Goal: Information Seeking & Learning: Learn about a topic

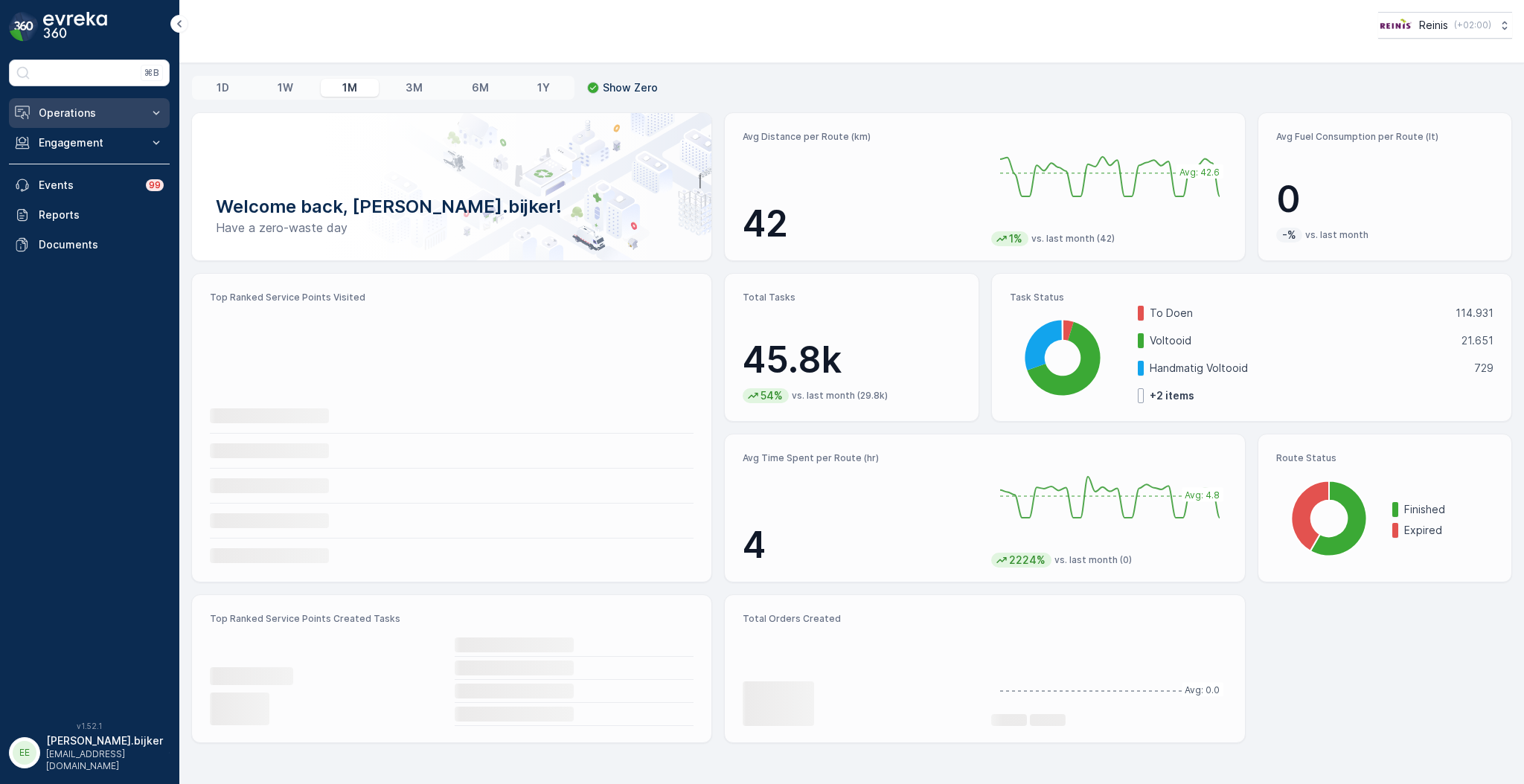
click at [85, 109] on p "Operations" at bounding box center [89, 113] width 101 height 15
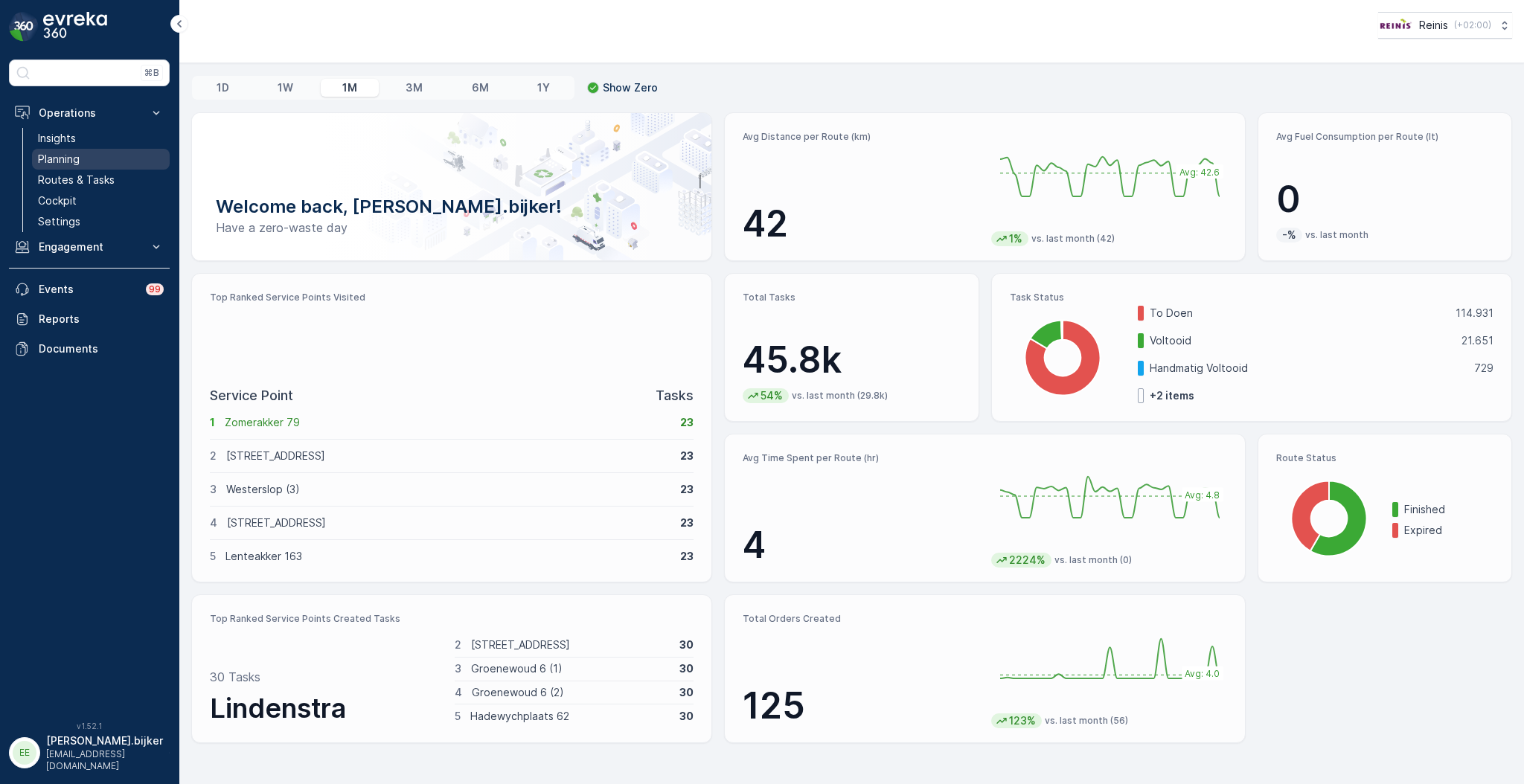
click at [74, 155] on p "Planning" at bounding box center [58, 159] width 42 height 15
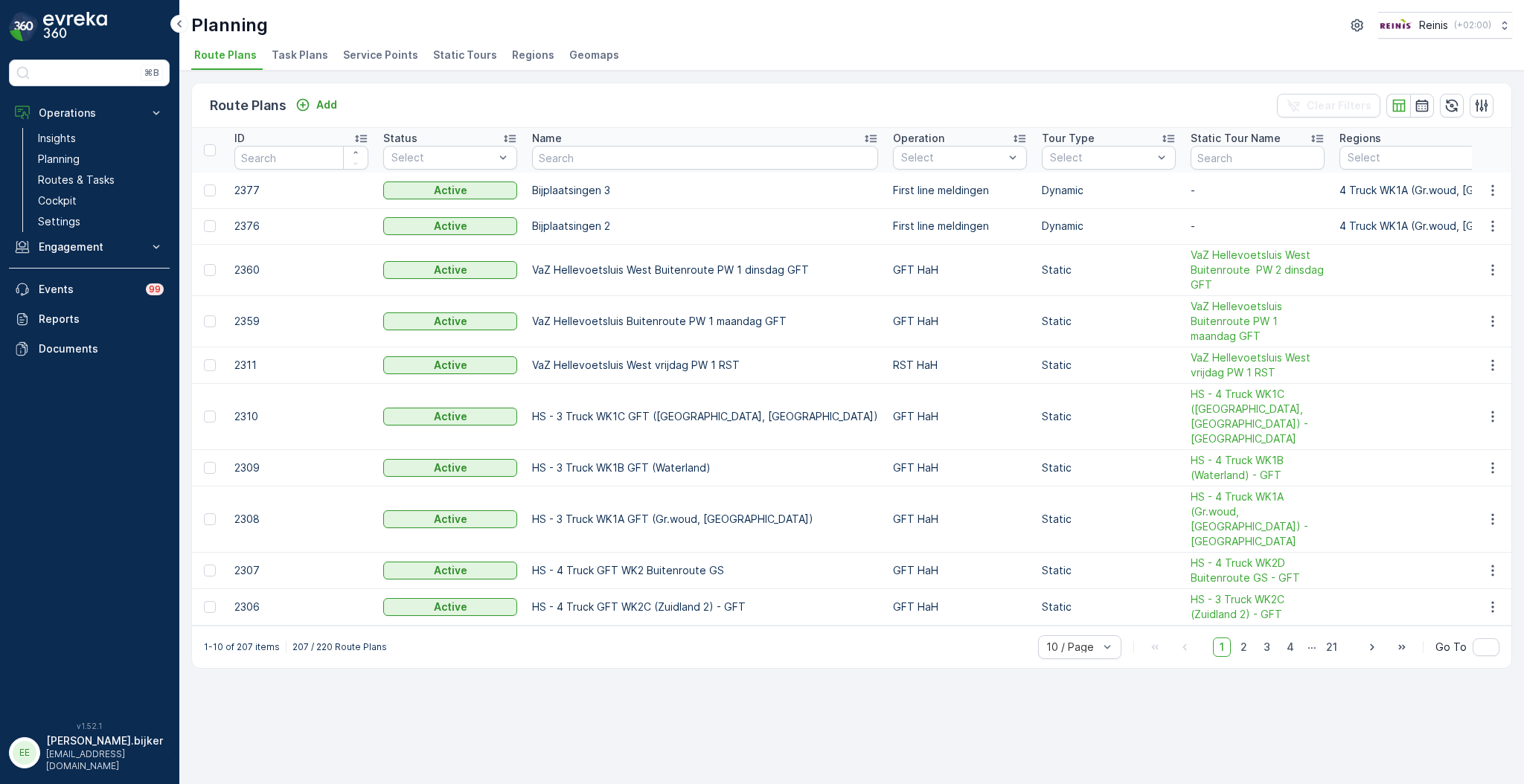
click at [460, 54] on span "Static Tours" at bounding box center [465, 54] width 64 height 15
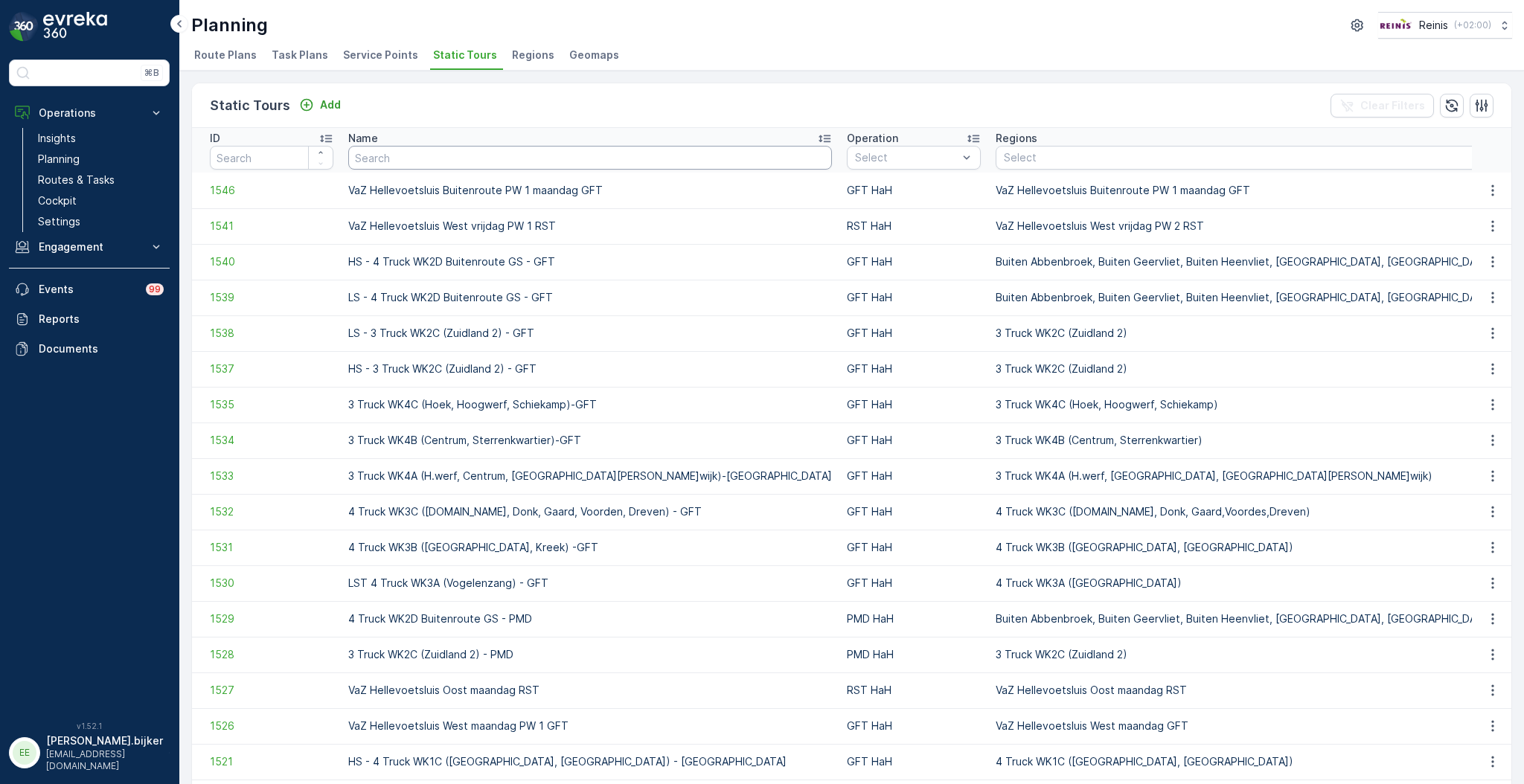
click at [521, 152] on input "text" at bounding box center [590, 157] width 484 height 24
type input "ouden"
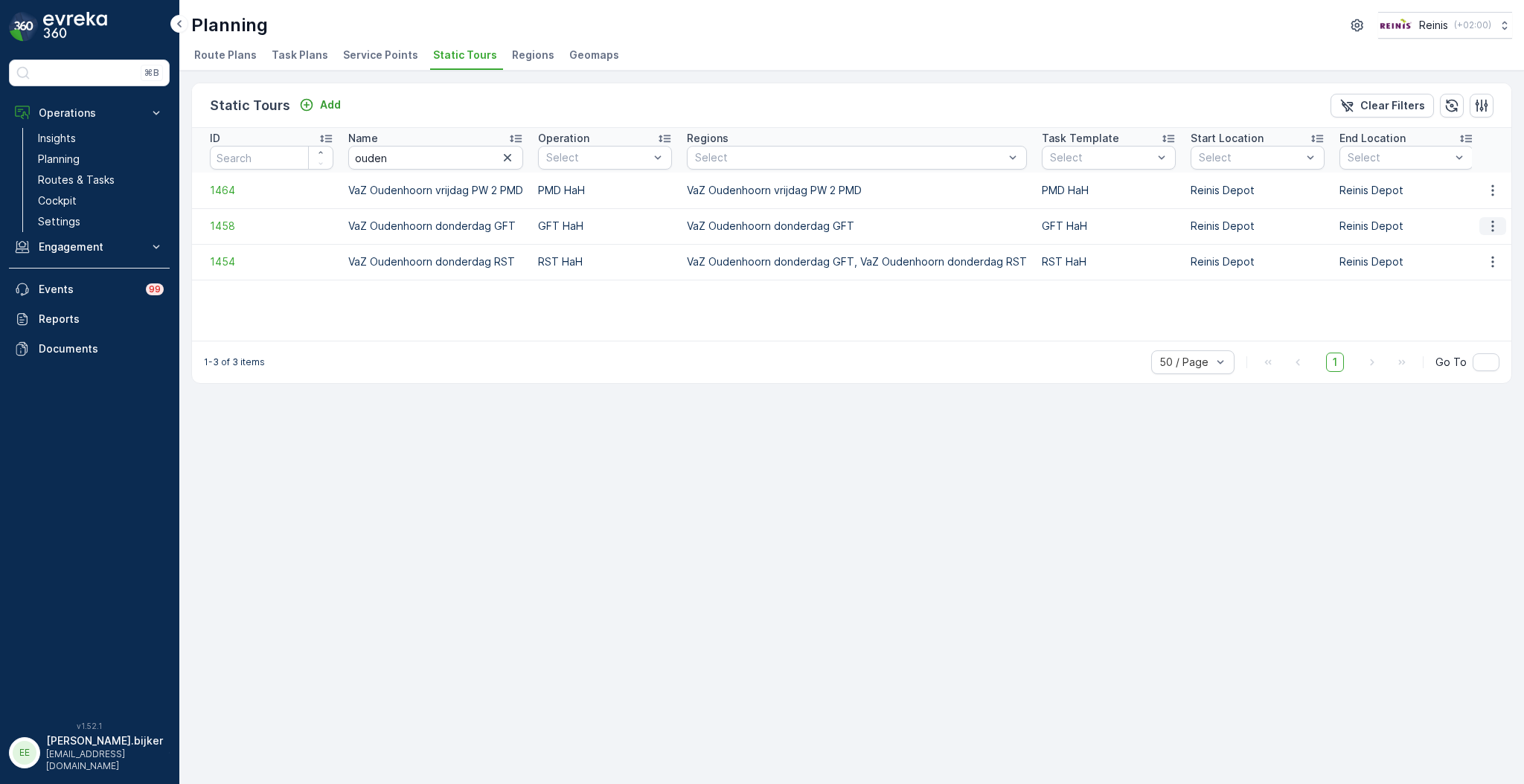
click at [1484, 227] on button "button" at bounding box center [1492, 226] width 27 height 18
click at [1483, 246] on span "See More Details" at bounding box center [1467, 246] width 87 height 15
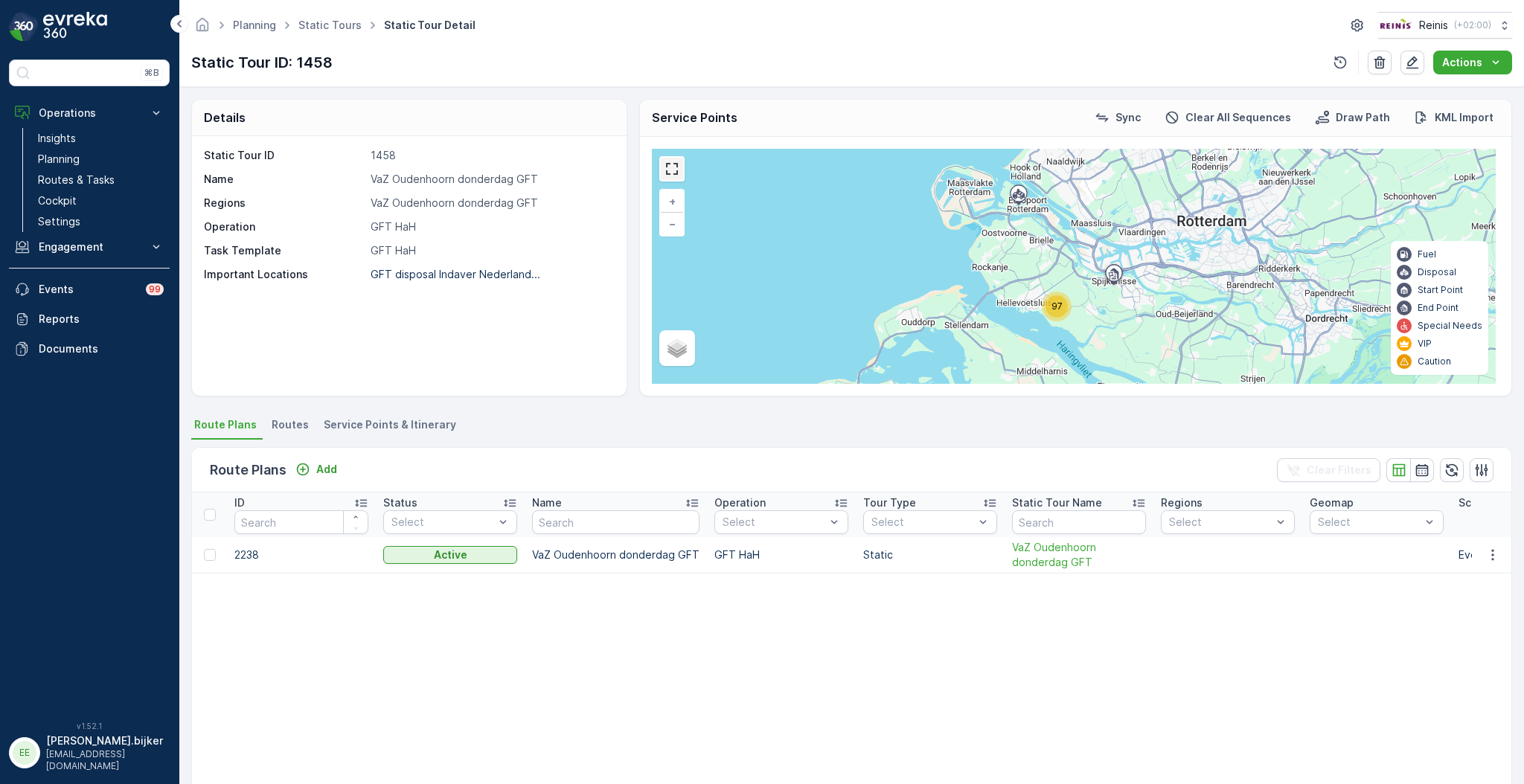
click at [666, 168] on link at bounding box center [672, 168] width 22 height 22
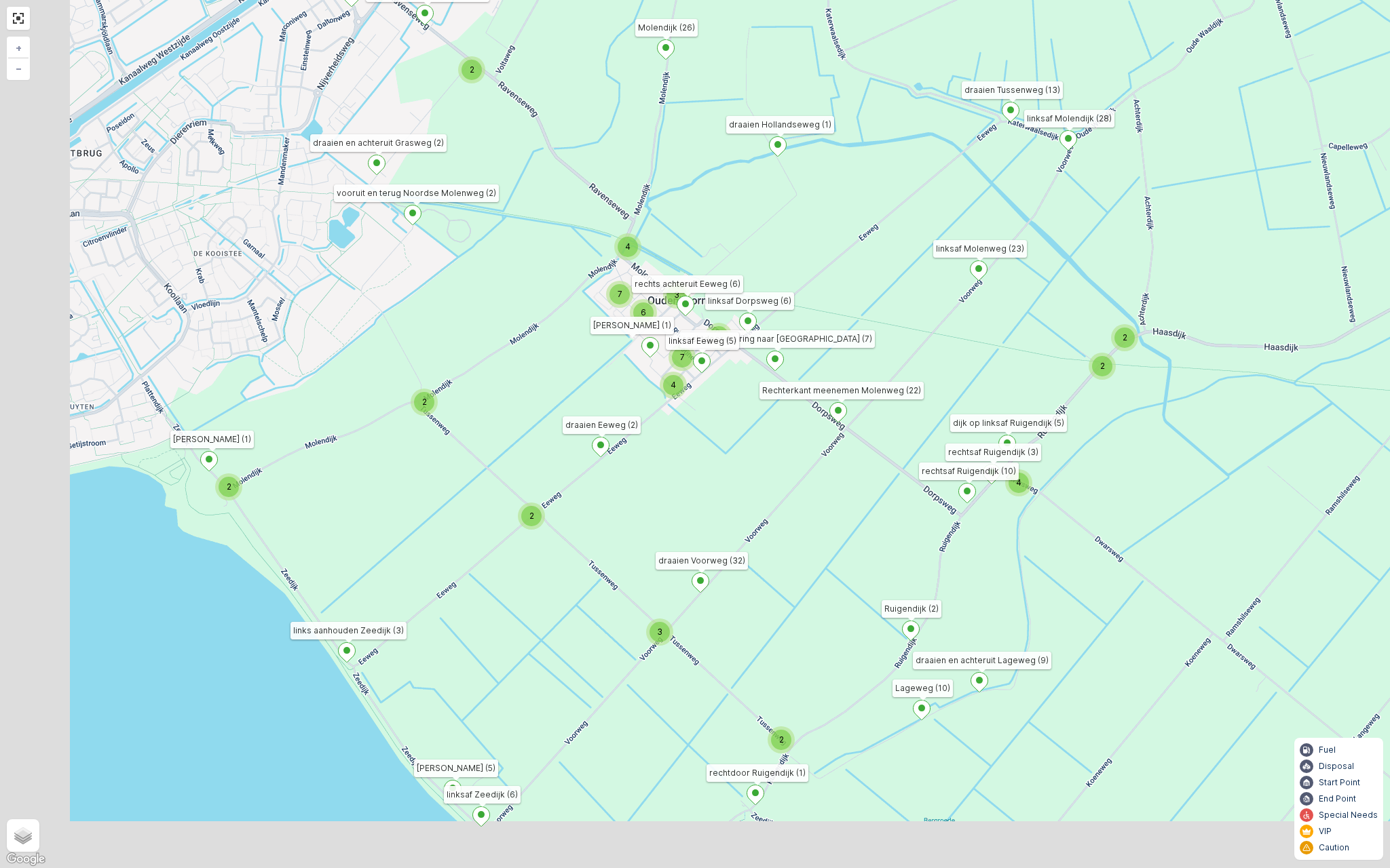
drag, startPoint x: 705, startPoint y: 486, endPoint x: 780, endPoint y: 436, distance: 90.1
click at [780, 436] on div "2 3 2 2 2 2 4 2 4 8 2 4 7 7 6 3 2 2 links aanhouden Zeedijk (3) [GEOGRAPHIC_DAT…" at bounding box center [695, 434] width 1390 height 868
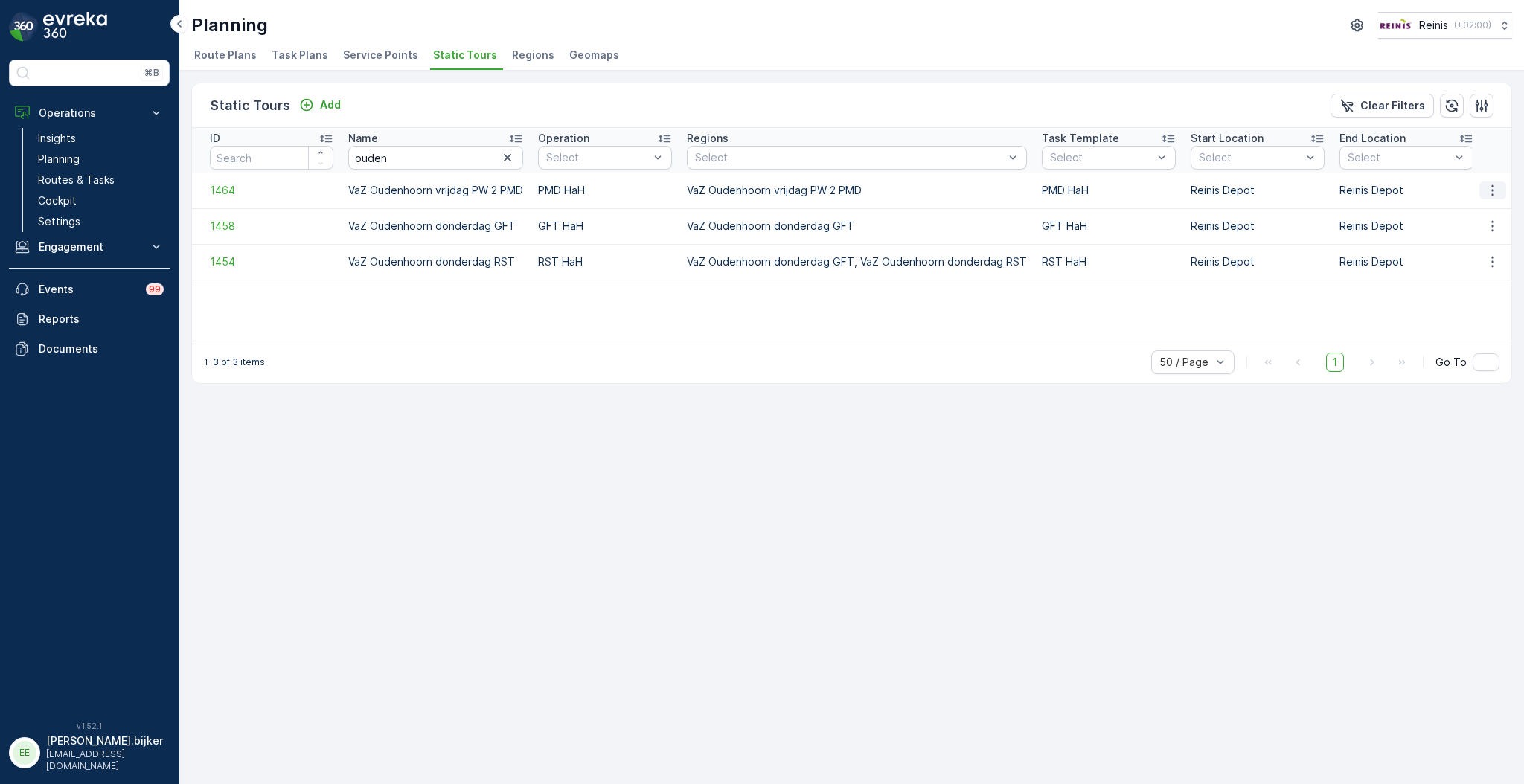
click at [1491, 187] on icon "button" at bounding box center [1492, 190] width 15 height 15
click at [1487, 210] on span "See More Details" at bounding box center [1467, 211] width 87 height 15
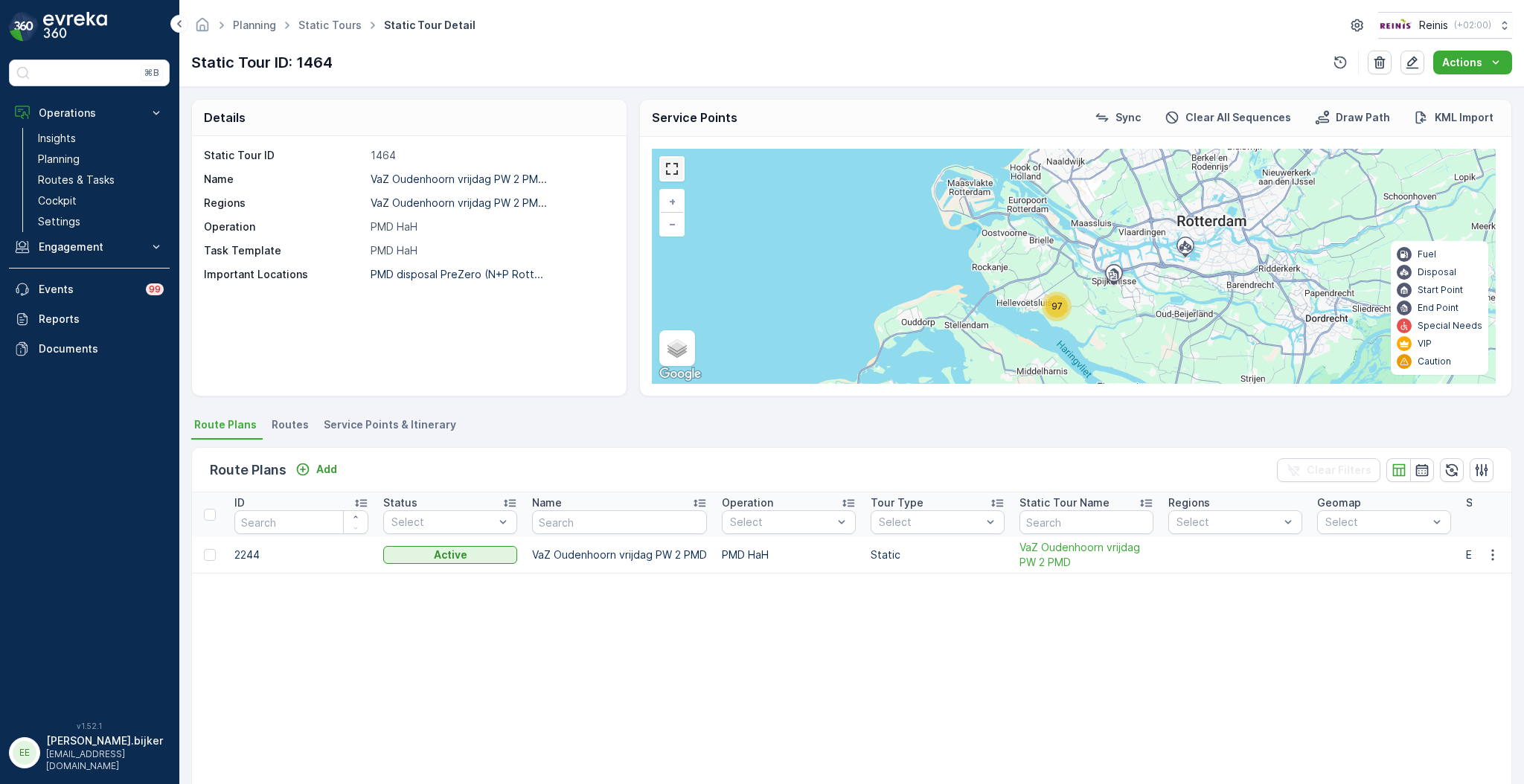
click at [668, 164] on link at bounding box center [672, 168] width 22 height 22
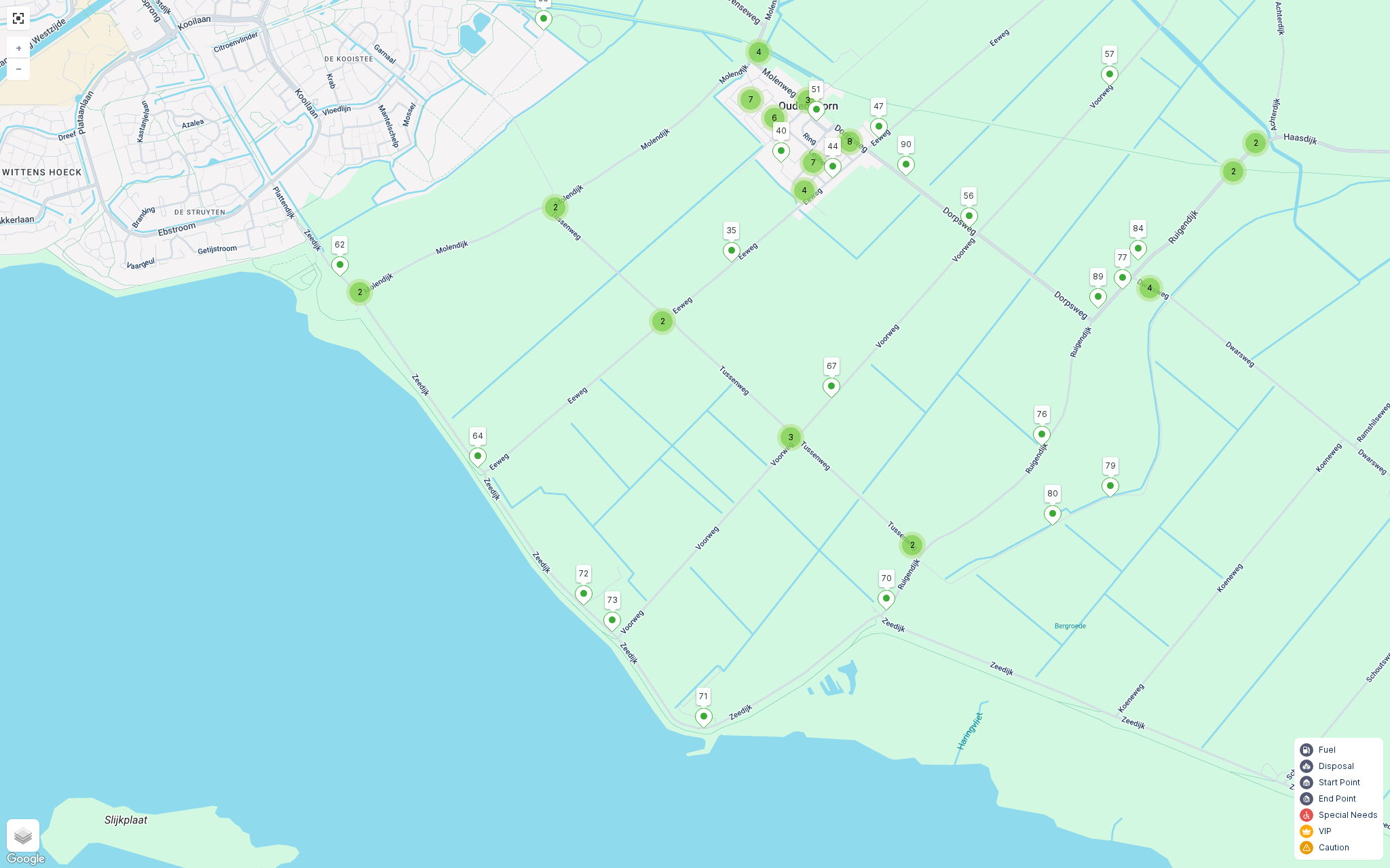
drag, startPoint x: 726, startPoint y: 515, endPoint x: 715, endPoint y: 564, distance: 50.2
click at [721, 559] on div "2 3 2 2 2 2 4 2 4 8 2 4 7 7 6 3 2 2 64 71 80 79 76 70 67 57 59 58 56 35 90 95 9…" at bounding box center [695, 434] width 1390 height 868
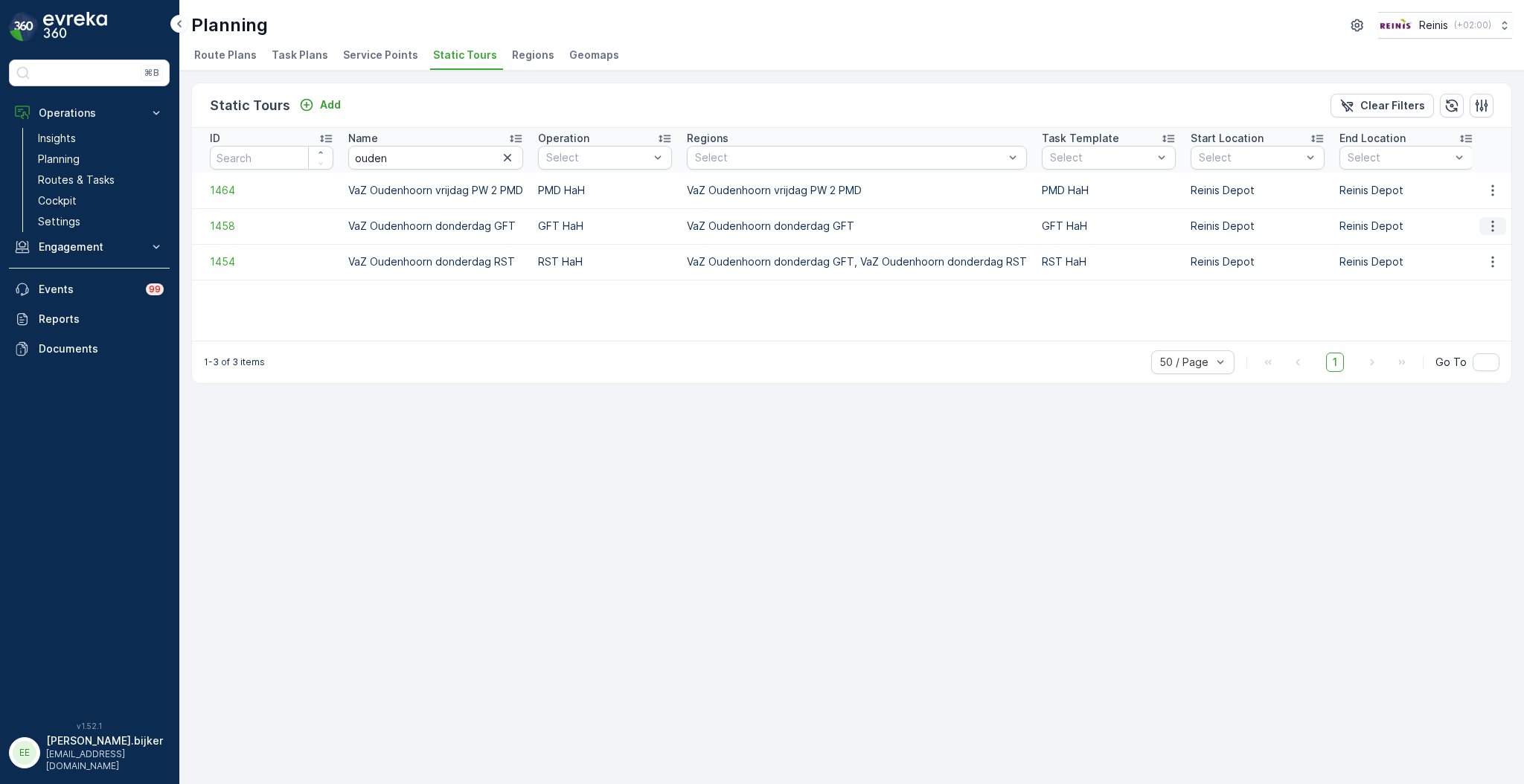
click at [1485, 223] on icon "button" at bounding box center [1492, 226] width 15 height 15
click at [1486, 250] on span "See More Details" at bounding box center [1467, 246] width 87 height 15
click at [1486, 257] on icon "button" at bounding box center [1492, 261] width 15 height 15
click at [1489, 283] on span "See More Details" at bounding box center [1467, 283] width 87 height 15
click at [65, 113] on p "Operations" at bounding box center [89, 113] width 101 height 15
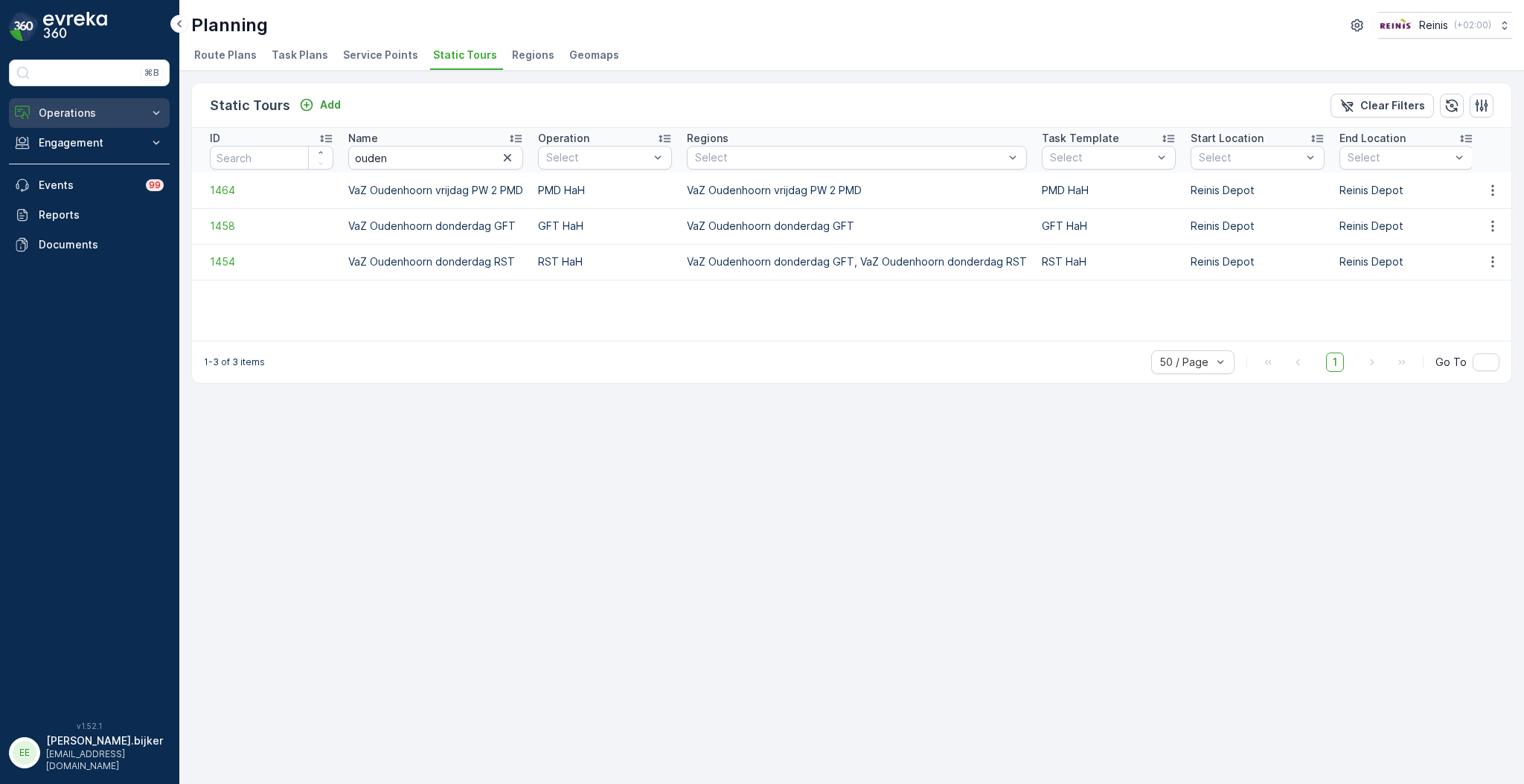
click at [72, 105] on button "Operations" at bounding box center [89, 113] width 161 height 30
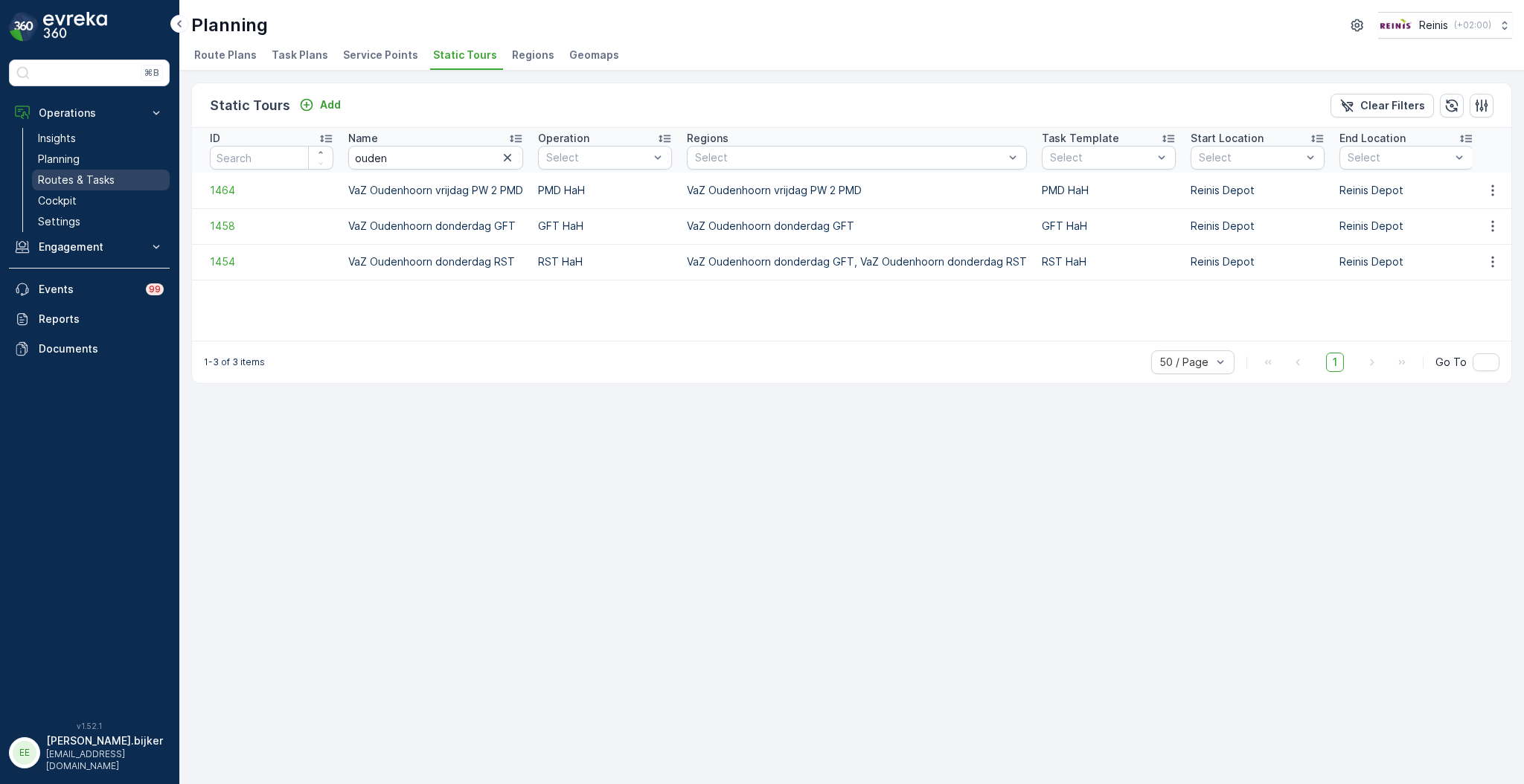
click at [86, 176] on p "Routes & Tasks" at bounding box center [76, 179] width 76 height 15
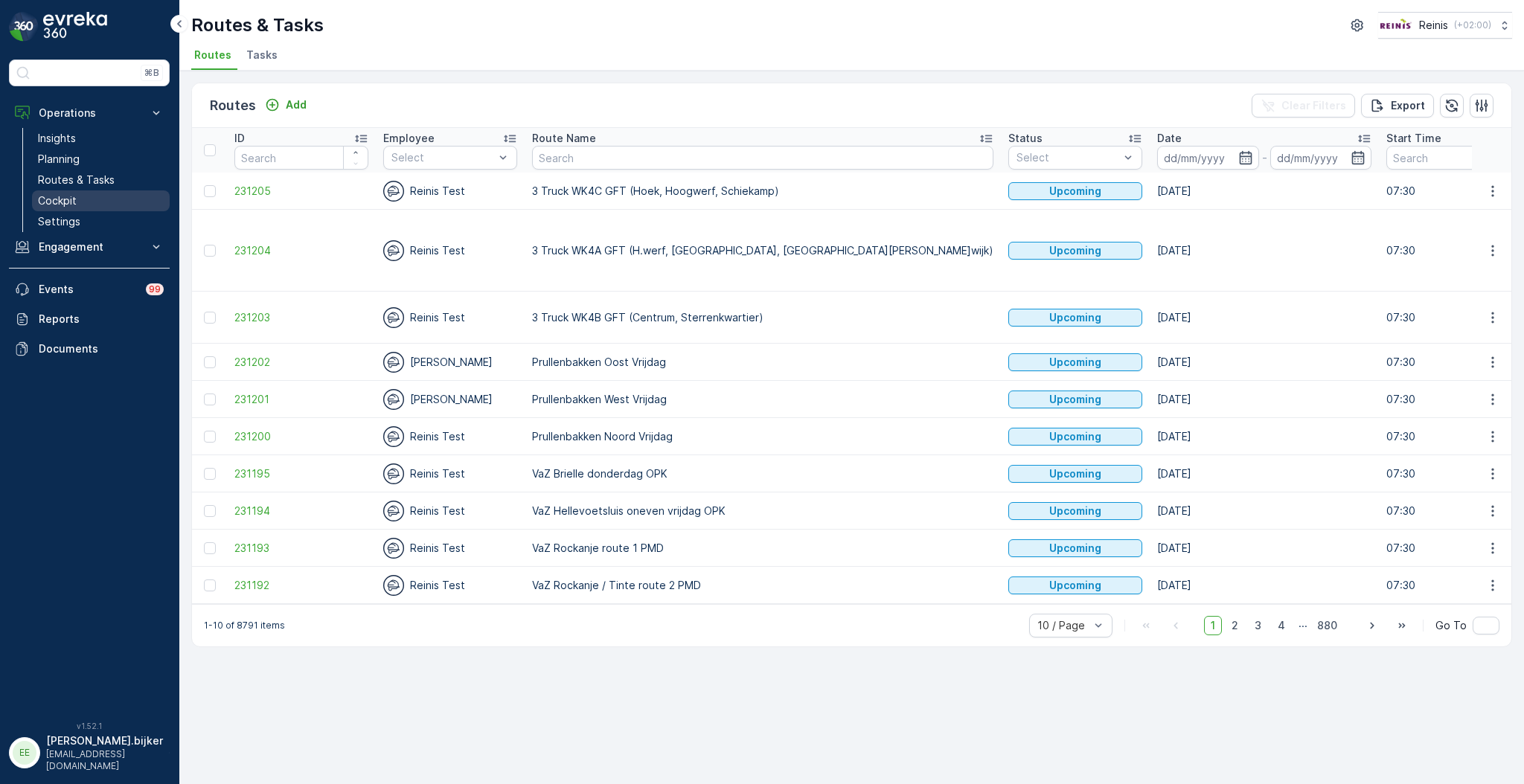
drag, startPoint x: 58, startPoint y: 199, endPoint x: 93, endPoint y: 206, distance: 35.7
click at [61, 200] on p "Cockpit" at bounding box center [57, 201] width 39 height 15
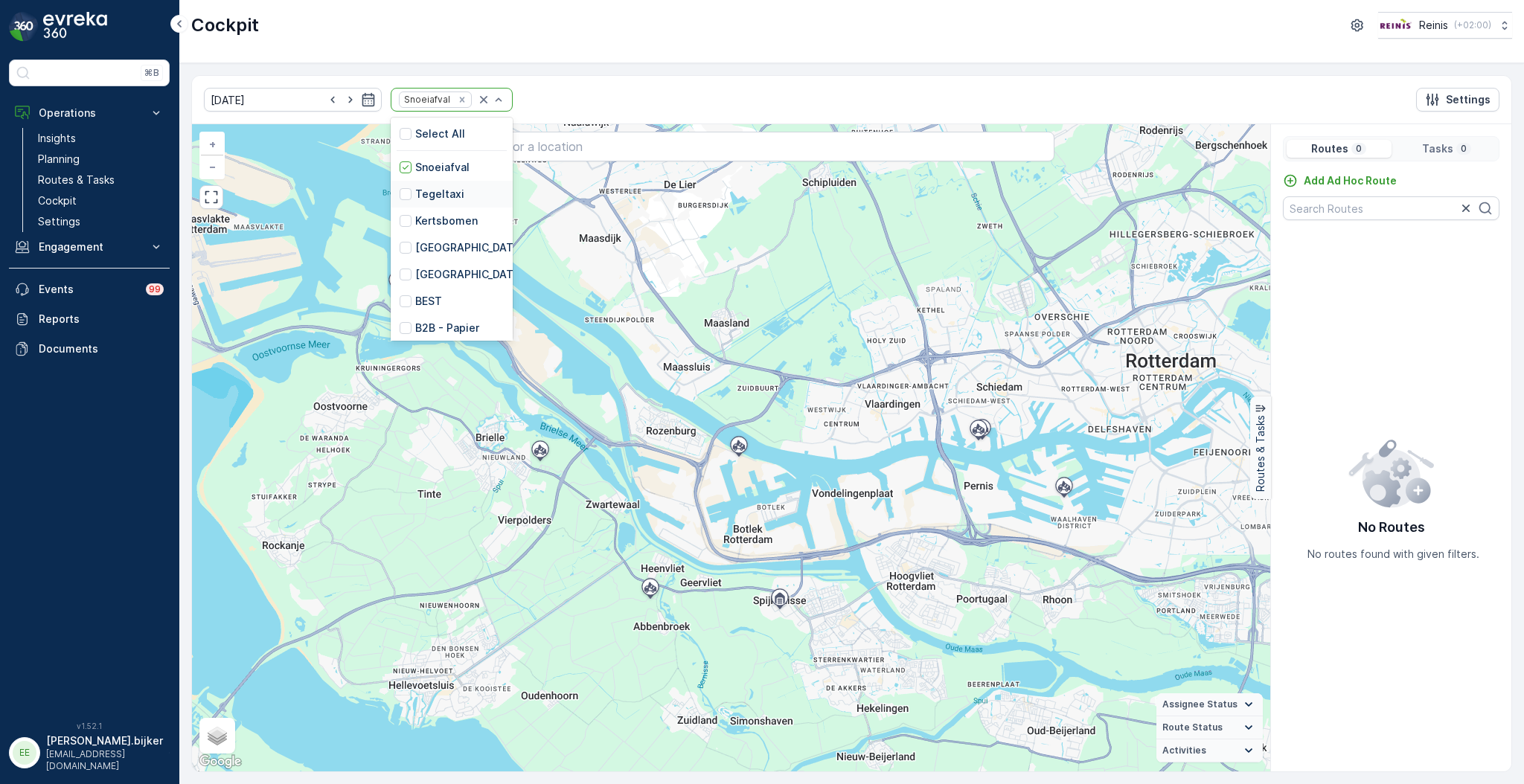
click at [432, 195] on p "Tegeltaxi" at bounding box center [439, 194] width 49 height 15
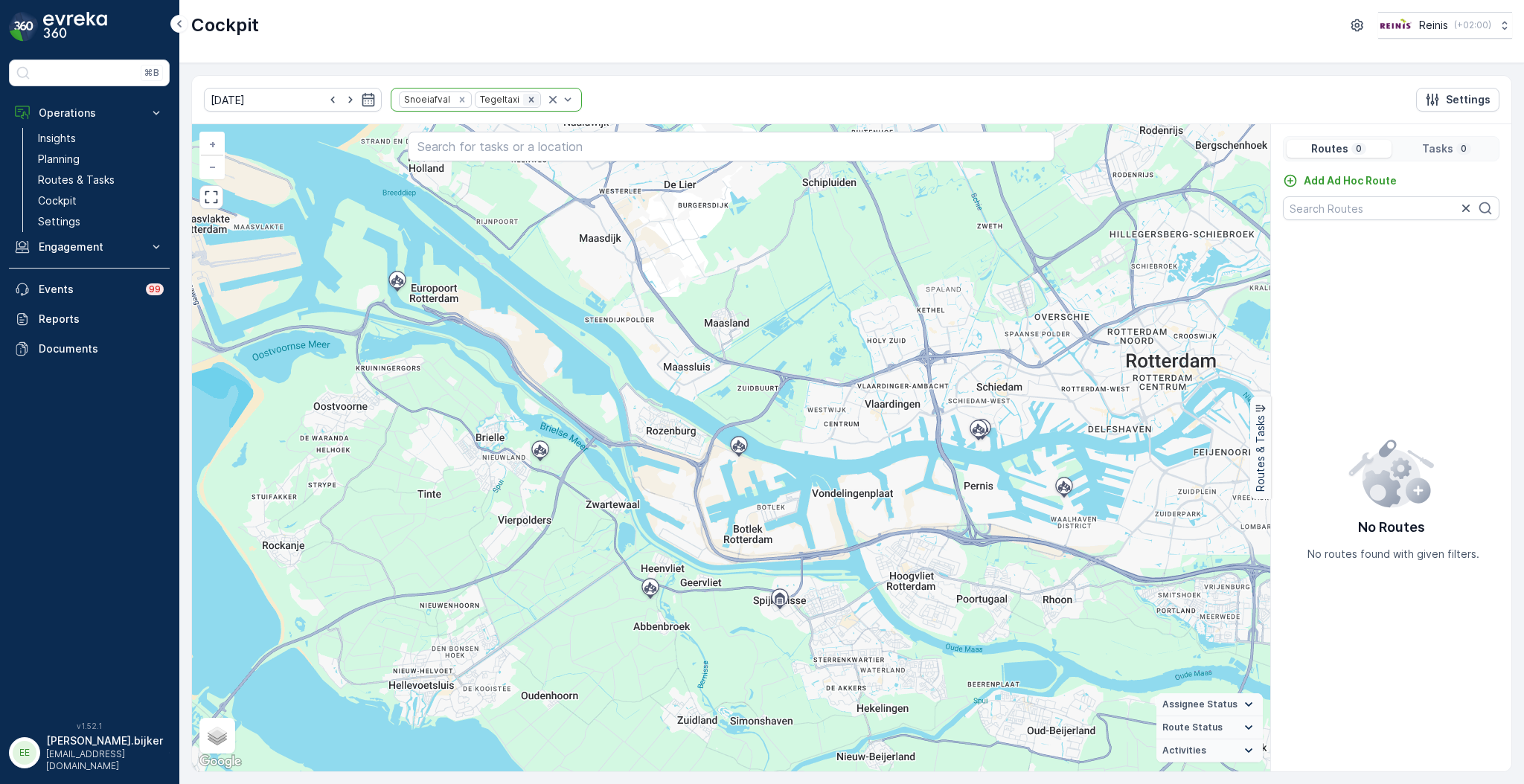
click at [526, 96] on icon "Remove Tegeltaxi" at bounding box center [531, 99] width 10 height 10
click at [454, 94] on div "Remove Snoeiafval" at bounding box center [462, 99] width 17 height 12
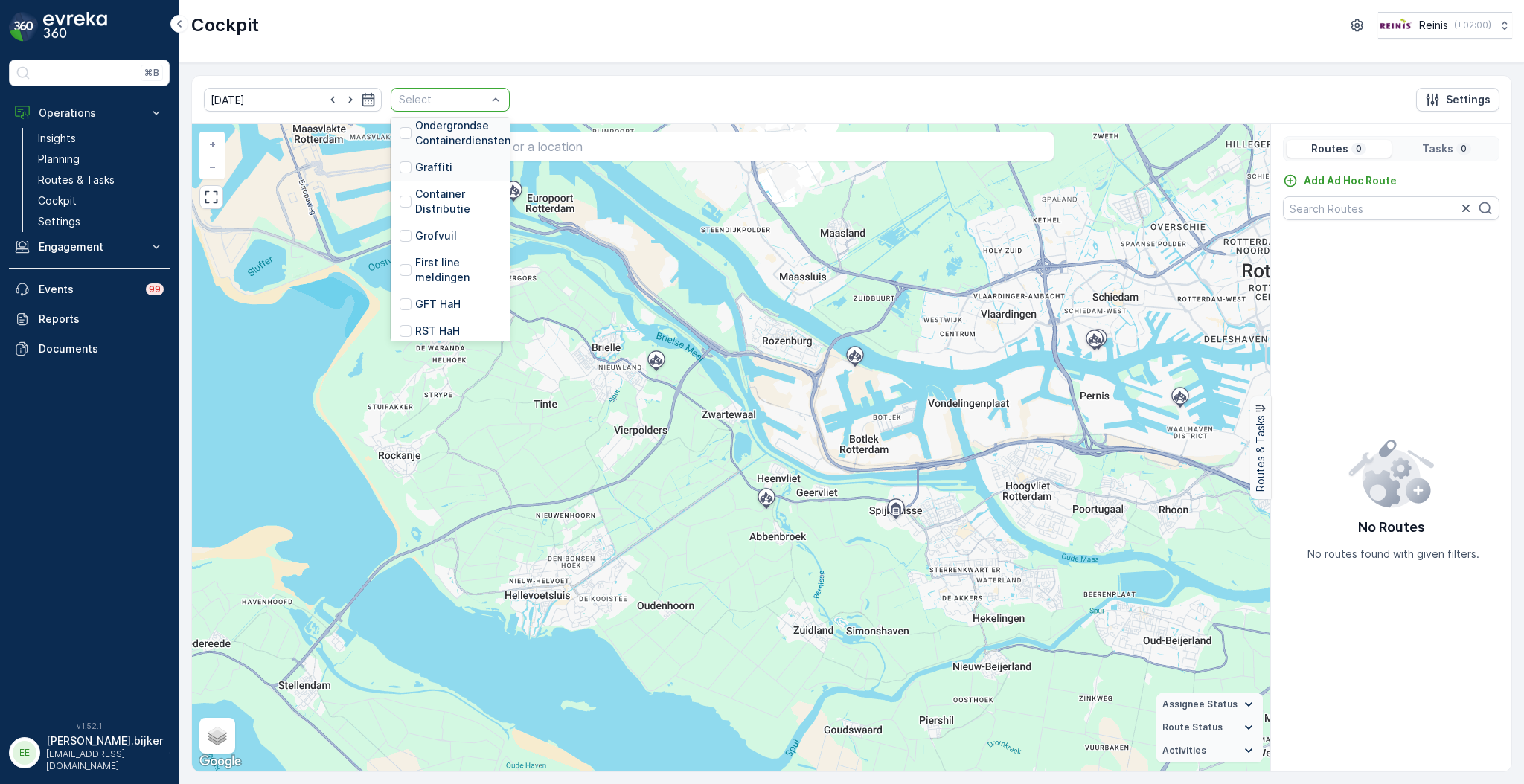
scroll to position [376, 0]
click at [399, 238] on div at bounding box center [405, 243] width 12 height 12
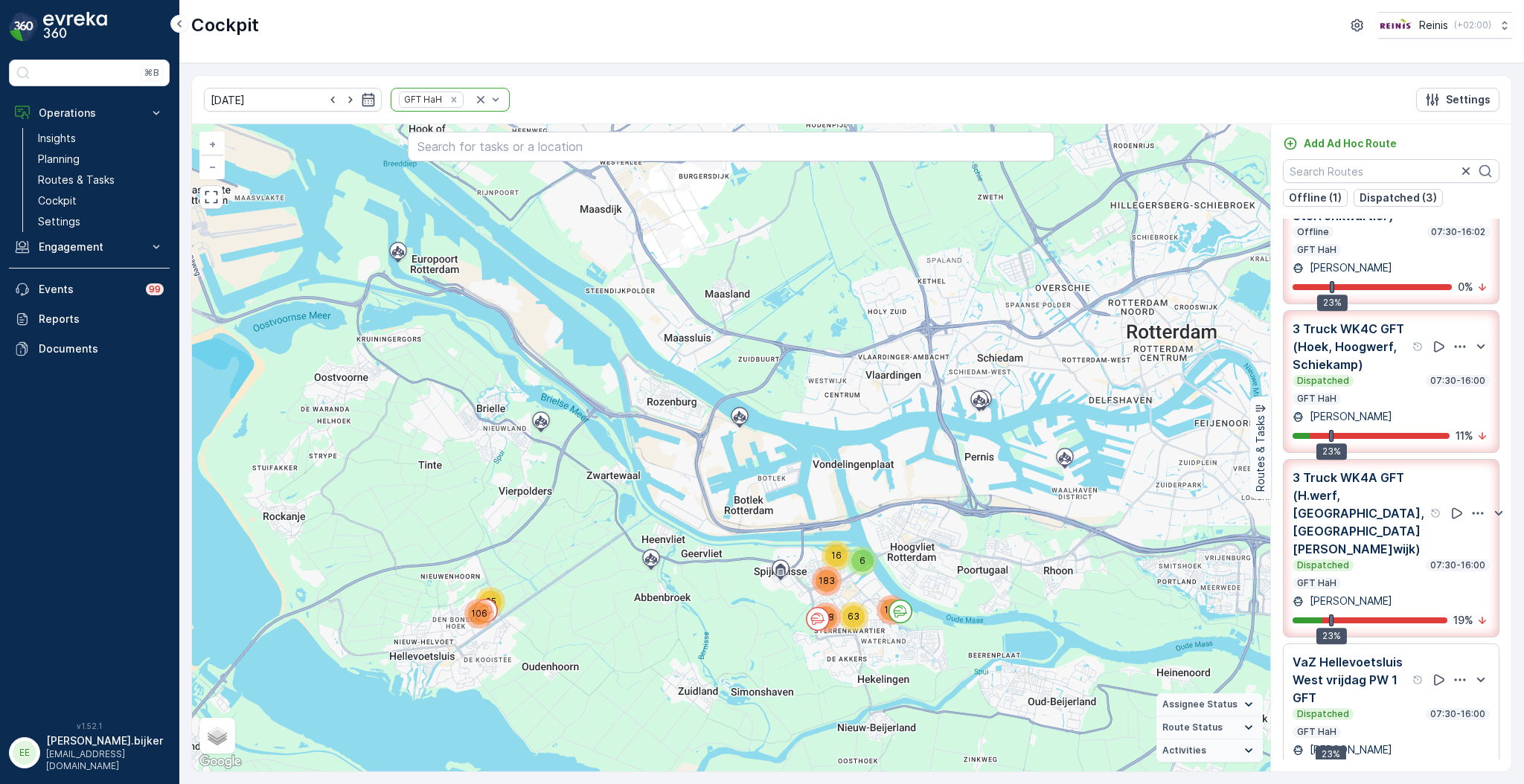
scroll to position [85, 0]
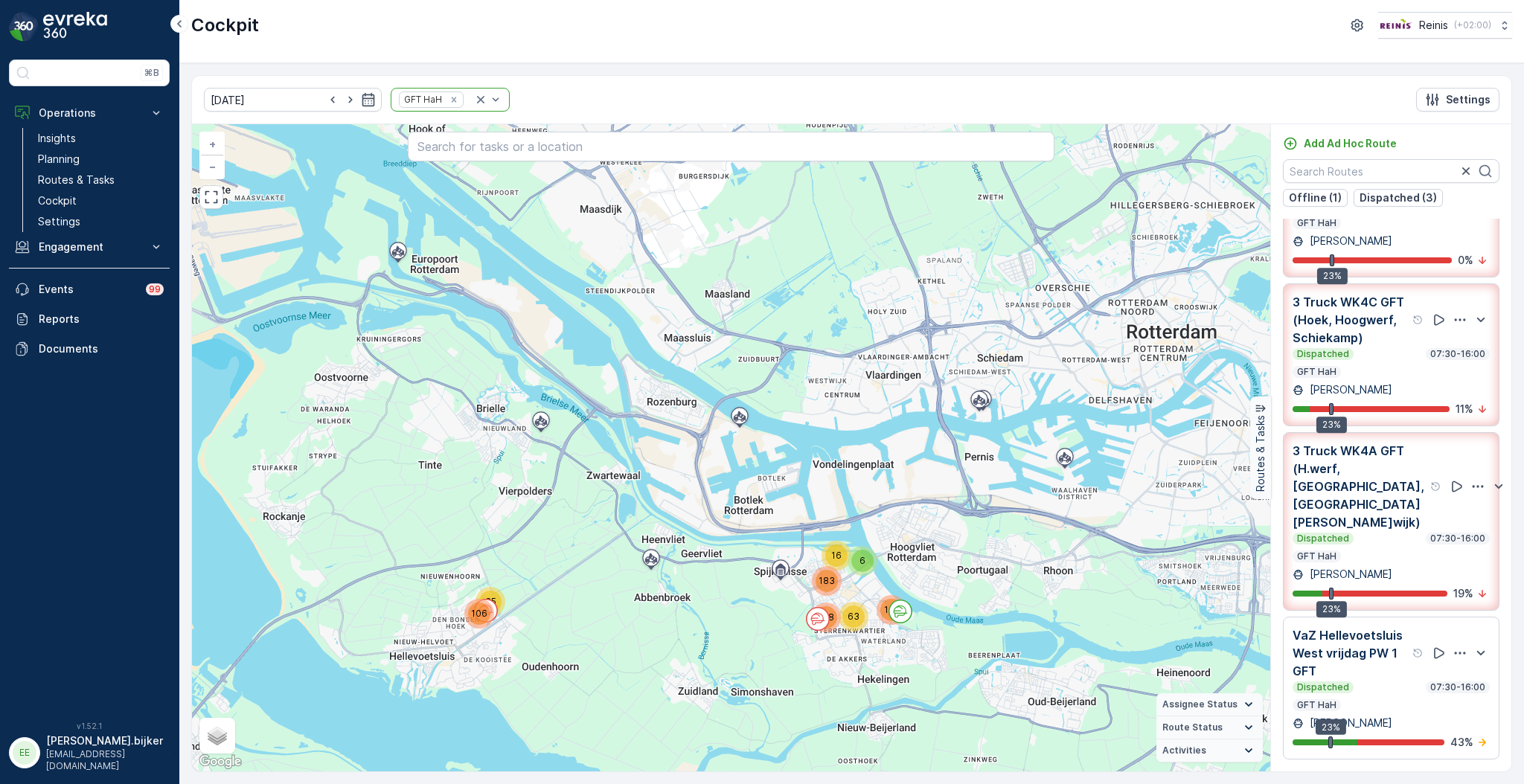
click at [1372, 675] on p "VaZ Hellevoetsluis West vrijdag PW 1 GFT" at bounding box center [1351, 653] width 117 height 54
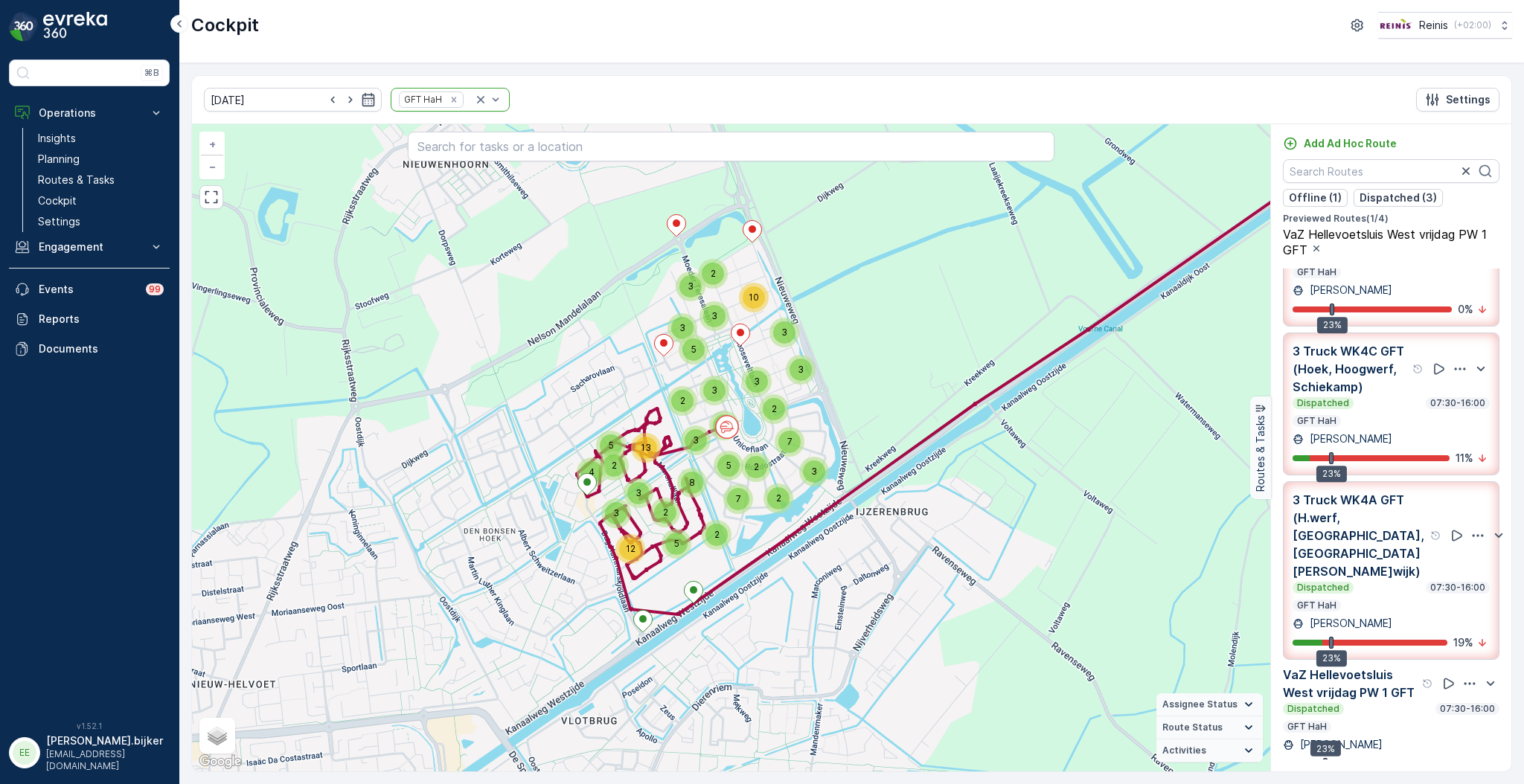
drag, startPoint x: 659, startPoint y: 460, endPoint x: 682, endPoint y: 500, distance: 46.1
click at [682, 500] on div "7 2 2 3 7 3 3 2 10 3 3 3 5 2 5 2 3 3 3 4 4 5 2 13 3 2 2 8 5 3 12 + − Satellite …" at bounding box center [731, 448] width 1078 height 647
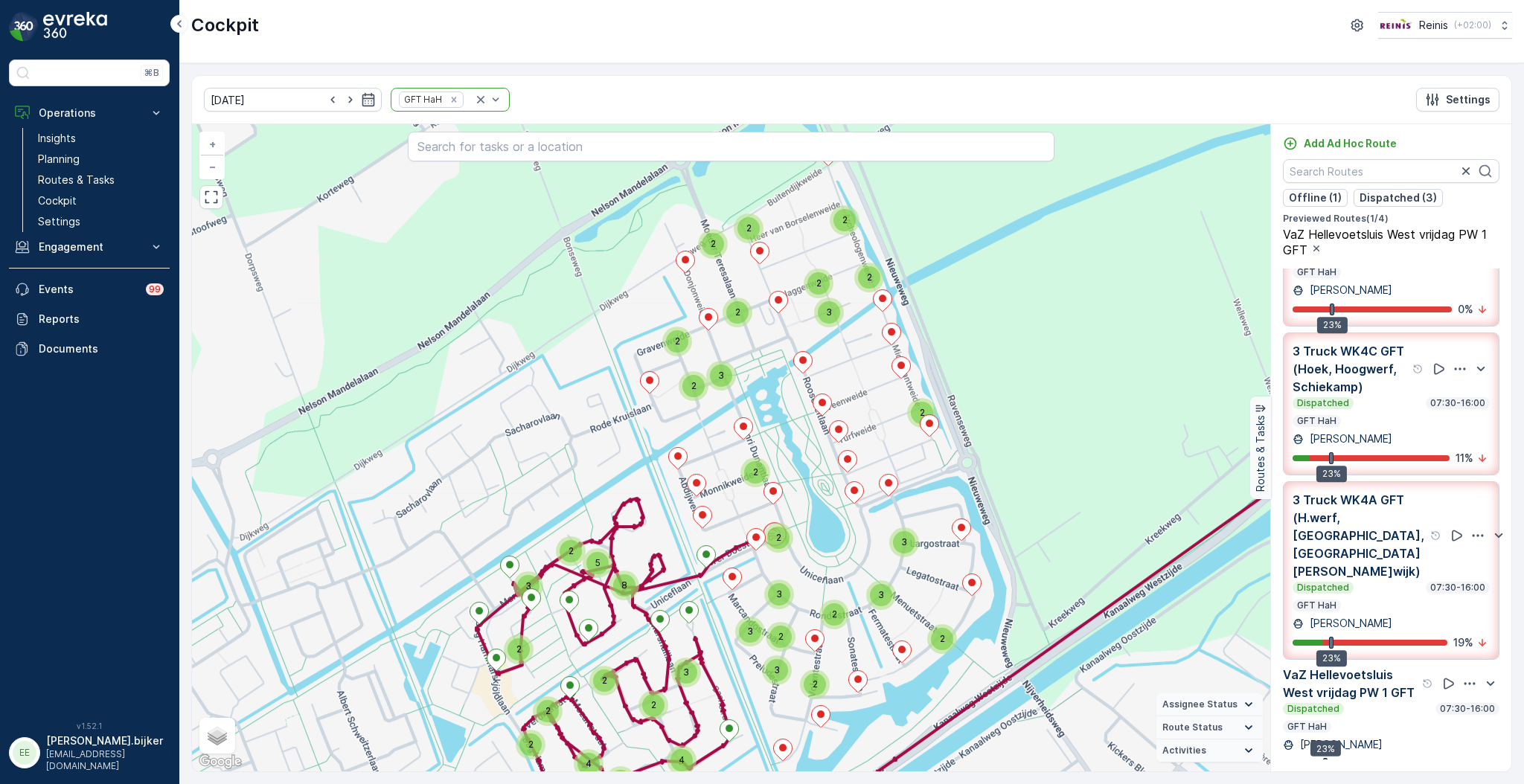
drag, startPoint x: 858, startPoint y: 457, endPoint x: 802, endPoint y: 474, distance: 58.5
click at [818, 508] on div "2 3 2 2 3 3 2 2 2 2 2 3 2 2 2 3 2 2 3 2 2 2 2 3 5 8 2 2 3 3 4 2 3 2 4 2 + − Sat…" at bounding box center [731, 448] width 1078 height 647
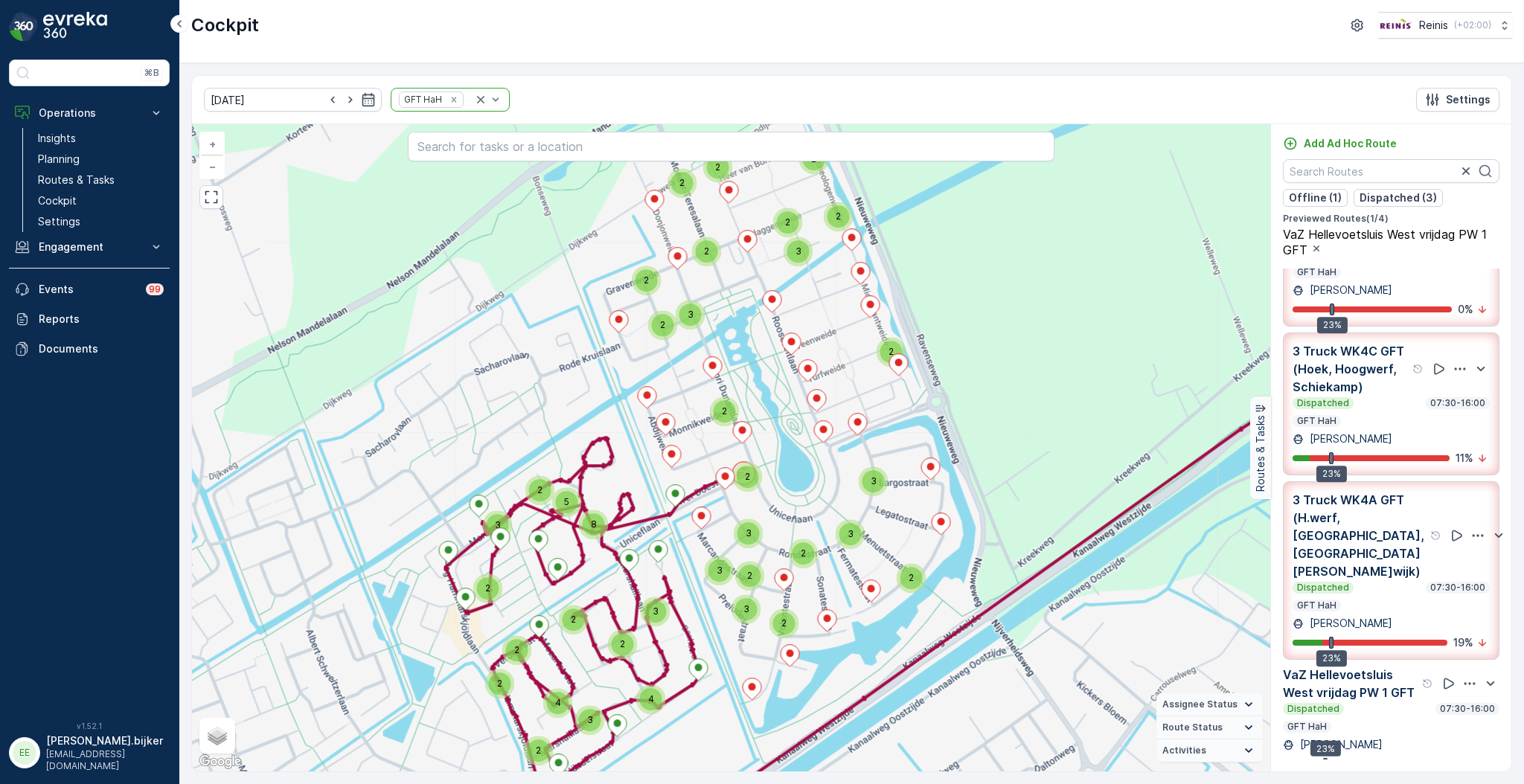
click at [795, 451] on div "2 3 2 2 3 3 2 2 2 2 2 3 2 2 2 3 2 2 3 2 2 2 2 3 5 8 2 2 3 3 4 2 3 2 4 2 + − Sat…" at bounding box center [731, 448] width 1078 height 647
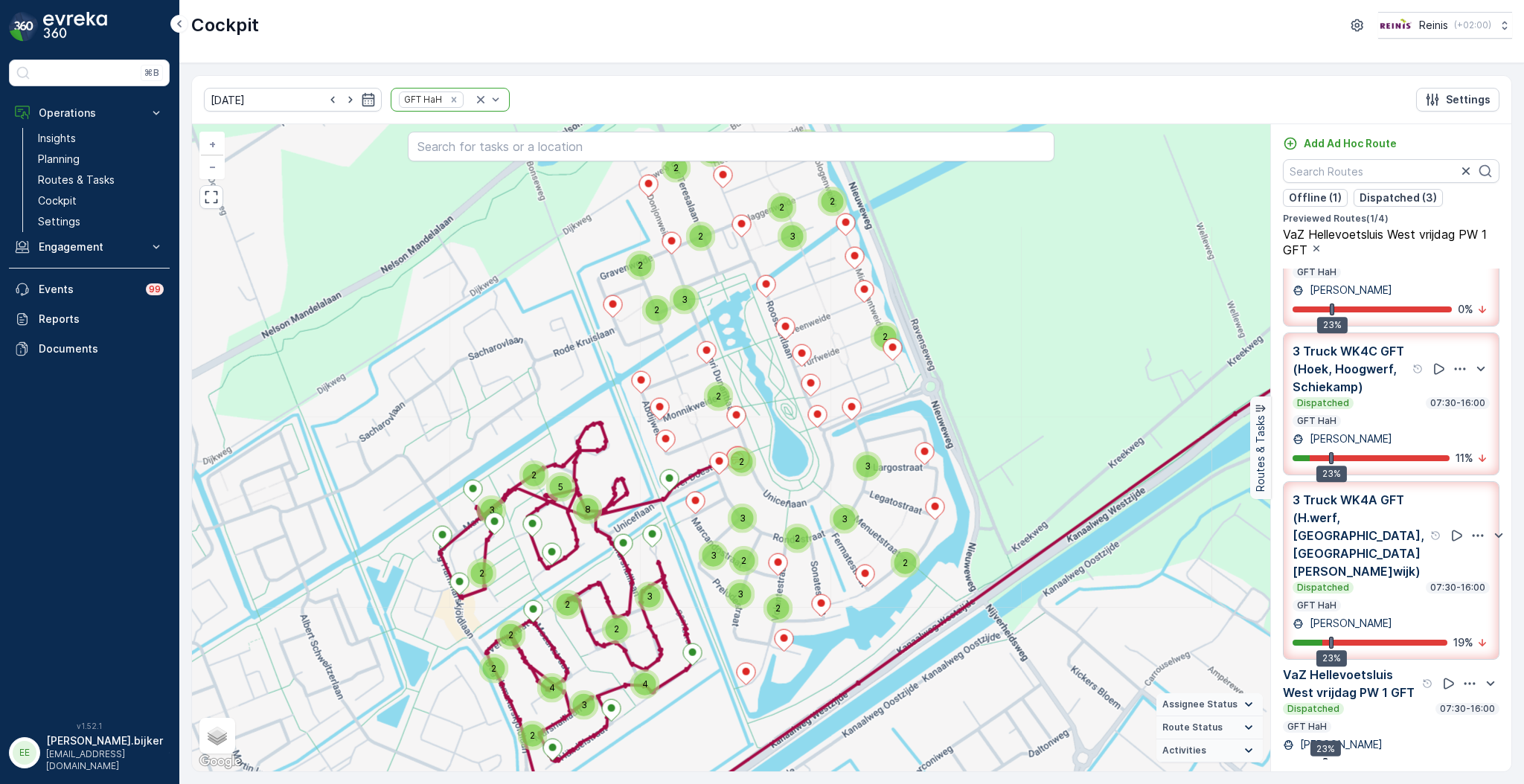
drag, startPoint x: 795, startPoint y: 451, endPoint x: 832, endPoint y: 453, distance: 37.1
click at [798, 451] on div "2 3 2 2 3 3 2 2 2 2 2 3 2 2 2 3 2 2 3 2 2 2 2 3 5 8 2 2 3 3 4 2 3 2 4 2 + − Sat…" at bounding box center [731, 448] width 1078 height 647
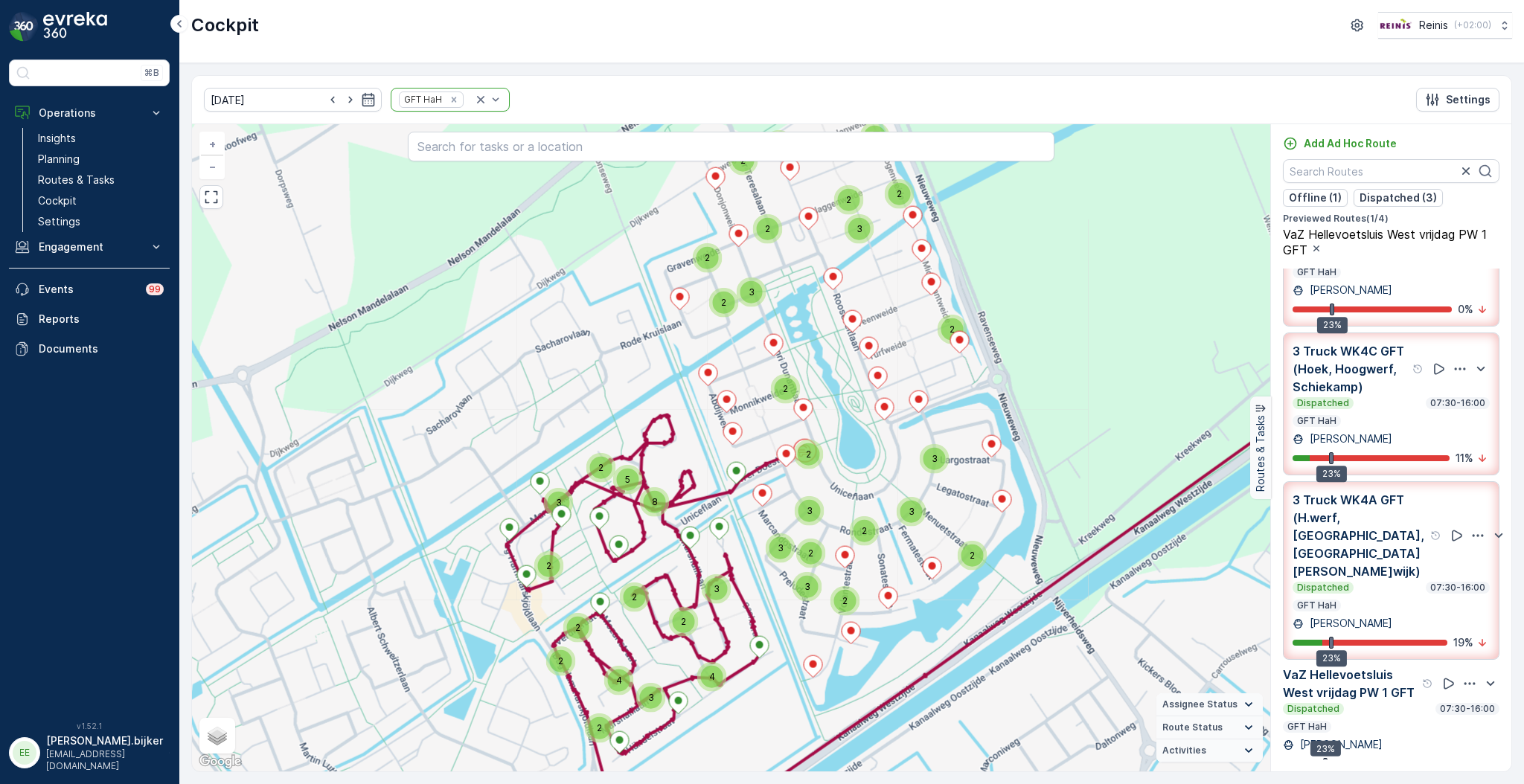
drag, startPoint x: 793, startPoint y: 422, endPoint x: 858, endPoint y: 414, distance: 65.5
click at [858, 414] on div "2 3 2 2 3 3 2 2 2 2 2 3 2 2 2 3 2 2 3 2 2 2 2 3 5 8 2 2 3 3 4 2 3 2 4 2 + − Sat…" at bounding box center [731, 448] width 1078 height 647
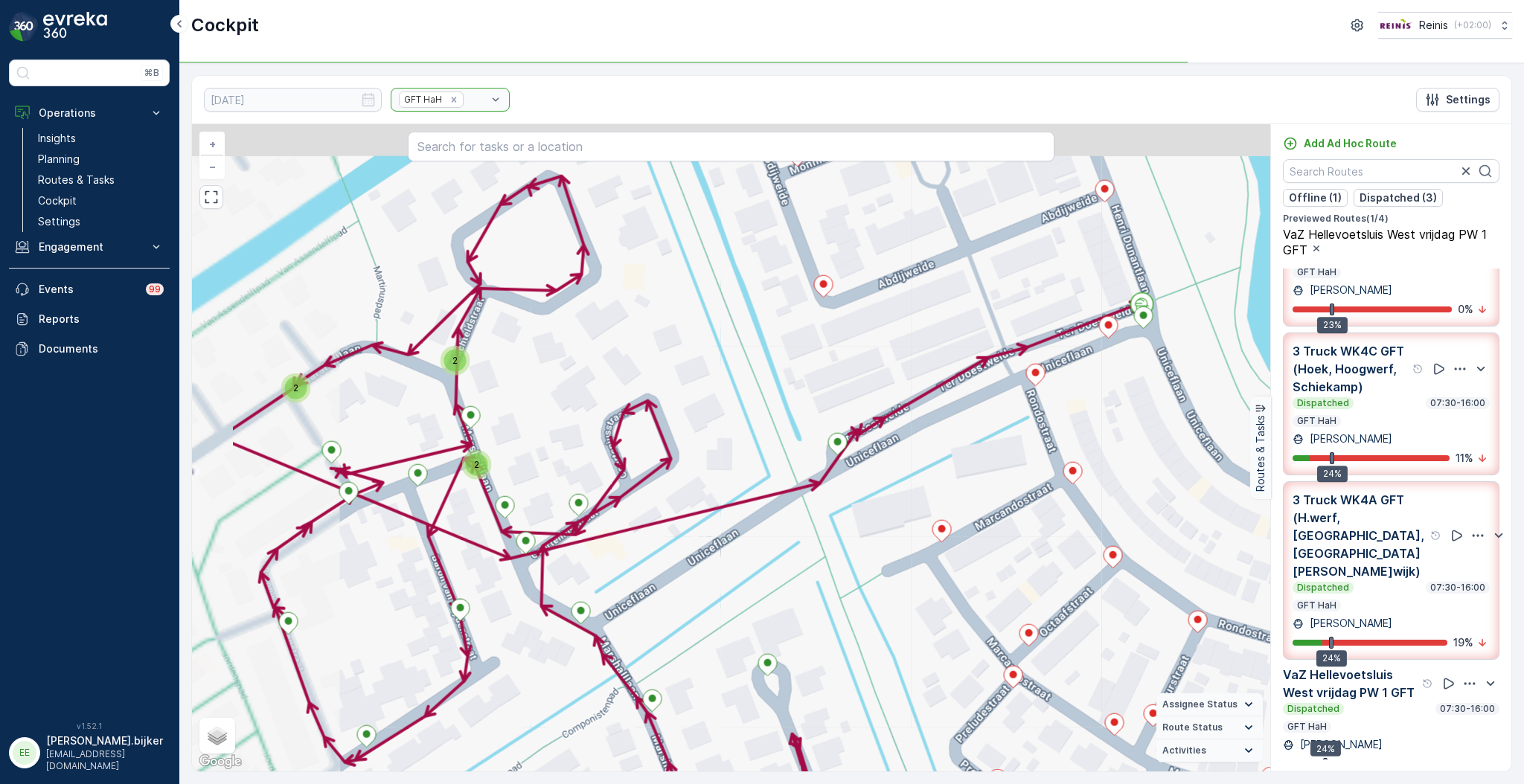
drag, startPoint x: 832, startPoint y: 462, endPoint x: 902, endPoint y: 509, distance: 84.3
click at [902, 509] on div "2 2 2 2 2 2 + − Satellite Roadmap Terrain Hybrid Leaflet Keyboard shortcuts Map…" at bounding box center [731, 448] width 1078 height 647
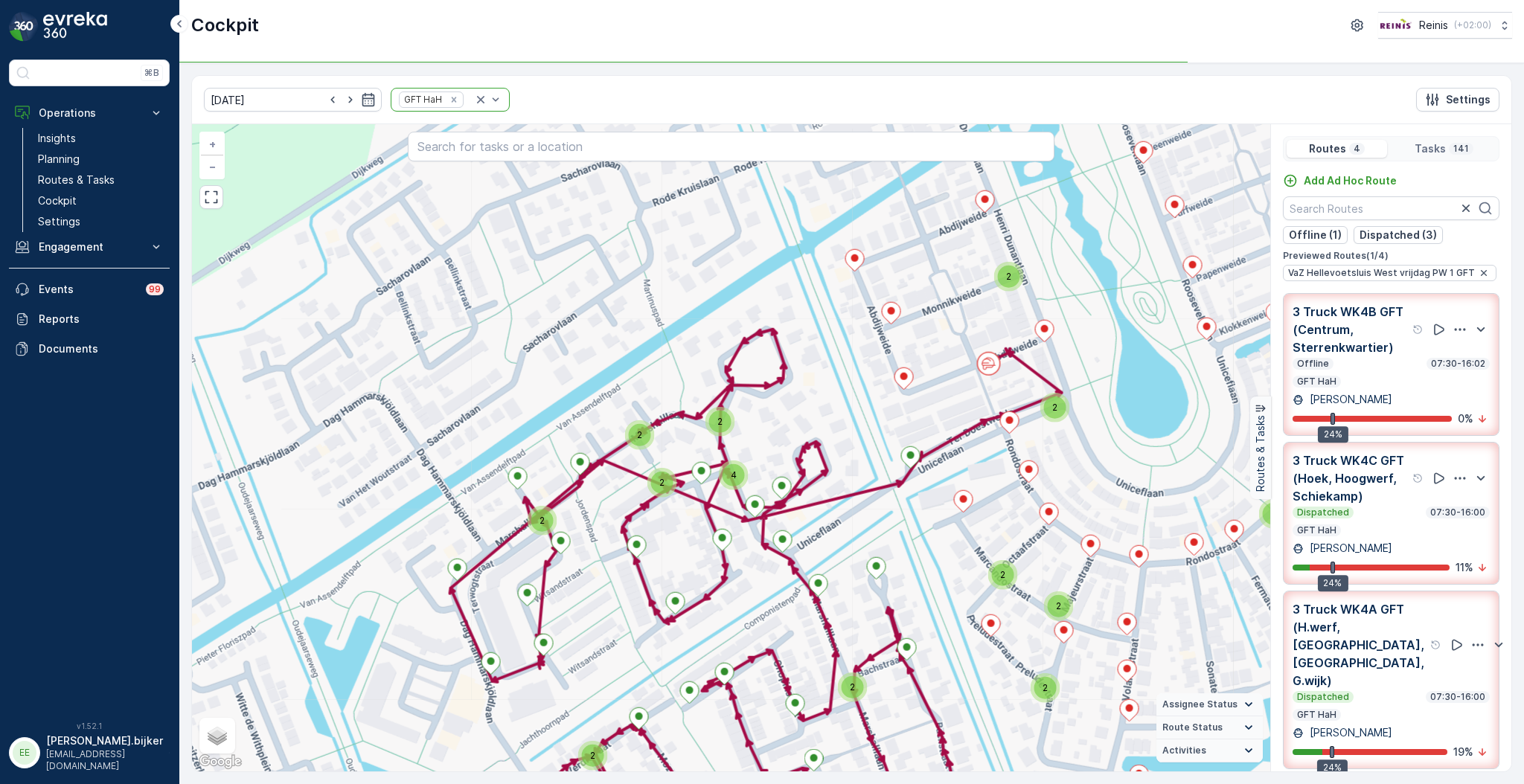
scroll to position [85, 0]
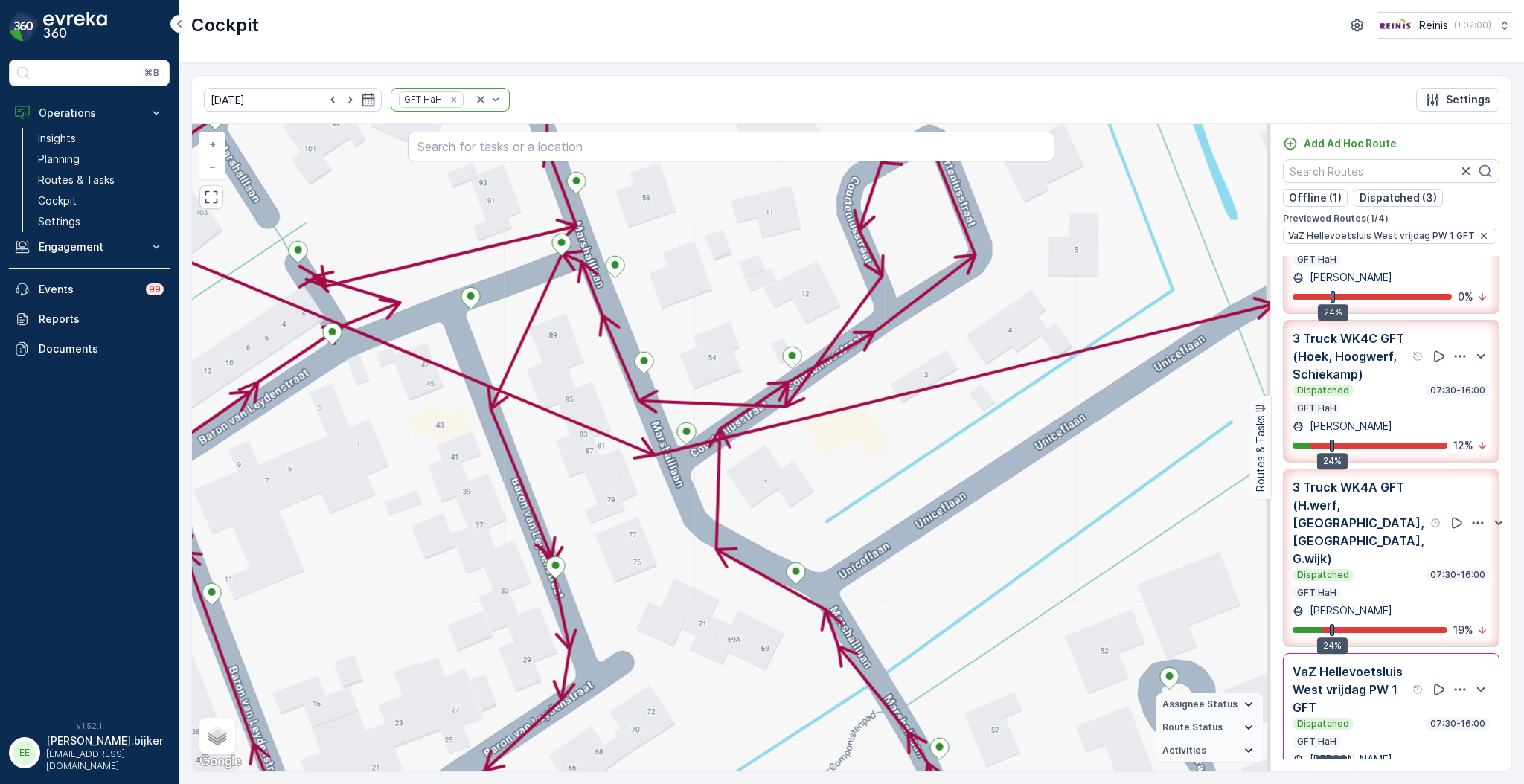
drag, startPoint x: 1044, startPoint y: 444, endPoint x: 921, endPoint y: 491, distance: 131.7
click at [921, 491] on div "+ − Satellite Roadmap Terrain Hybrid Leaflet Keyboard shortcuts Map Data Map da…" at bounding box center [731, 448] width 1078 height 647
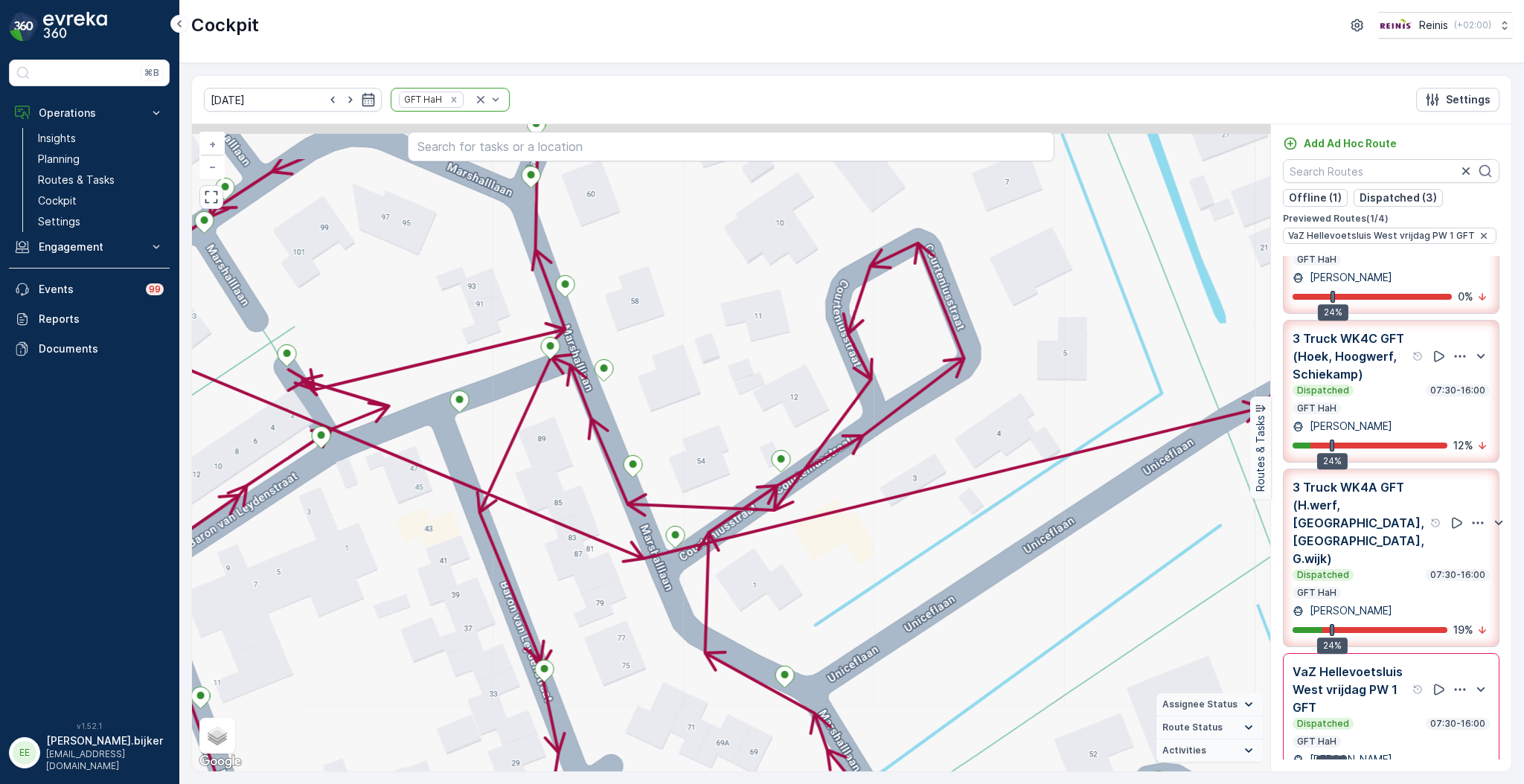
drag, startPoint x: 962, startPoint y: 500, endPoint x: 935, endPoint y: 553, distance: 59.5
click at [935, 553] on div "+ − Satellite Roadmap Terrain Hybrid Leaflet Keyboard shortcuts Map Data Map da…" at bounding box center [731, 448] width 1078 height 647
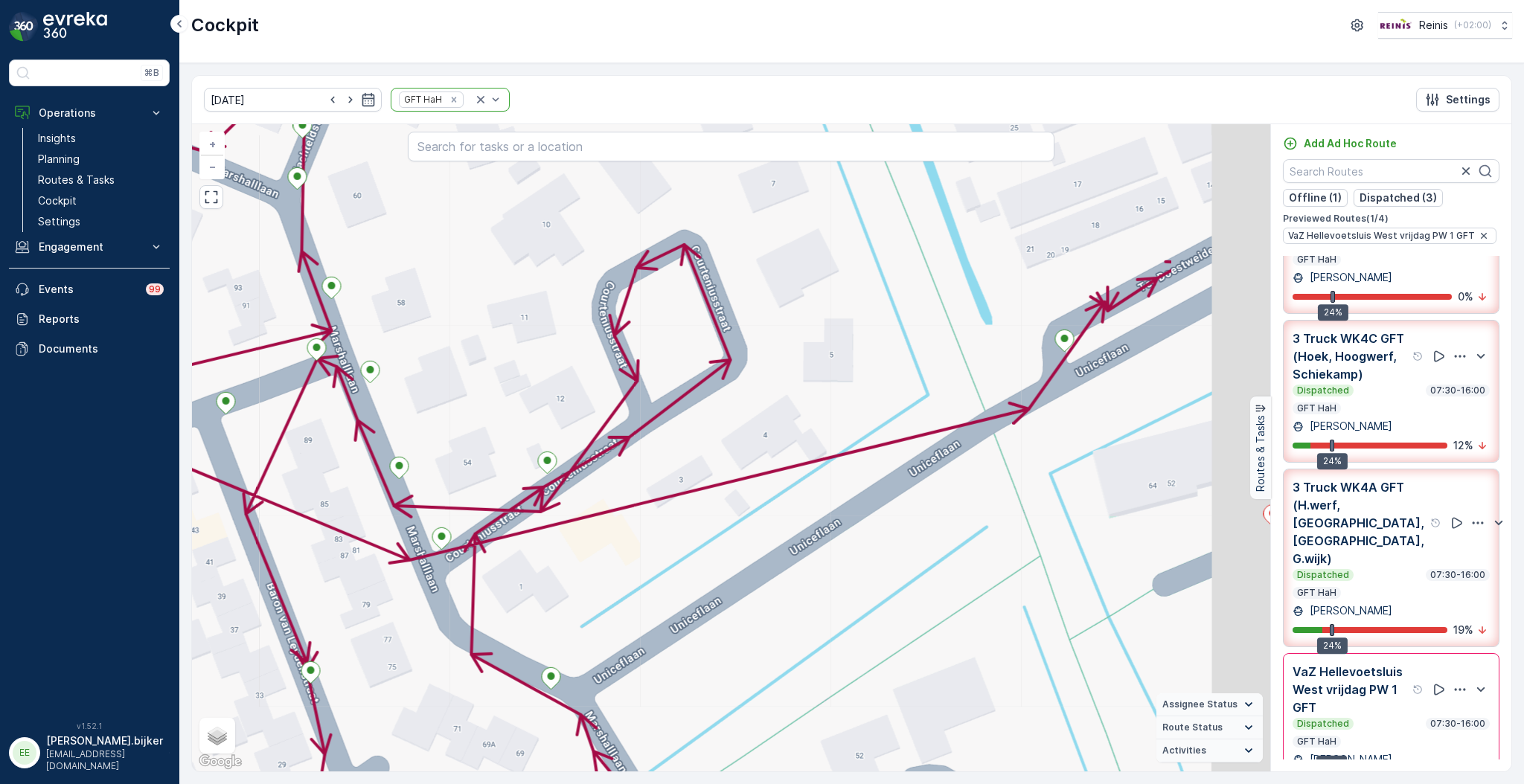
drag, startPoint x: 969, startPoint y: 464, endPoint x: 538, endPoint y: 354, distance: 444.8
click at [597, 369] on div "+ − Satellite Roadmap Terrain Hybrid Leaflet Keyboard shortcuts Map Data Map da…" at bounding box center [731, 448] width 1078 height 647
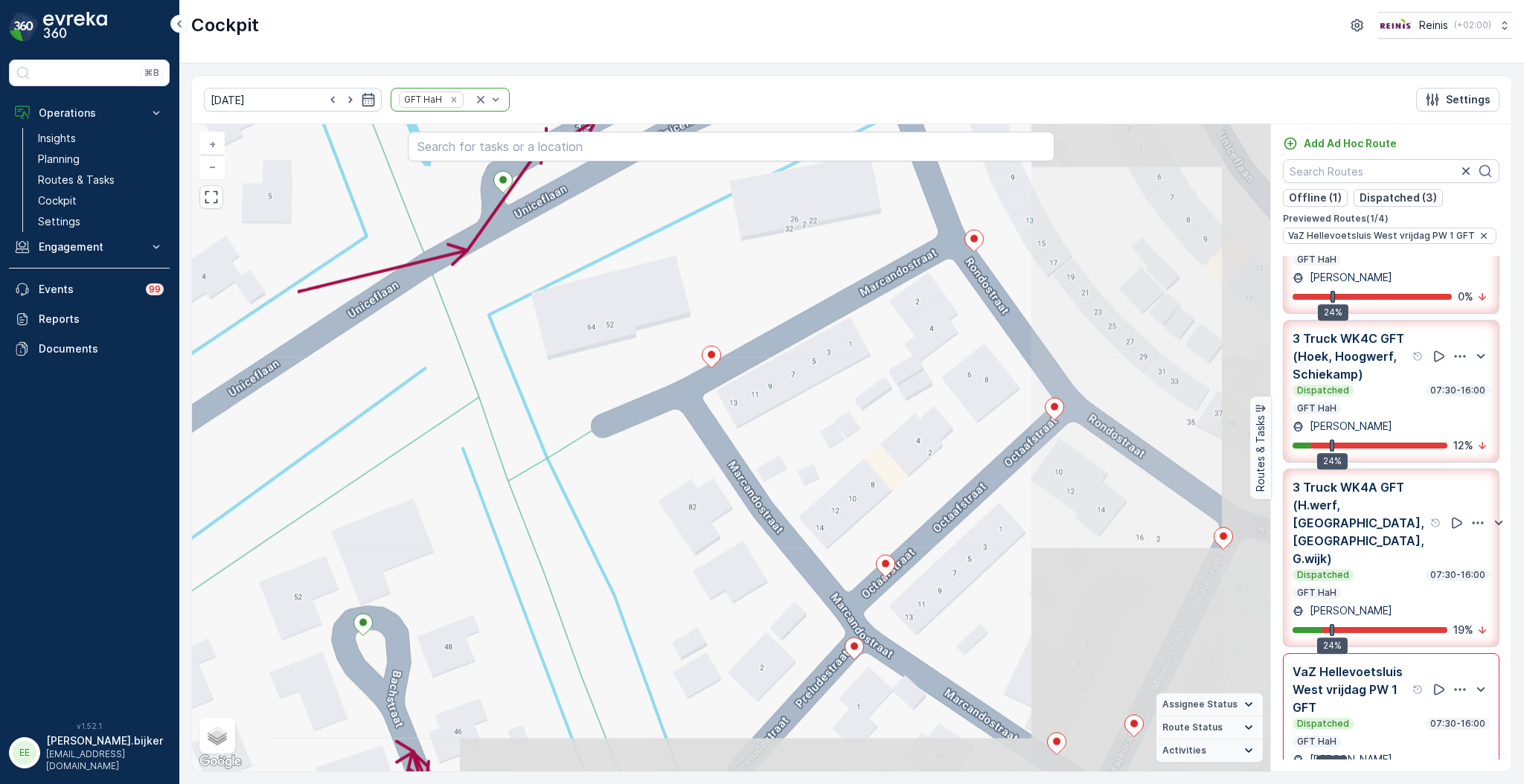
drag, startPoint x: 683, startPoint y: 378, endPoint x: 801, endPoint y: 420, distance: 125.3
click at [798, 418] on div "+ − Satellite Roadmap Terrain Hybrid Leaflet Keyboard shortcuts Map Data Map da…" at bounding box center [731, 448] width 1078 height 647
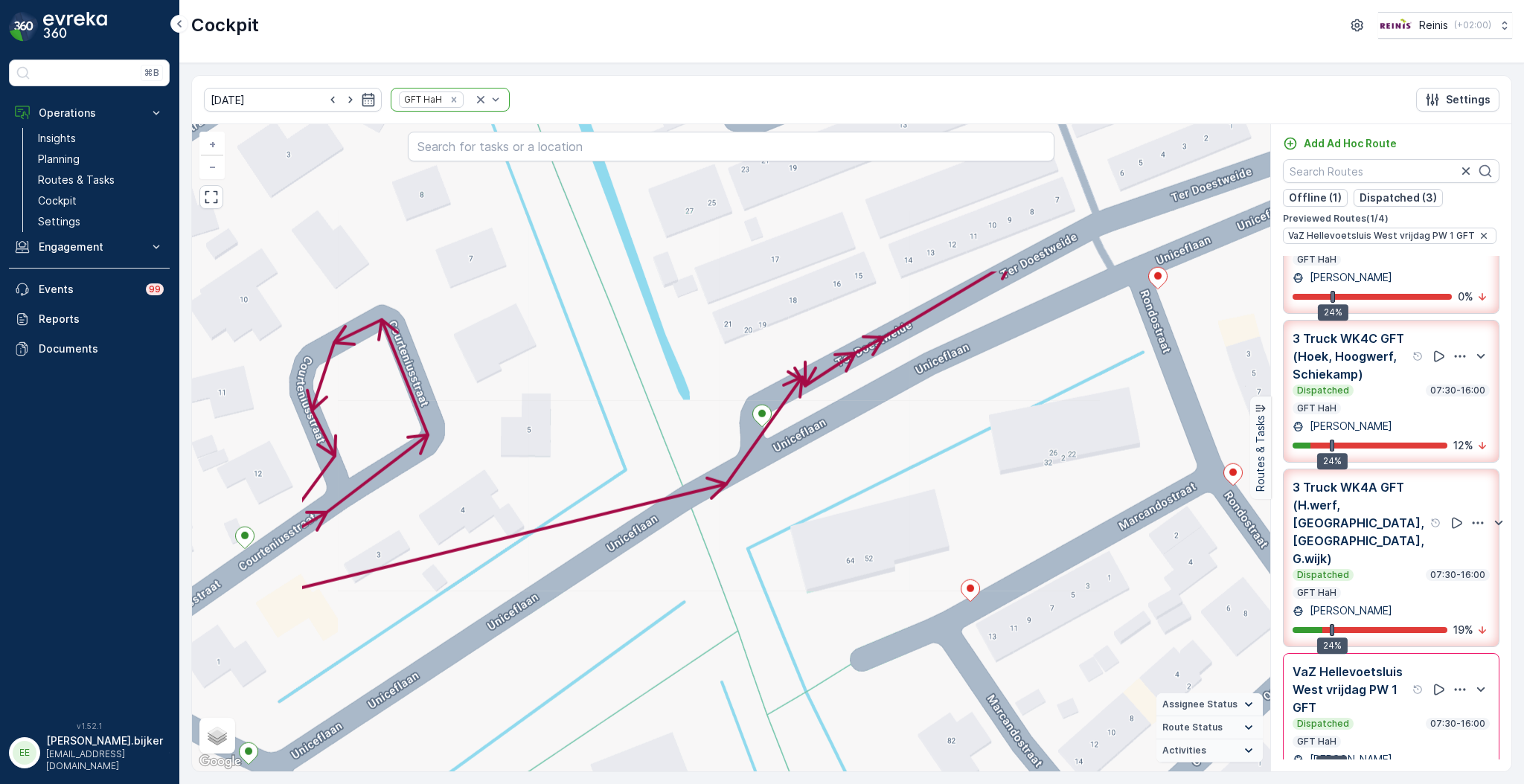
drag, startPoint x: 806, startPoint y: 406, endPoint x: 881, endPoint y: 464, distance: 94.8
click at [881, 464] on div "+ − Satellite Roadmap Terrain Hybrid Leaflet Keyboard shortcuts Map Data Map da…" at bounding box center [731, 448] width 1078 height 647
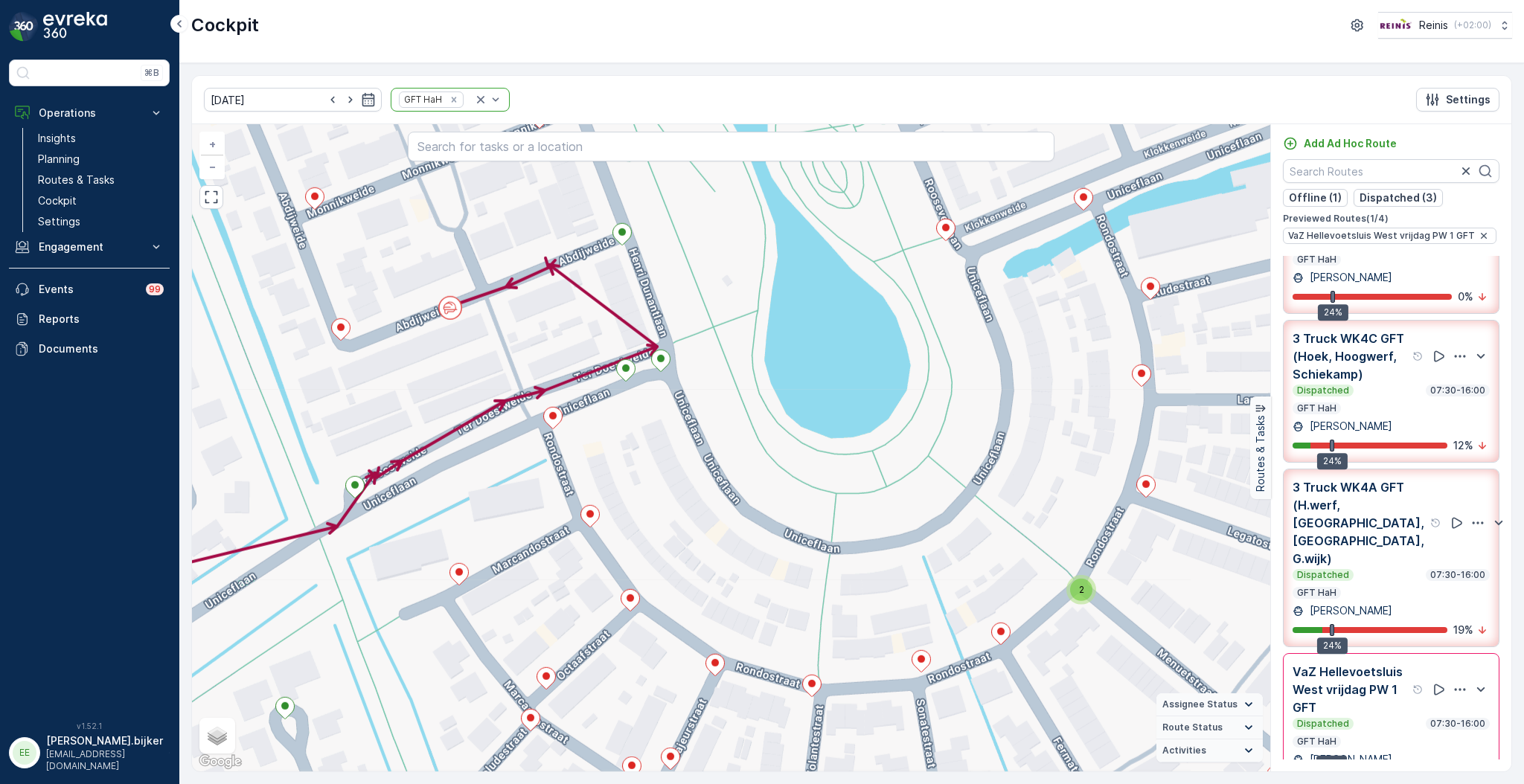
drag, startPoint x: 1120, startPoint y: 383, endPoint x: 808, endPoint y: 438, distance: 316.8
click at [808, 438] on div "2 2 2 2 2 2 + − Satellite Roadmap Terrain Hybrid Leaflet Keyboard shortcuts Map…" at bounding box center [731, 448] width 1078 height 647
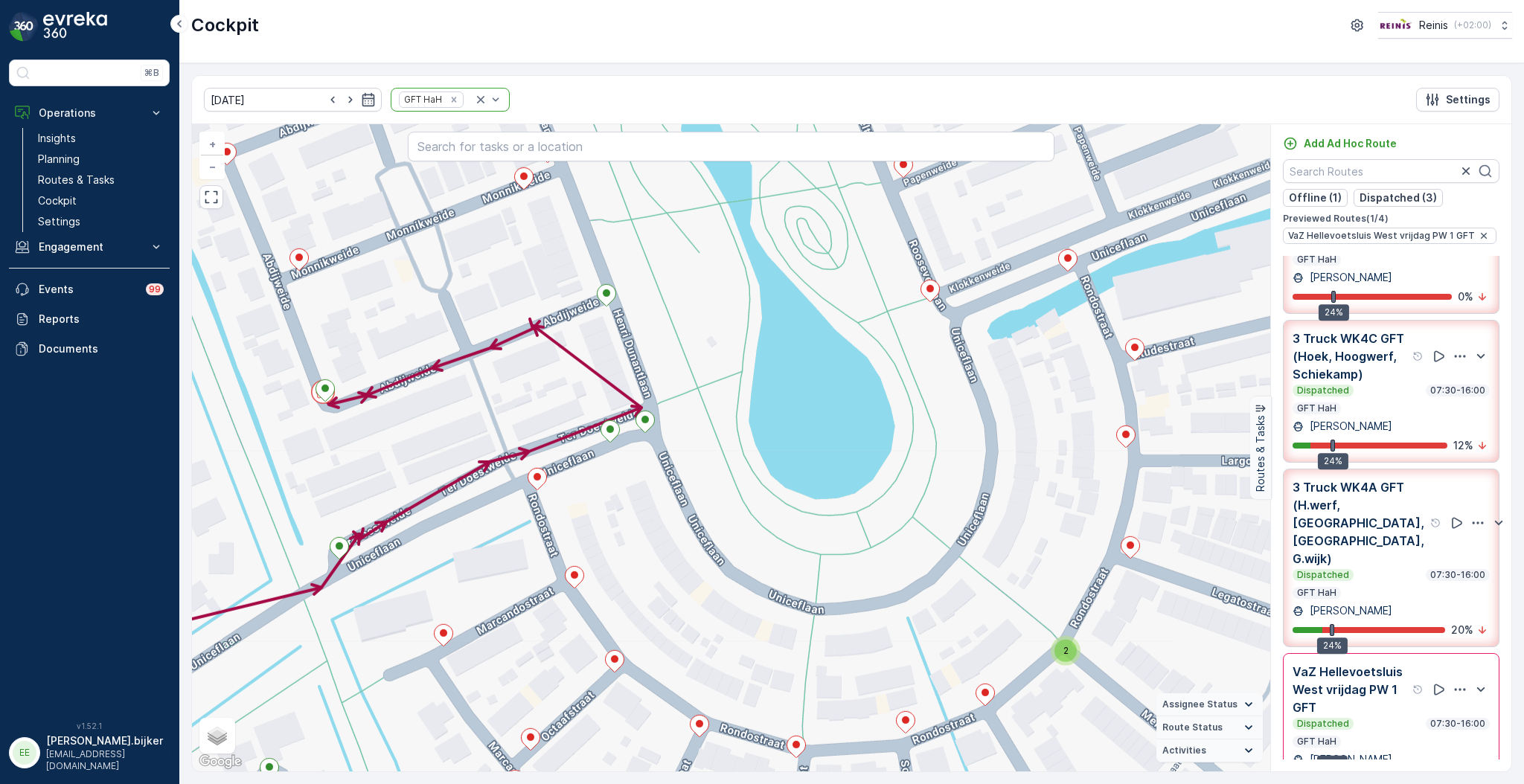
drag, startPoint x: 828, startPoint y: 435, endPoint x: 812, endPoint y: 495, distance: 62.1
click at [812, 495] on div "2 2 2 2 2 2 + − Satellite Roadmap Terrain Hybrid Leaflet Keyboard shortcuts Map…" at bounding box center [731, 448] width 1078 height 647
click at [1042, 616] on div "2 2 2 2 2 2 + − Satellite Roadmap Terrain Hybrid Leaflet Keyboard shortcuts Map…" at bounding box center [731, 448] width 1078 height 647
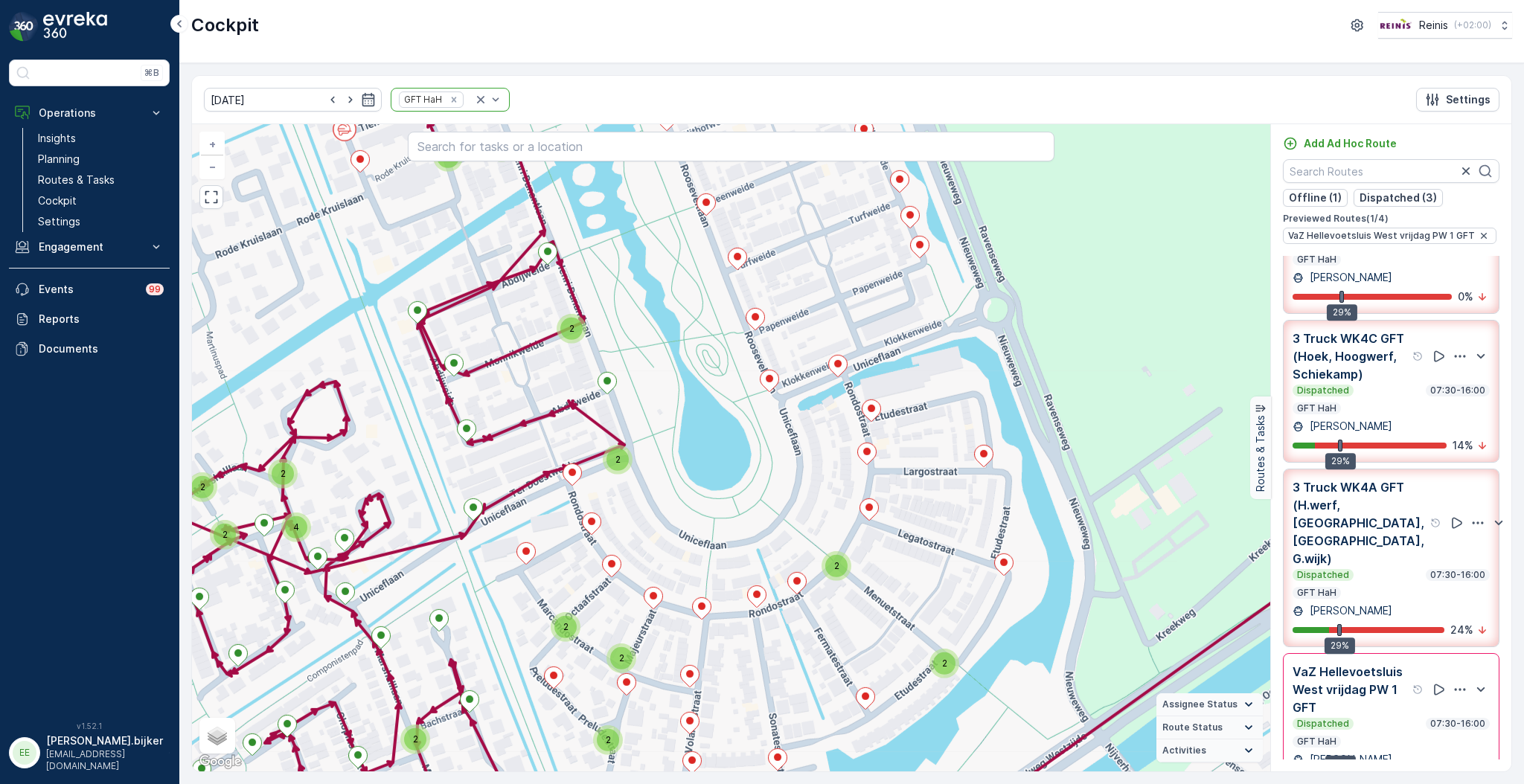
click at [729, 412] on div "2 2 2 2 2 2 2 2 2 2 2 2 2 2 2 2 4 2 2 2 2 2 3 + − Satellite Roadmap Terrain Hyb…" at bounding box center [731, 448] width 1078 height 647
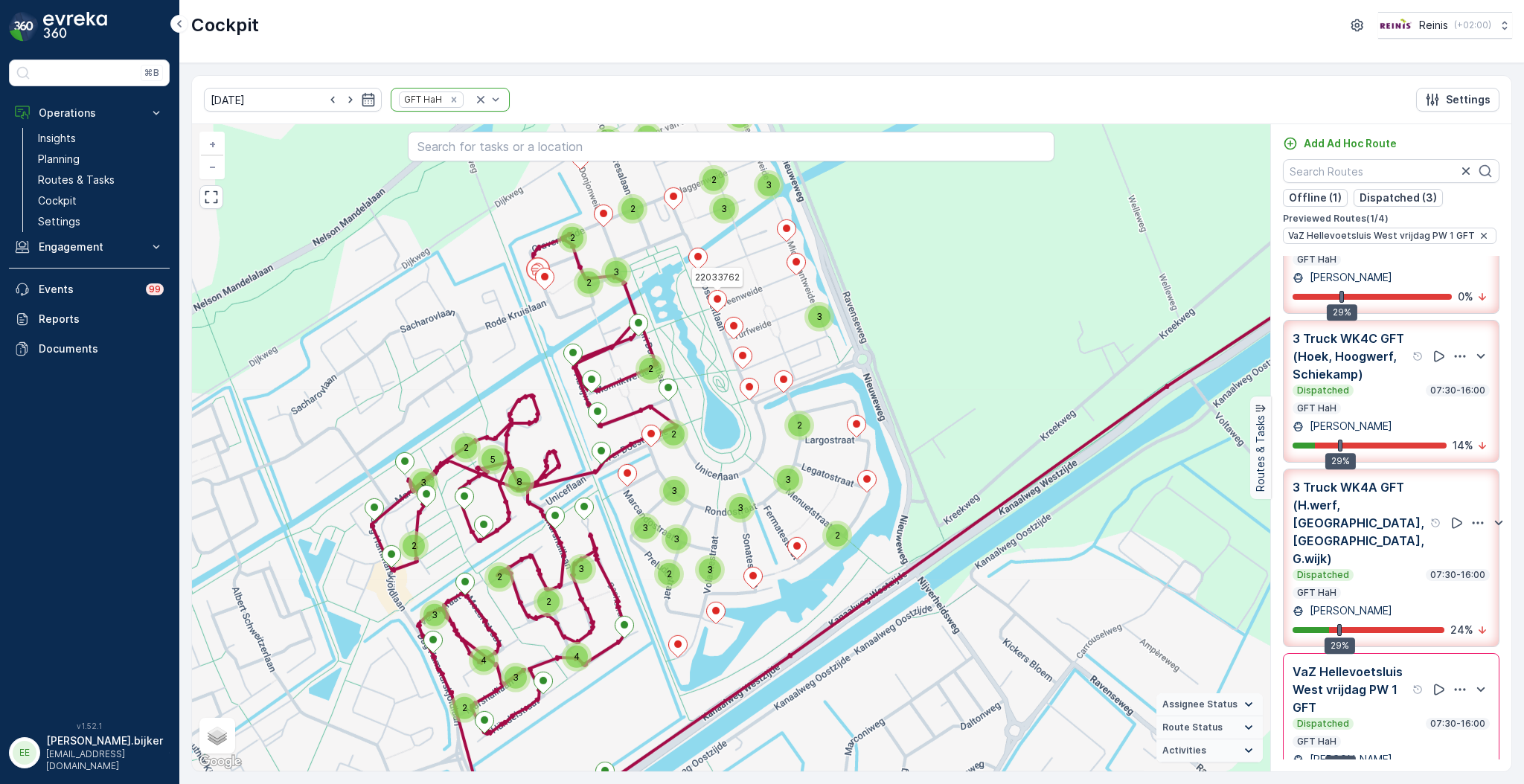
drag, startPoint x: 713, startPoint y: 316, endPoint x: 726, endPoint y: 356, distance: 42.1
click at [726, 356] on div "2 3 3 2 2 3 3 3 3 2 2 3 2 2 2 2 3 3 3 2 2 2 2 3 2 5 8 2 3 3 4 3 2 3 4 22033762 …" at bounding box center [731, 448] width 1078 height 647
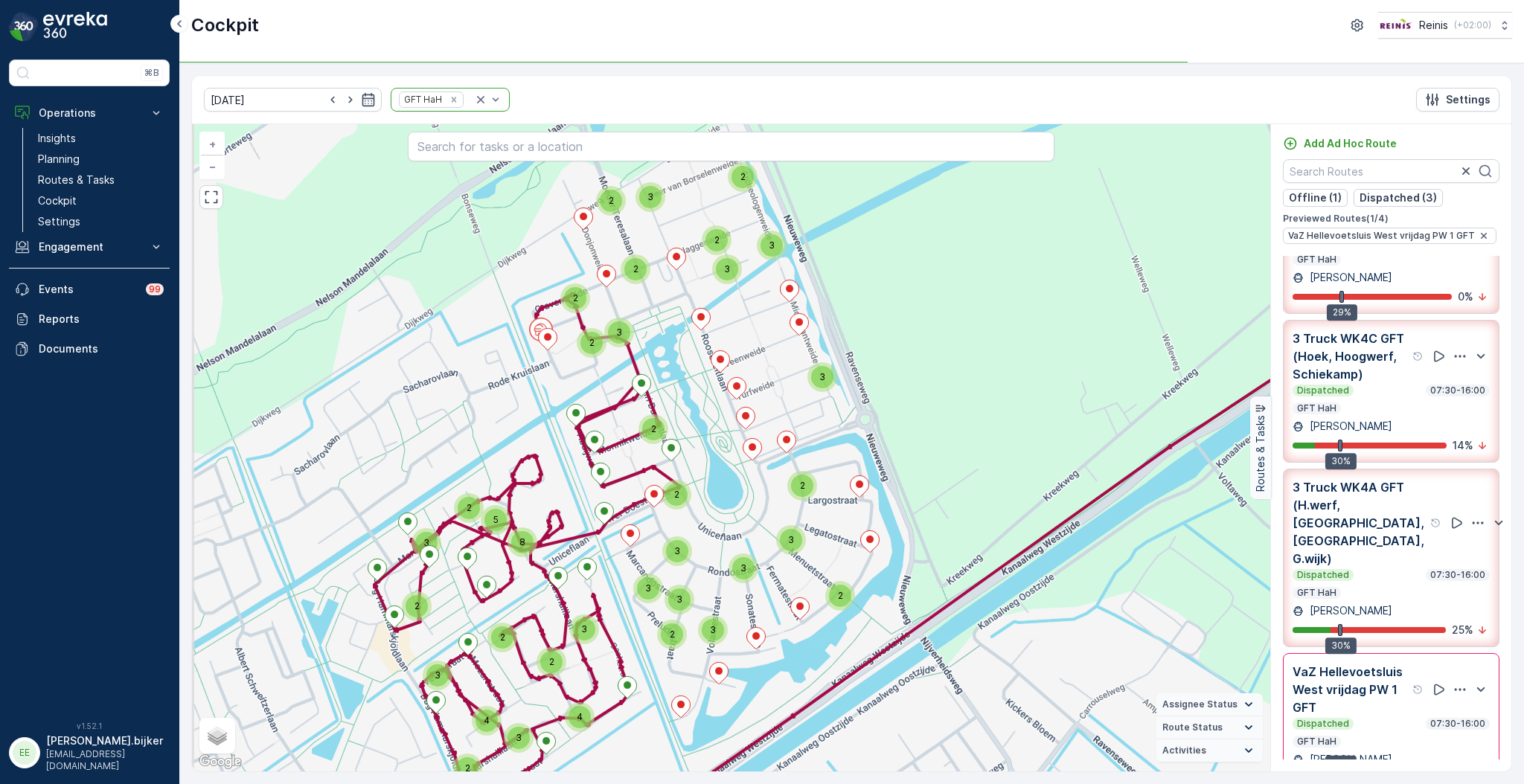
drag, startPoint x: 699, startPoint y: 370, endPoint x: 707, endPoint y: 401, distance: 32.0
click at [707, 401] on div "2 3 3 2 2 3 3 3 3 2 2 3 2 2 2 2 3 3 3 2 2 2 2 3 2 5 8 2 3 3 4 3 2 3 4 + − Satel…" at bounding box center [731, 448] width 1078 height 647
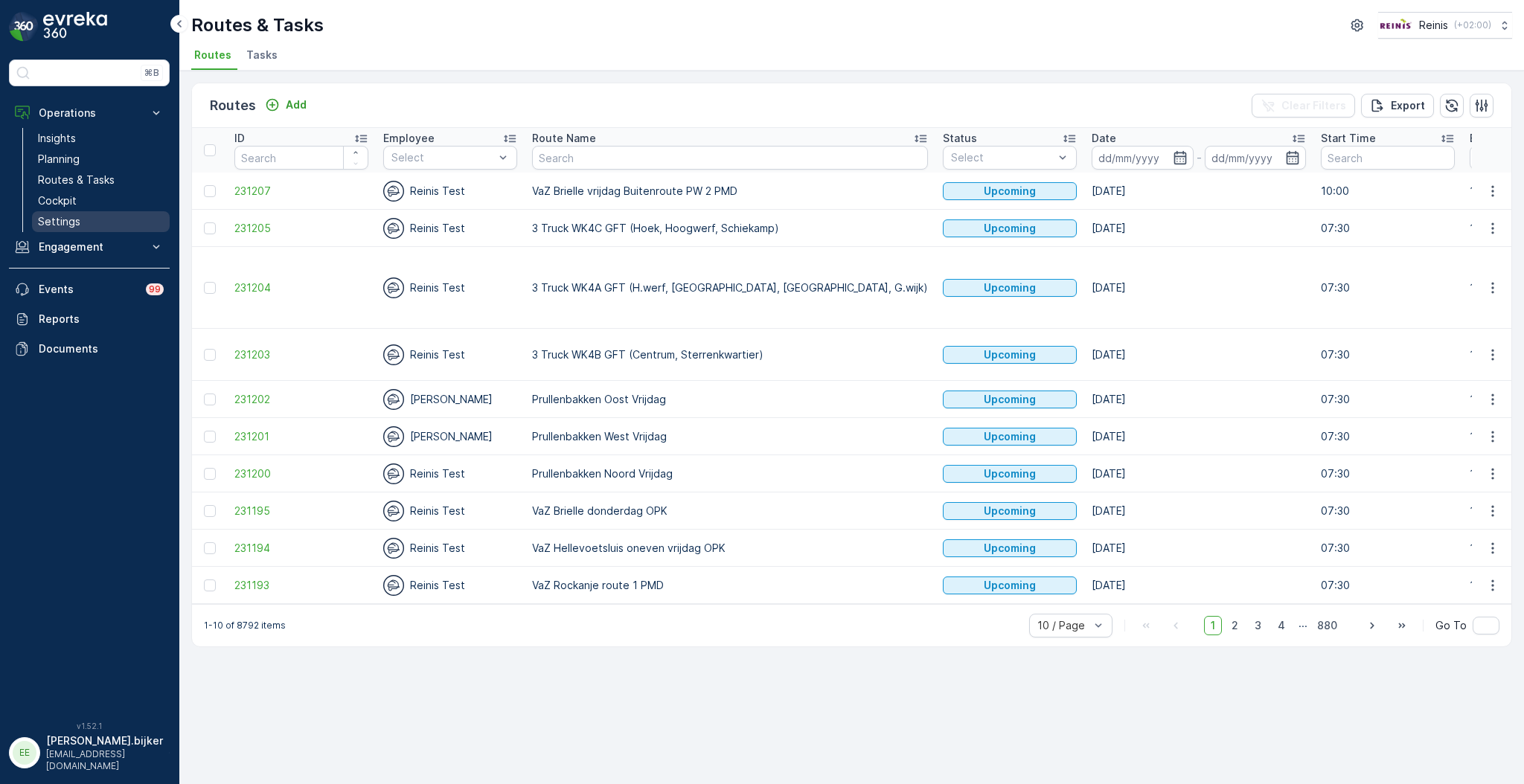
click at [56, 203] on p "Cockpit" at bounding box center [57, 201] width 39 height 15
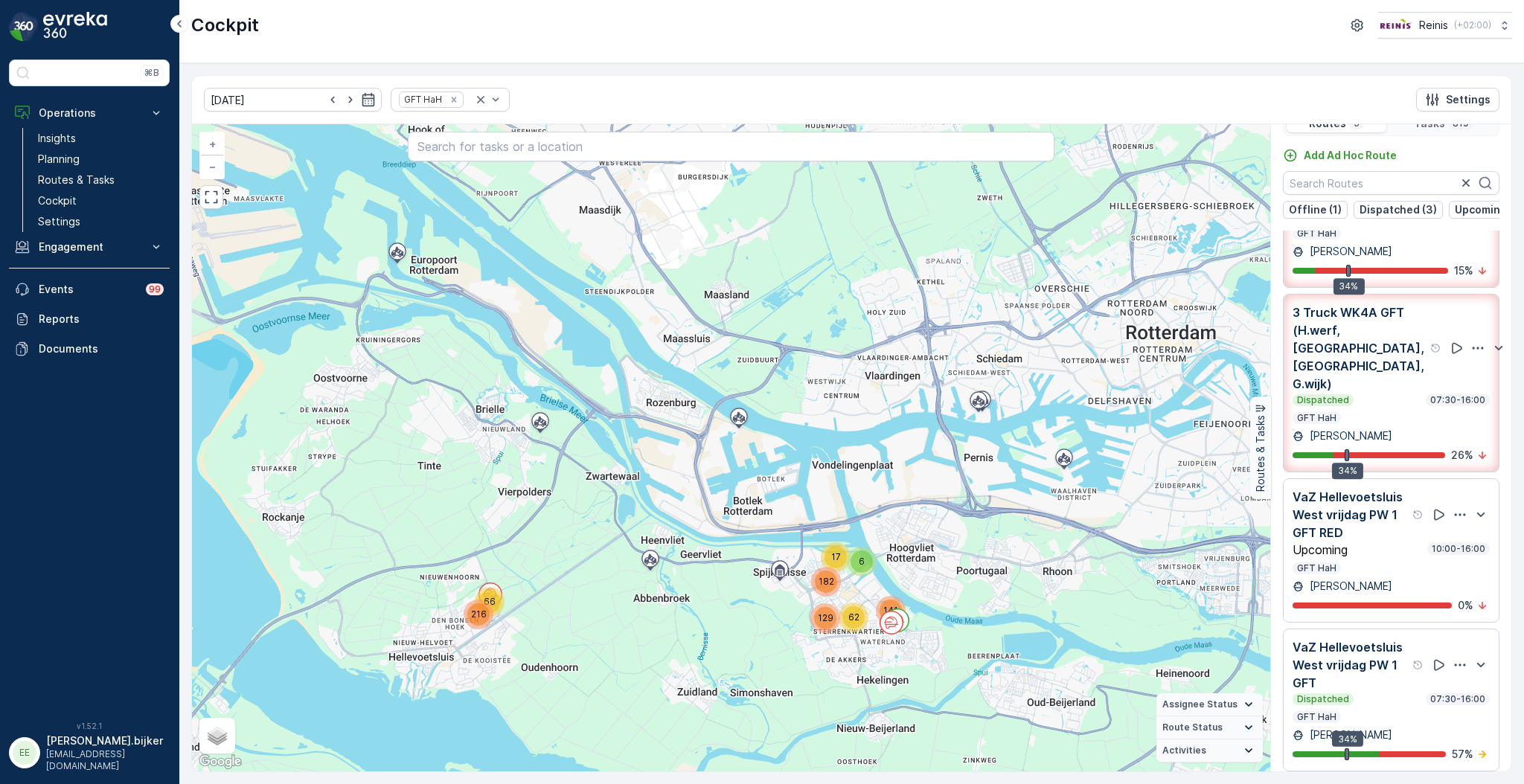
scroll to position [37, 0]
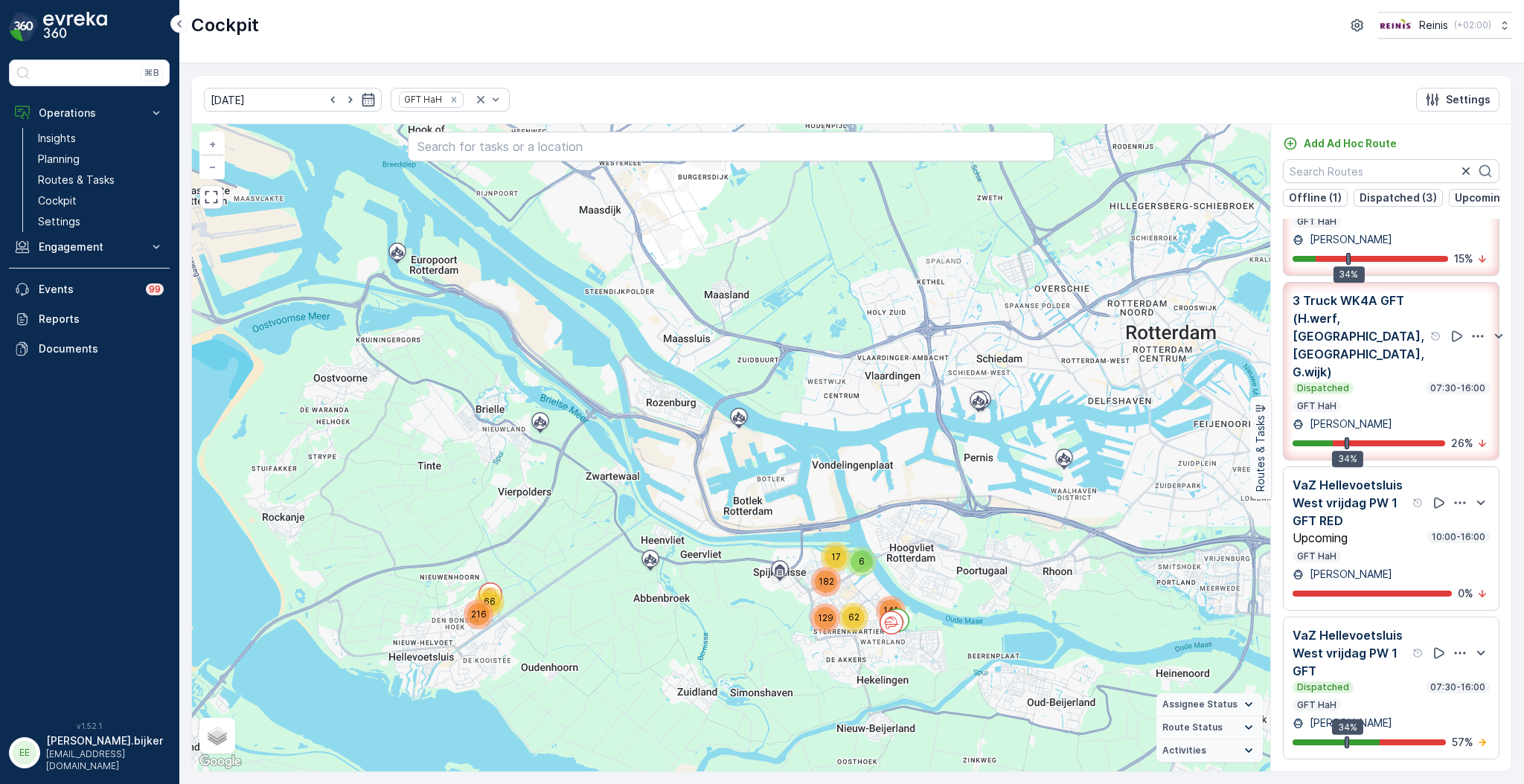
click at [1396, 691] on div "Dispatched 07:30-16:00" at bounding box center [1391, 686] width 197 height 12
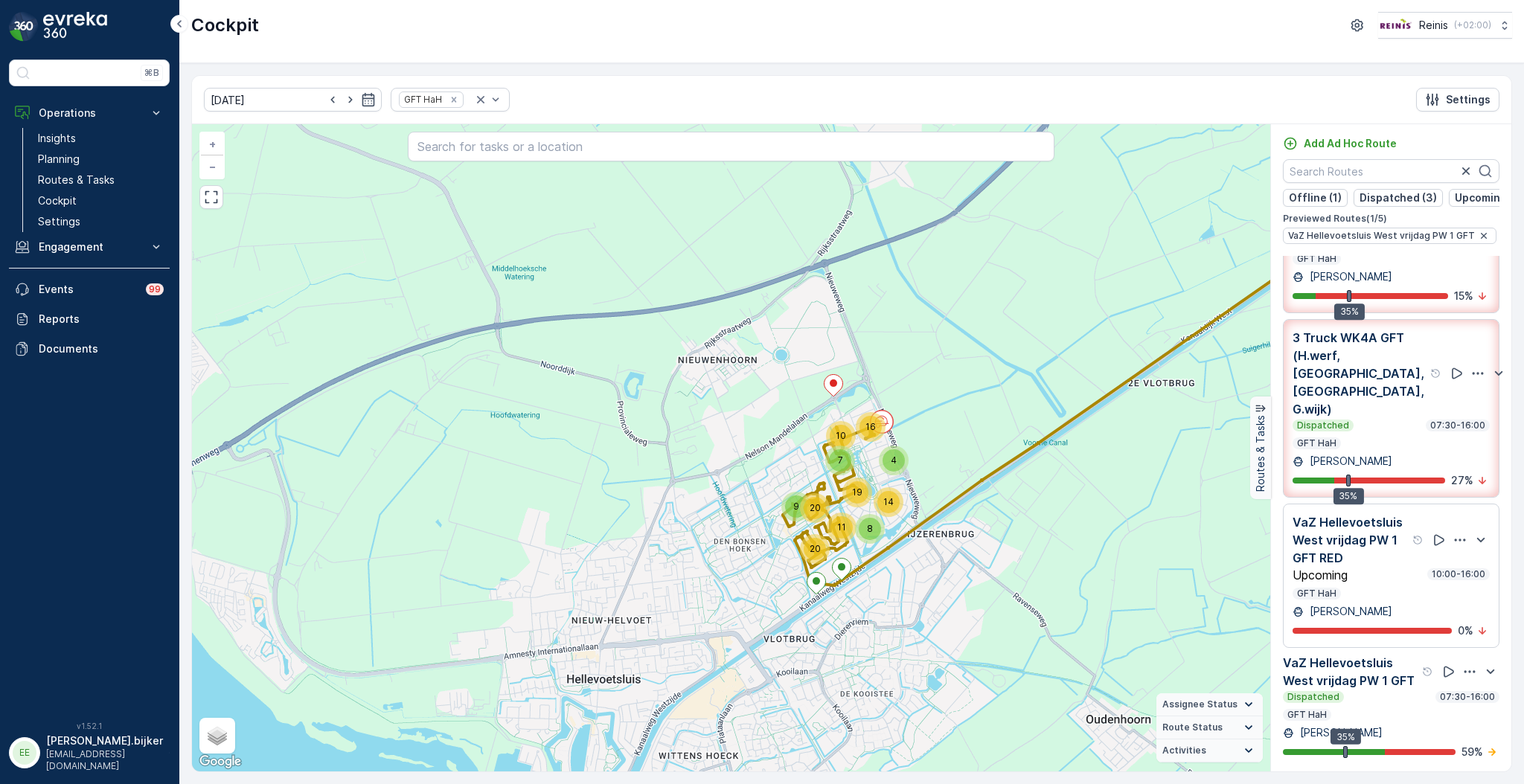
drag, startPoint x: 1420, startPoint y: 580, endPoint x: 1393, endPoint y: 593, distance: 30.0
click at [1393, 593] on div "Upcoming 10:00-16:00 GFT HaH" at bounding box center [1391, 584] width 197 height 31
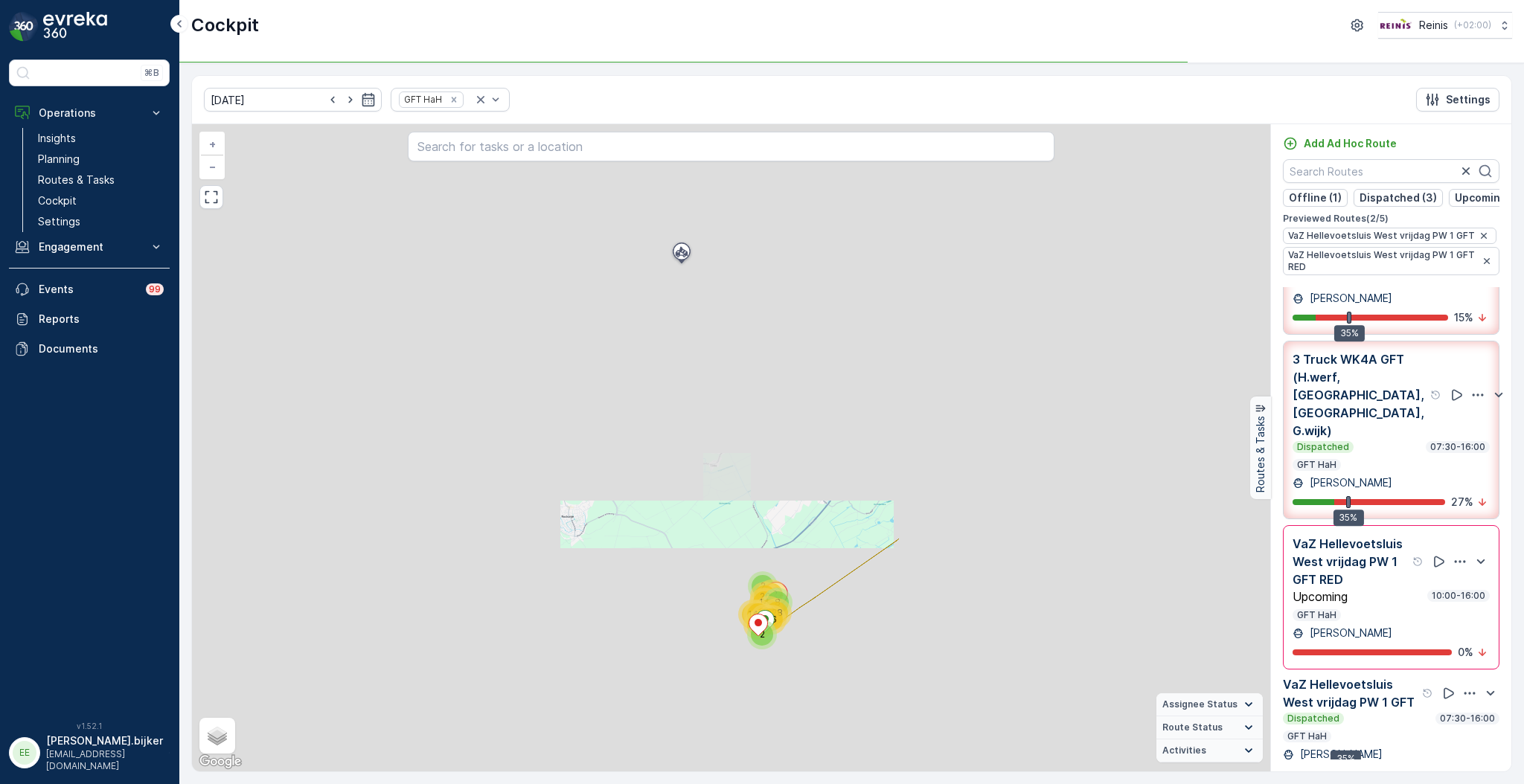
click at [1393, 588] on p "VaZ Hellevoetsluis West vrijdag PW 1 GFT RED" at bounding box center [1351, 561] width 117 height 54
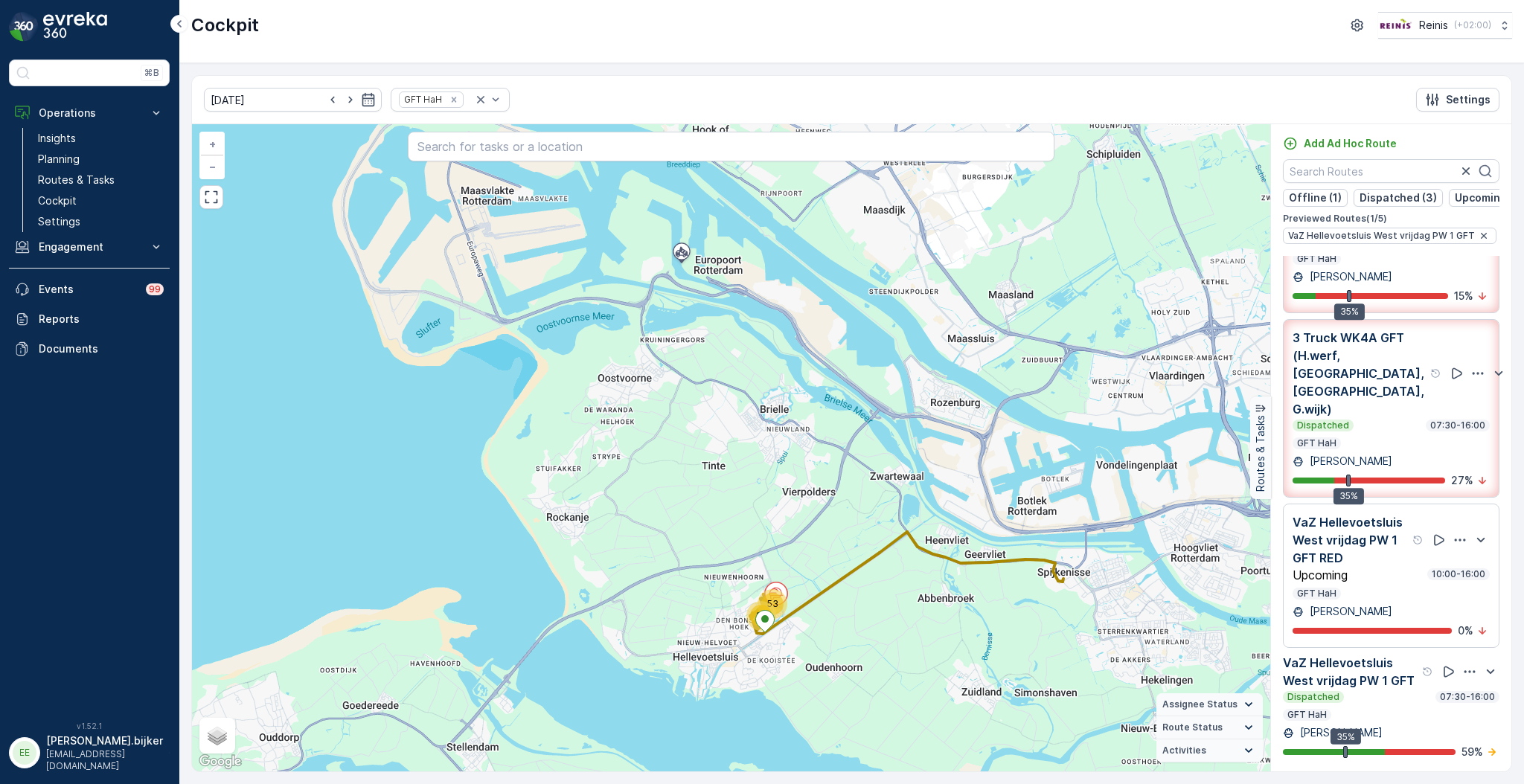
click at [1384, 581] on div "Upcoming 10:00-16:00" at bounding box center [1391, 575] width 197 height 13
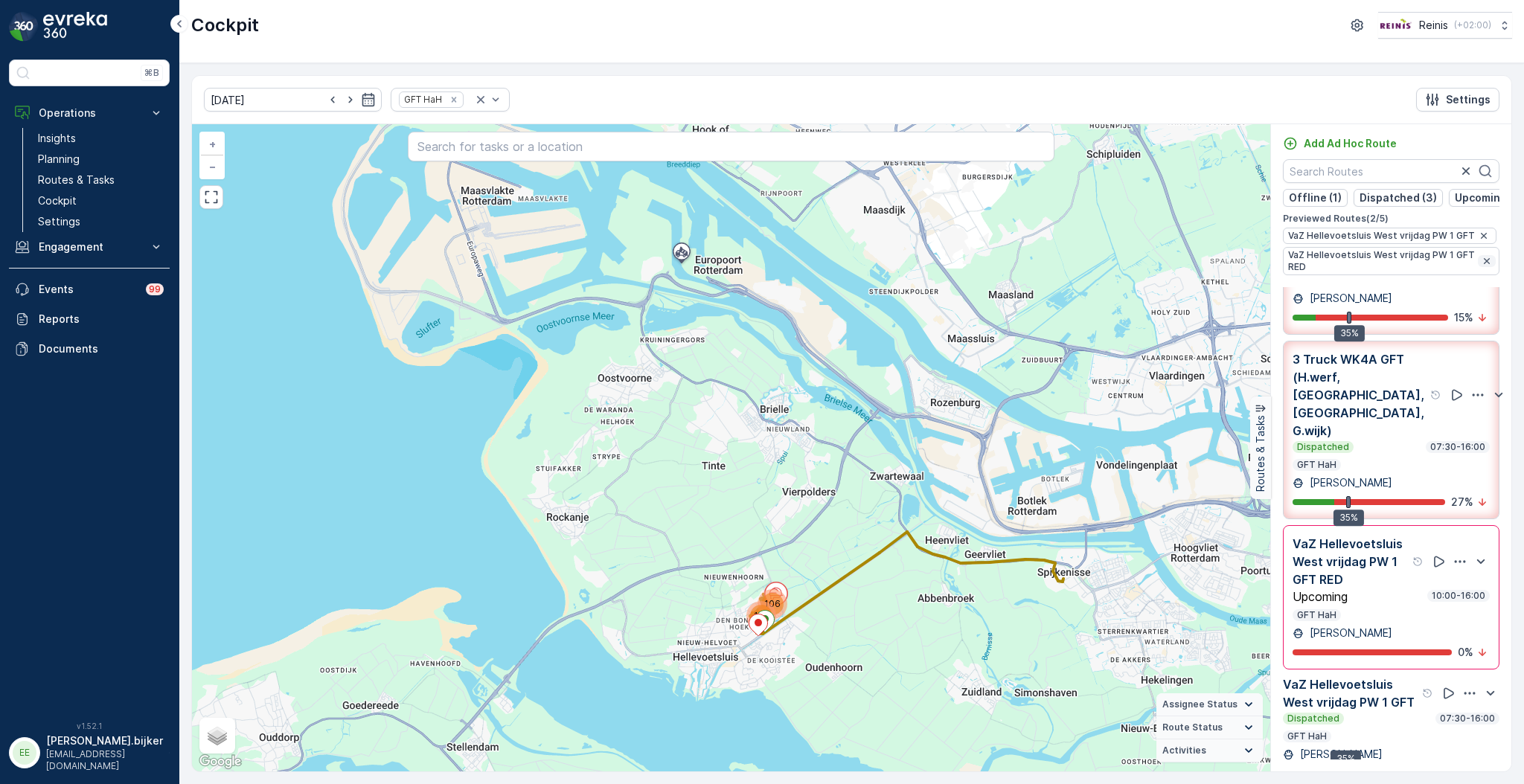
click at [1484, 264] on icon "button" at bounding box center [1487, 261] width 6 height 6
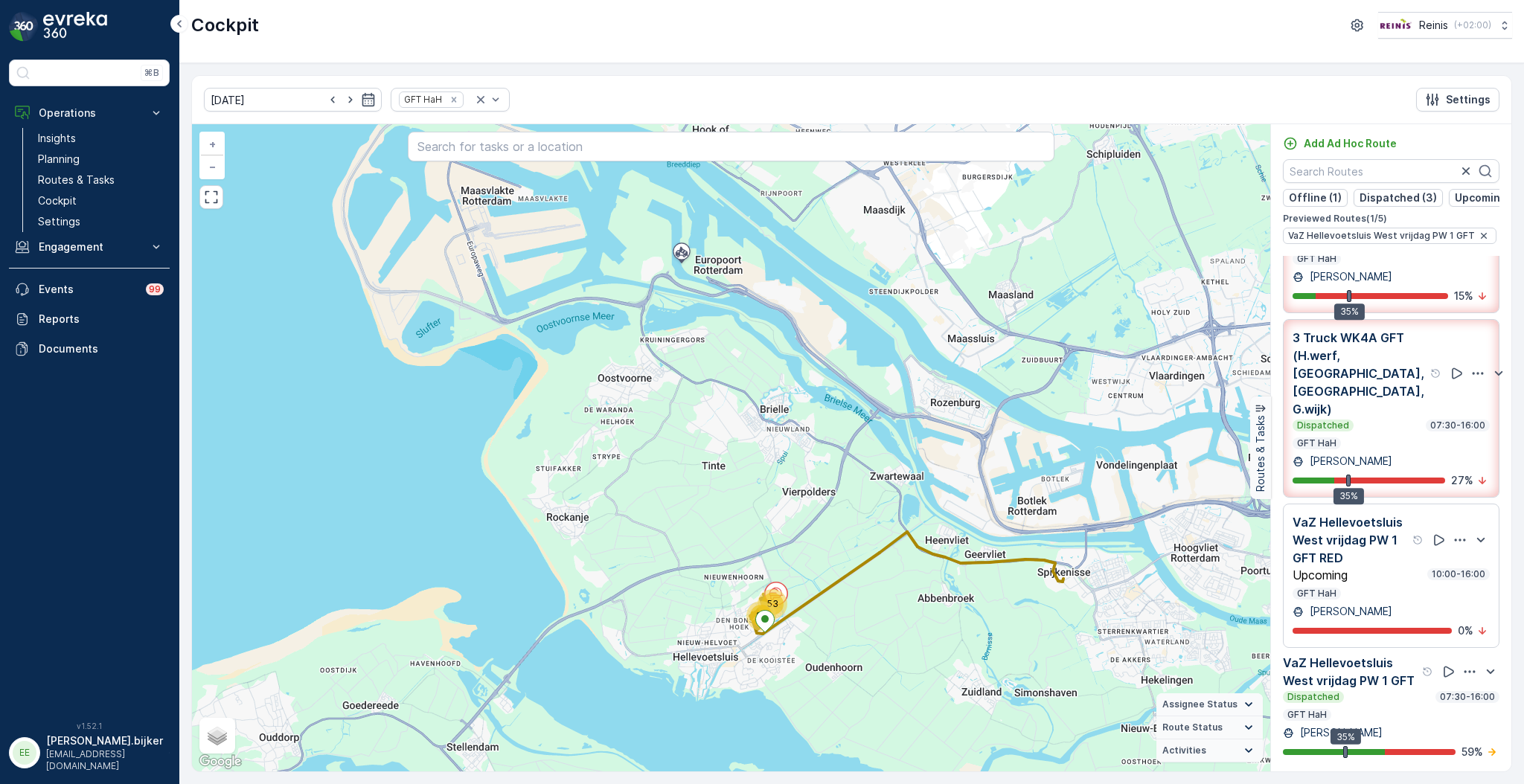
scroll to position [281, 0]
click at [1481, 239] on icon "button" at bounding box center [1484, 236] width 6 height 6
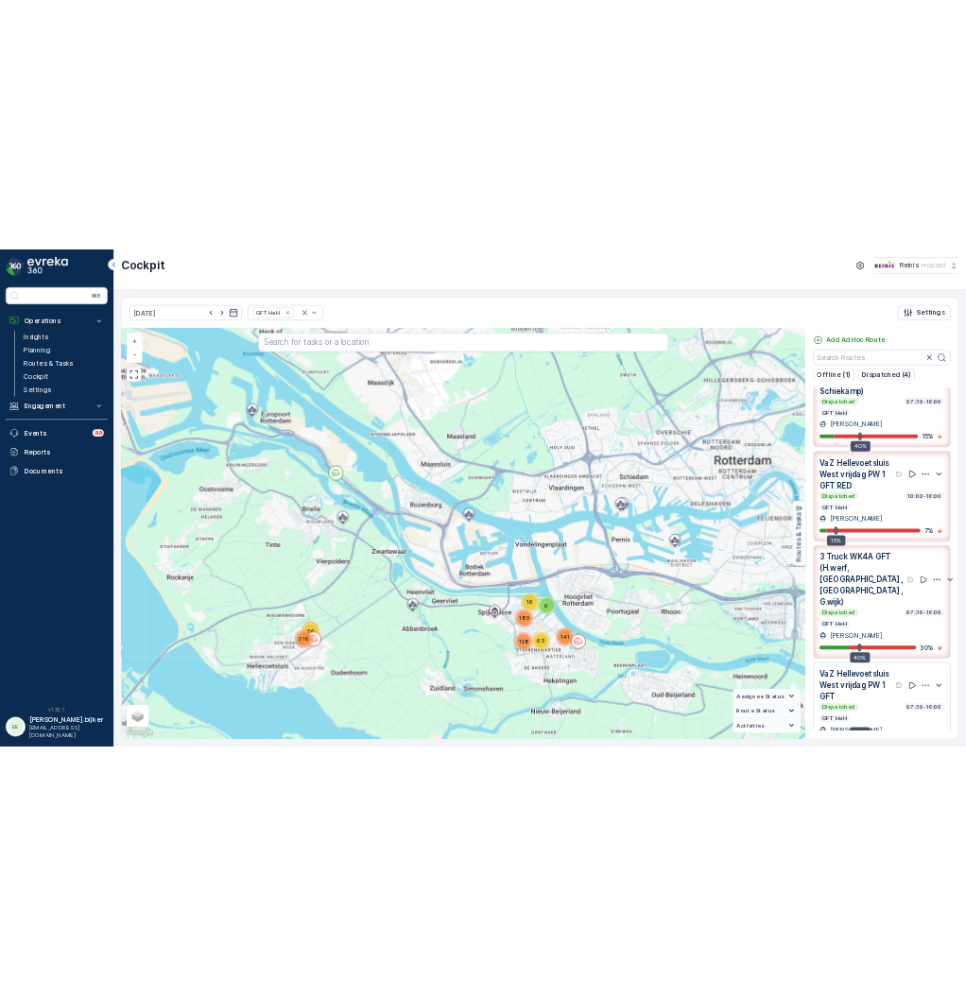
scroll to position [297, 0]
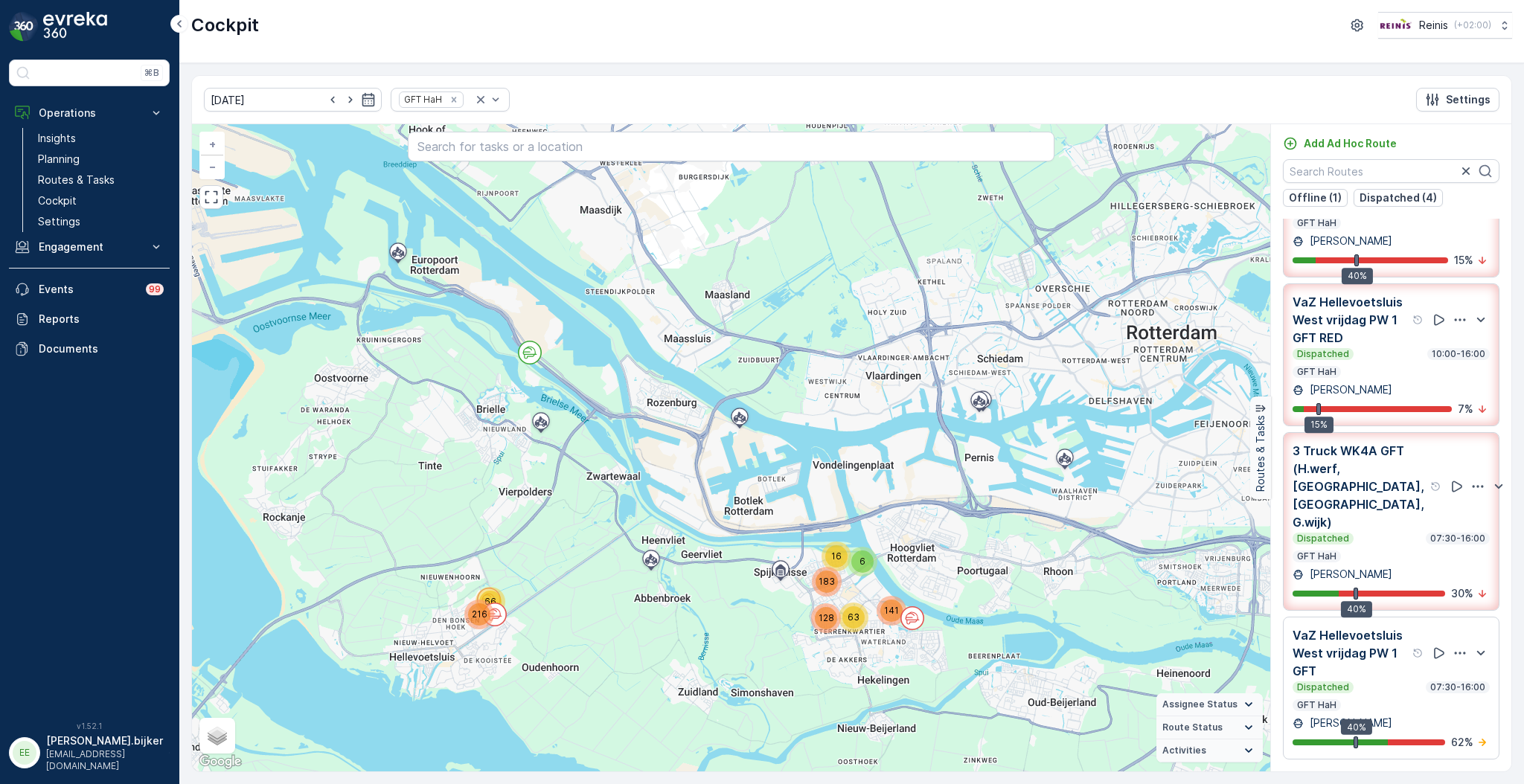
click at [1362, 681] on div "Dispatched 07:30-16:00" at bounding box center [1391, 686] width 197 height 12
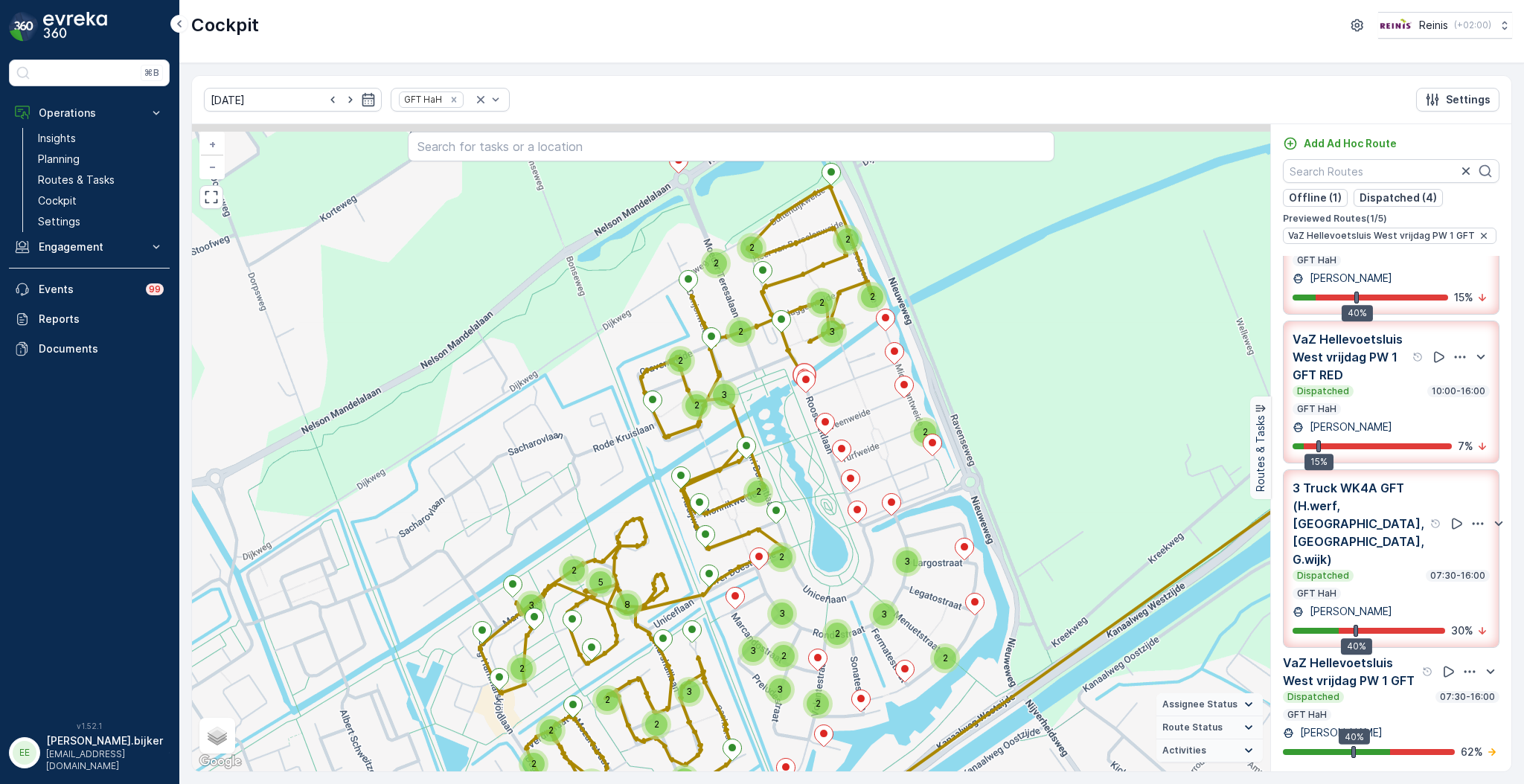
drag, startPoint x: 852, startPoint y: 432, endPoint x: 851, endPoint y: 470, distance: 38.0
click at [851, 468] on div "2 3 2 2 3 3 2 2 2 2 2 3 2 2 2 3 2 2 3 2 2 2 2 3 5 8 2 2 3 3 4 2 3 2 4 2 2203377…" at bounding box center [731, 448] width 1078 height 647
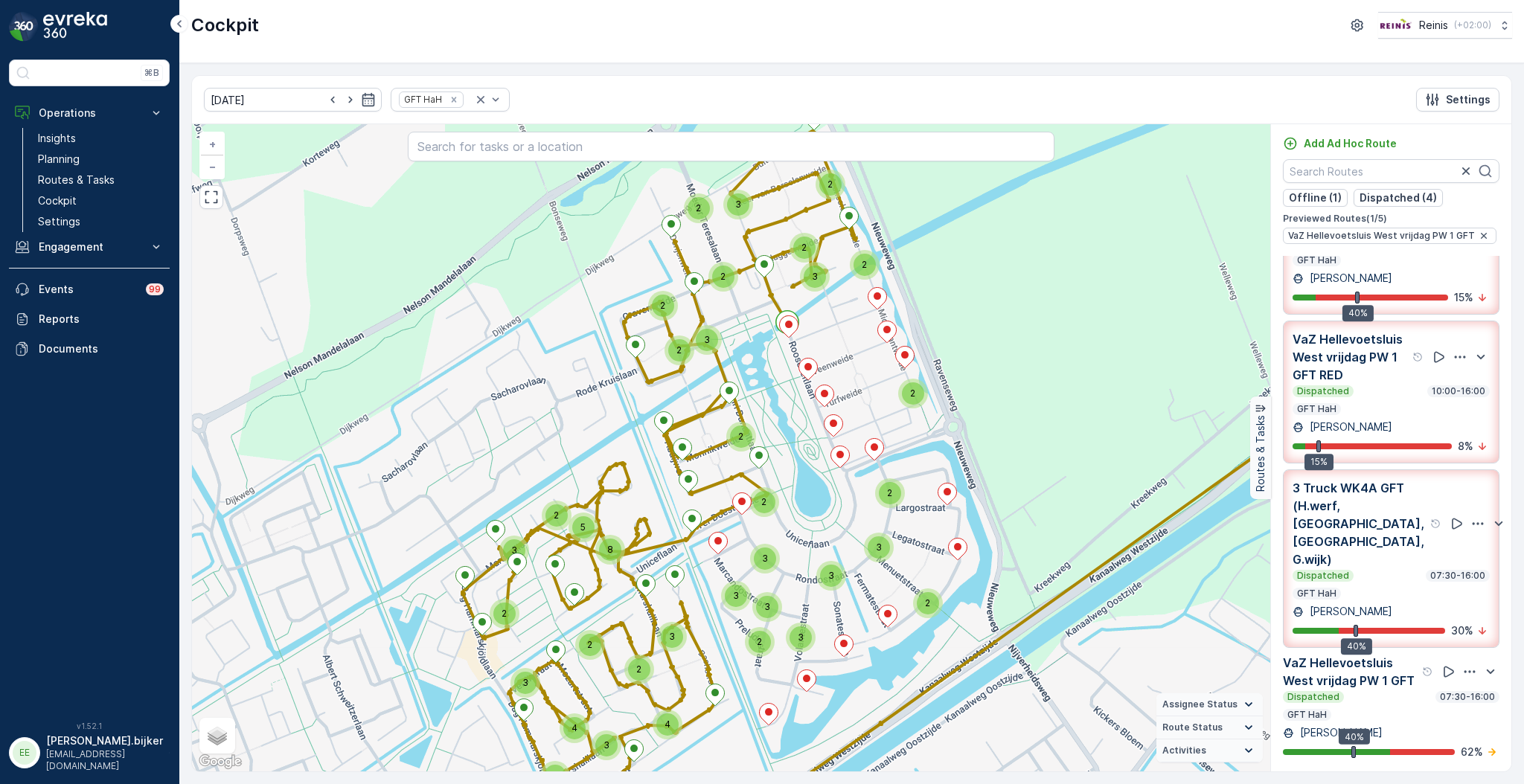
drag, startPoint x: 1006, startPoint y: 568, endPoint x: 989, endPoint y: 507, distance: 63.3
click at [989, 507] on div "3 4 2 3 4 2 2 3 5 3 2 2 8 2 2 2 2 3 2 2 3 2 2 3 2 2 2 2 3 2 3 3 3 3 3 + − Satel…" at bounding box center [731, 448] width 1078 height 647
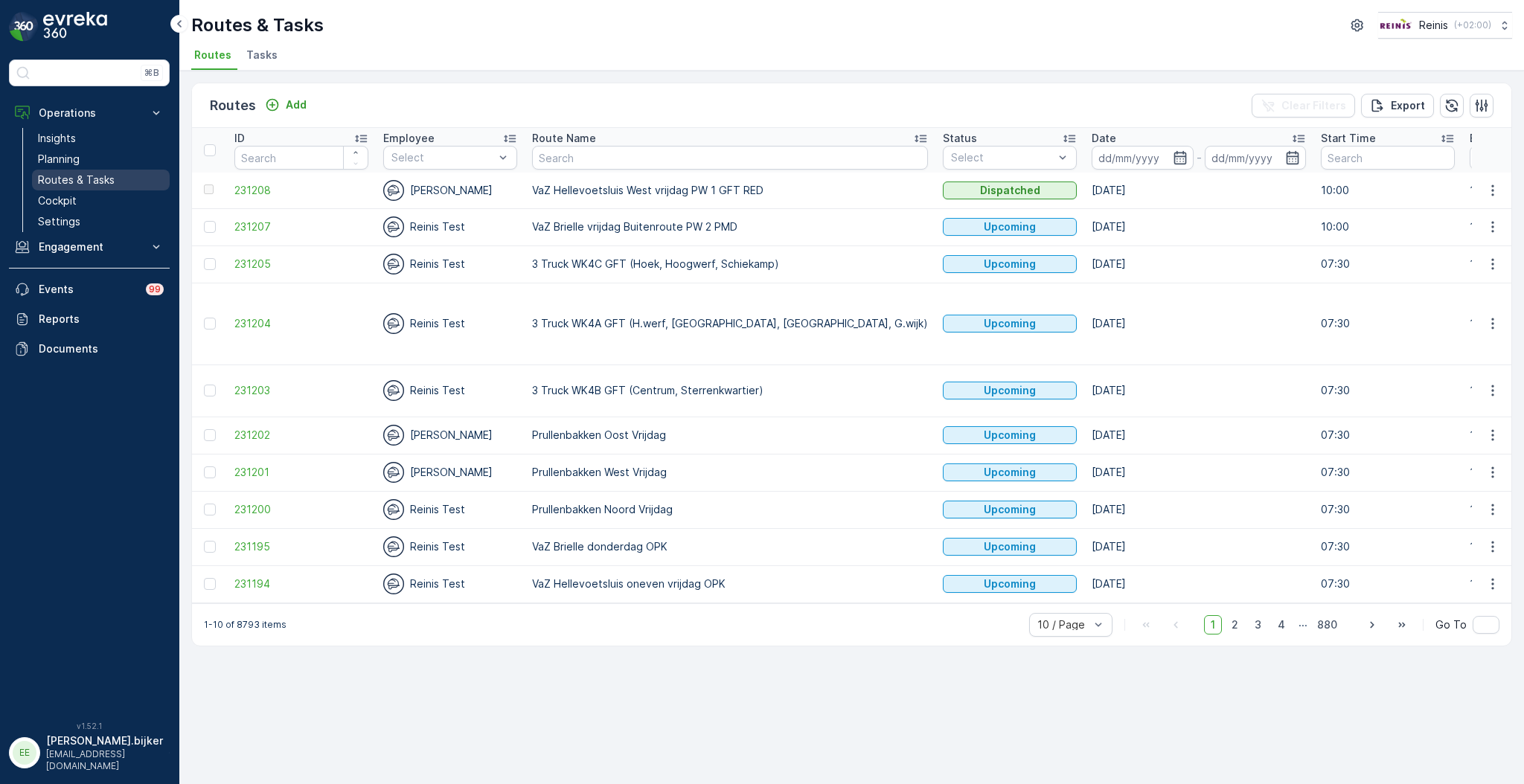
click at [99, 179] on p "Routes & Tasks" at bounding box center [76, 179] width 76 height 15
click at [1196, 157] on p "-" at bounding box center [1199, 157] width 6 height 18
click at [1173, 155] on icon "button" at bounding box center [1180, 157] width 15 height 15
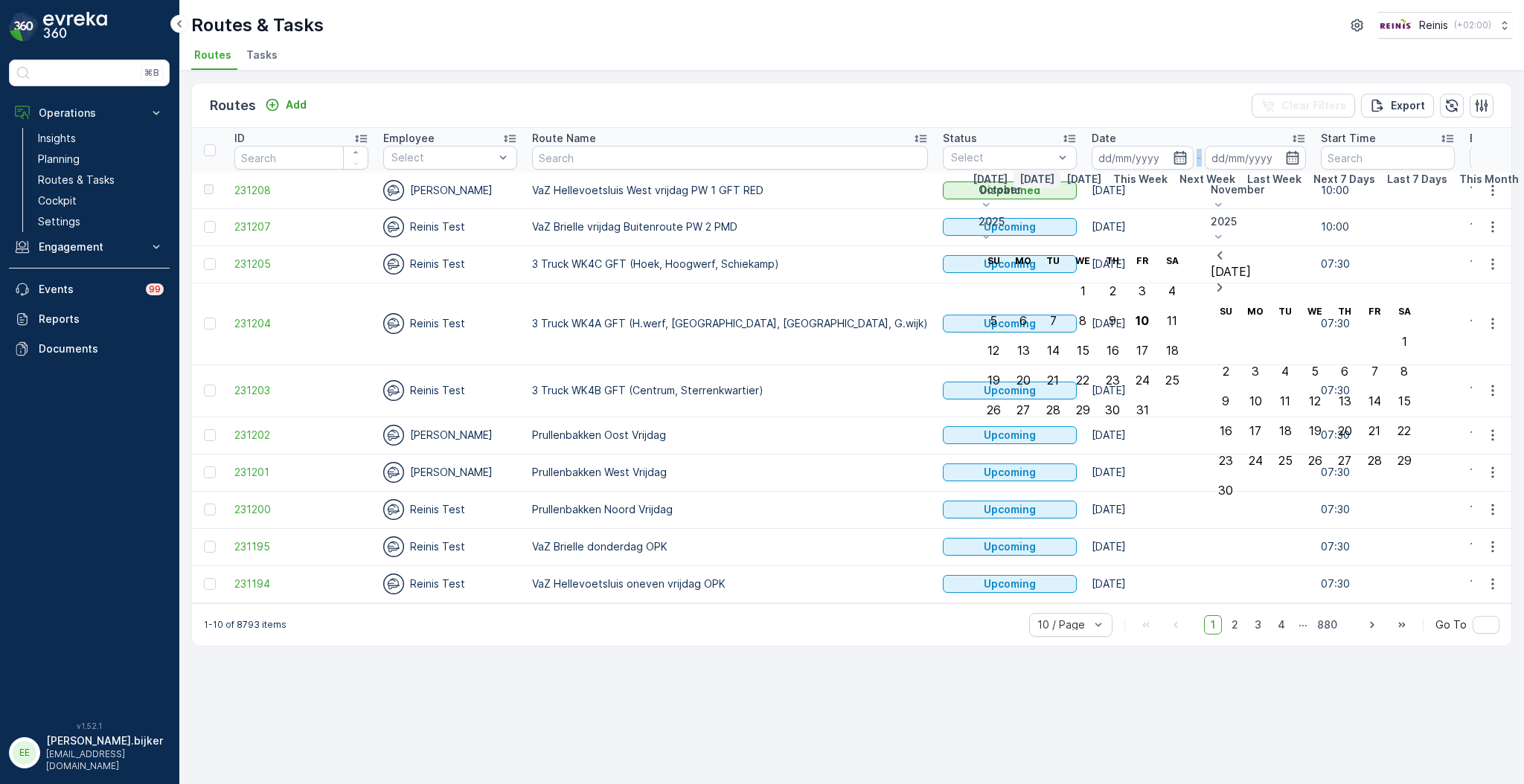
click at [1019, 187] on p "Today" at bounding box center [1036, 179] width 35 height 15
type input "[DATE]"
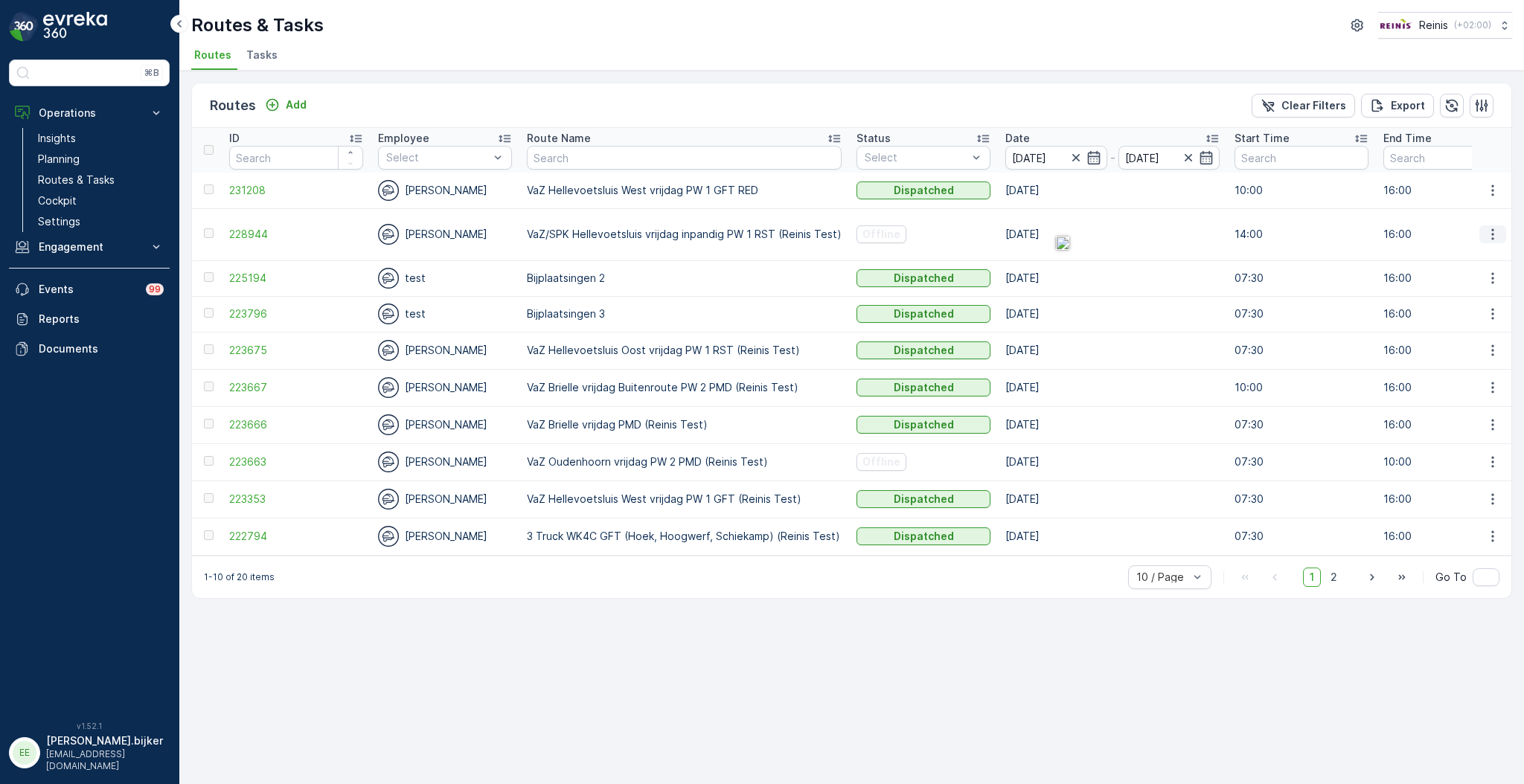
click at [1493, 230] on icon "button" at bounding box center [1492, 235] width 2 height 11
click at [1487, 254] on span "See More Details" at bounding box center [1458, 255] width 87 height 15
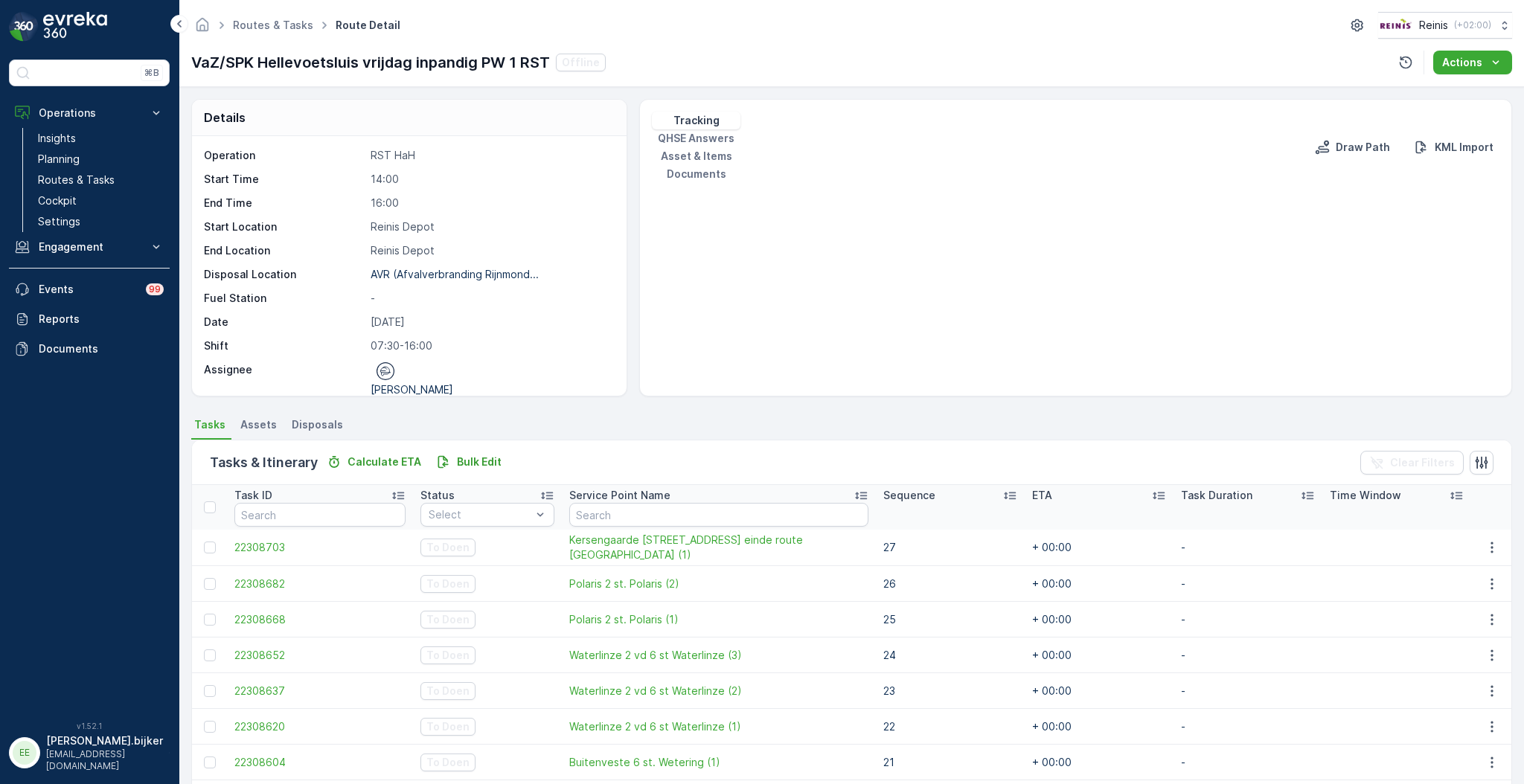
click at [668, 192] on link at bounding box center [672, 203] width 22 height 22
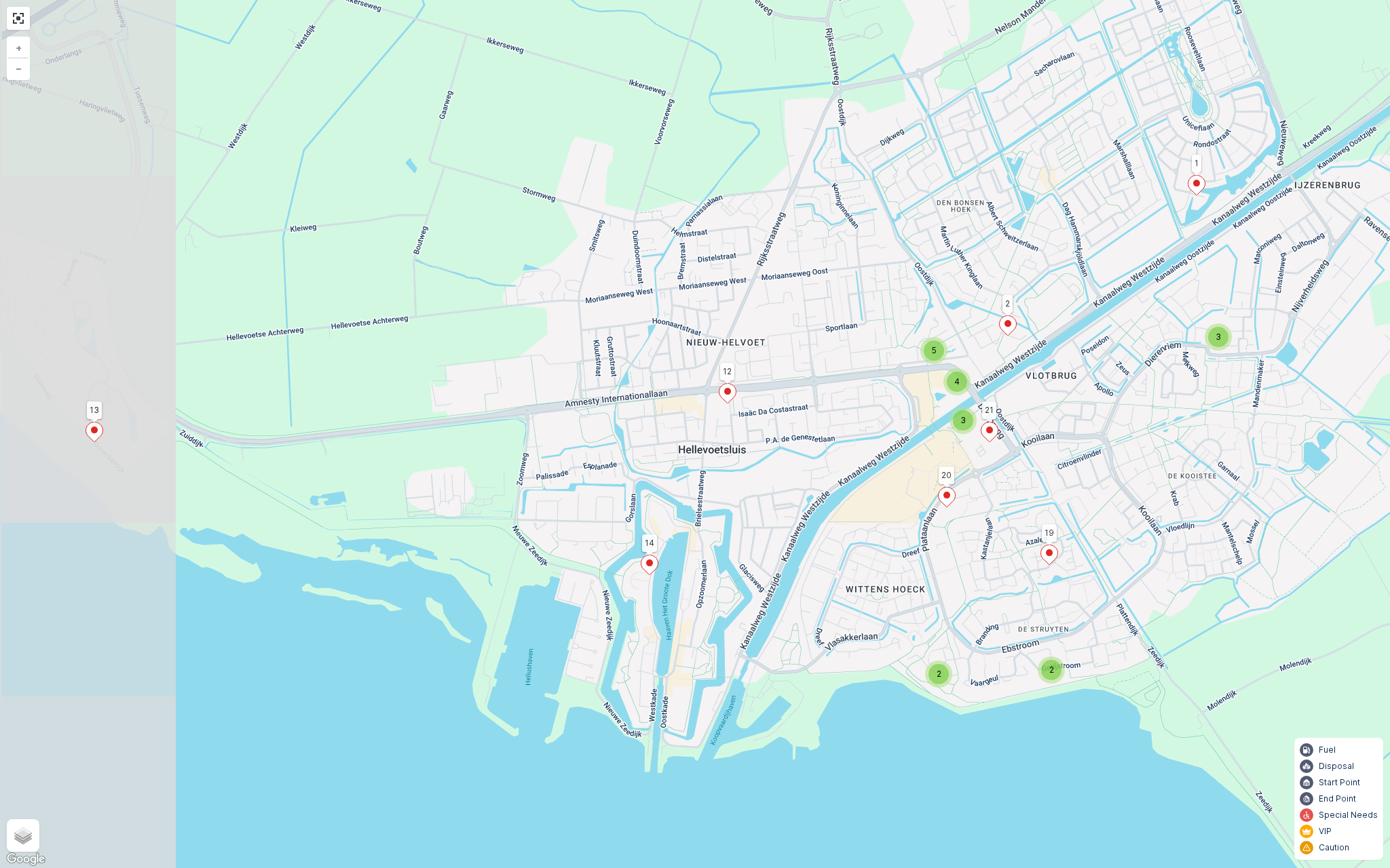
drag, startPoint x: 554, startPoint y: 537, endPoint x: 748, endPoint y: 475, distance: 203.7
click at [748, 475] on div "3 2 2 3 4 5 13 14 1 20 12 19 2 21 + − Satellite Roadmap Terrain Hybrid Leaflet …" at bounding box center [695, 434] width 1390 height 868
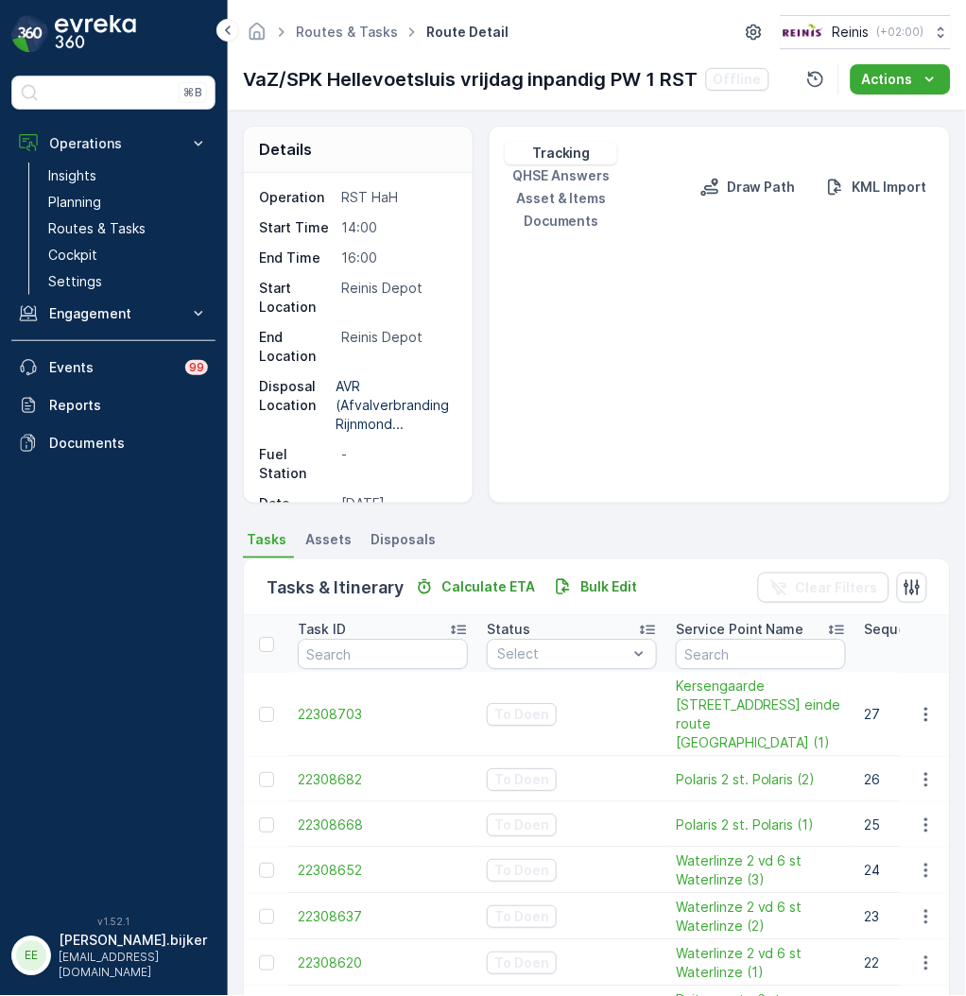
click at [530, 244] on link at bounding box center [530, 258] width 28 height 28
drag, startPoint x: 692, startPoint y: 321, endPoint x: 595, endPoint y: 271, distance: 108.6
click at [595, 232] on div "3 2 2 4 9 13 14 1 20 12 19 2 + − Satellite Roadmap Terrain Hybrid Leaflet Keybo…" at bounding box center [720, 232] width 430 height 0
drag, startPoint x: 667, startPoint y: 344, endPoint x: 708, endPoint y: 352, distance: 41.5
click at [708, 232] on div "4 5 16 13 14 + − Satellite Roadmap Terrain Hybrid Leaflet Keyboard shortcuts Ma…" at bounding box center [720, 232] width 430 height 0
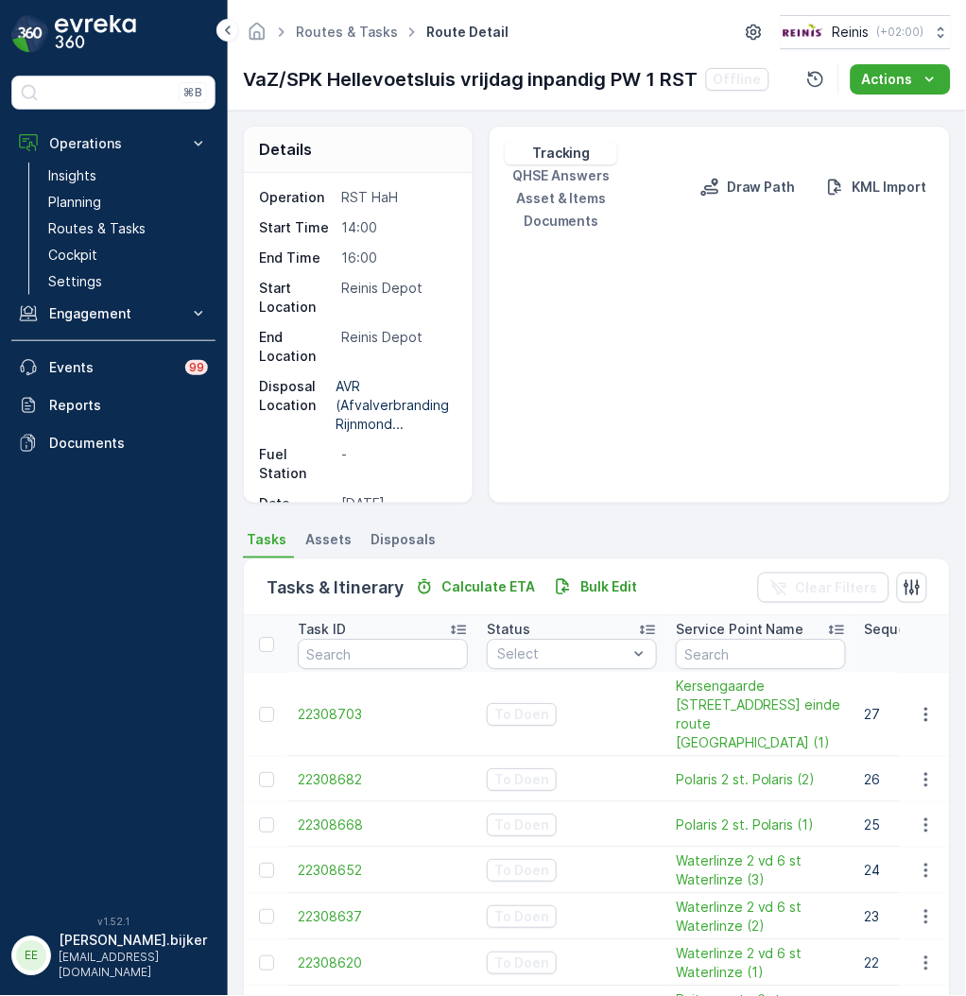
drag, startPoint x: 748, startPoint y: 388, endPoint x: 682, endPoint y: 308, distance: 104.0
click at [682, 232] on div "4 5 16 13 14 + − Satellite Roadmap Terrain Hybrid Leaflet Keyboard shortcuts Ma…" at bounding box center [720, 232] width 430 height 0
drag, startPoint x: 727, startPoint y: 287, endPoint x: 687, endPoint y: 257, distance: 49.9
click at [689, 232] on div "3 3 2 14 13 14 1 20 12 + − Satellite Roadmap Terrain Hybrid Leaflet Keyboard sh…" at bounding box center [720, 232] width 430 height 0
drag, startPoint x: 729, startPoint y: 287, endPoint x: 693, endPoint y: 317, distance: 46.9
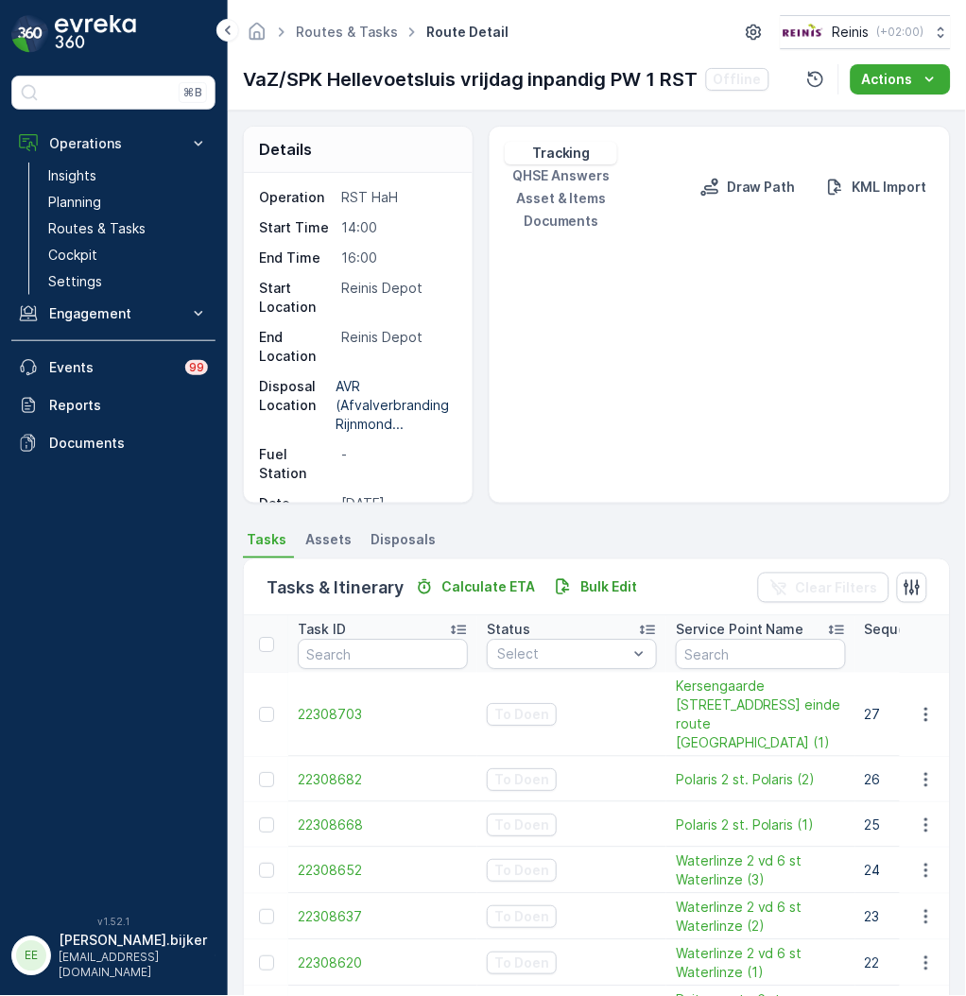
click at [693, 338] on div "14" at bounding box center [701, 352] width 28 height 28
drag, startPoint x: 705, startPoint y: 327, endPoint x: 569, endPoint y: 180, distance: 199.9
click at [599, 232] on div "2 3 13 14 1 20 12 19 2 21 25 18 17 16 15 24 11 27 26 23 22 8 7 5 + − Satellite …" at bounding box center [720, 232] width 430 height 0
drag, startPoint x: 701, startPoint y: 276, endPoint x: 783, endPoint y: 279, distance: 82.2
click at [781, 232] on div "2 3 13 14 1 20 12 19 2 21 25 18 17 16 15 24 11 27 26 23 22 8 7 5 + − Satellite …" at bounding box center [720, 232] width 430 height 0
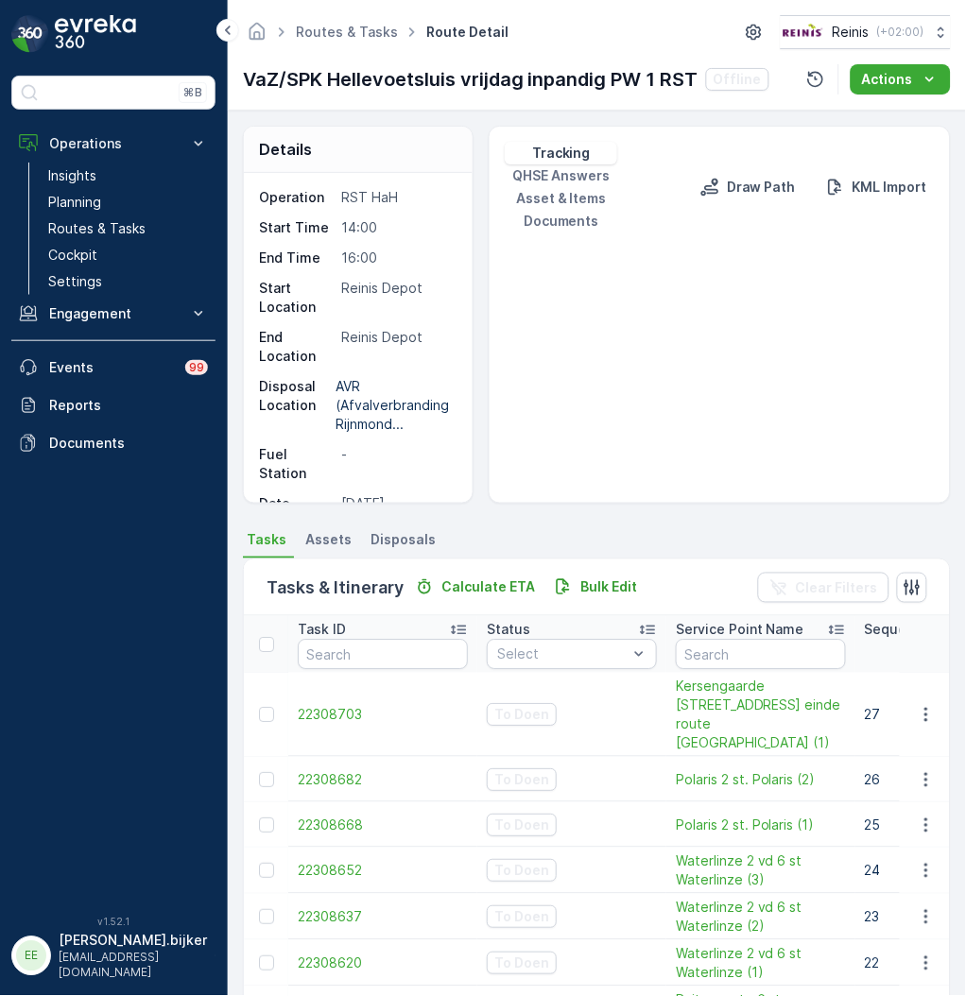
drag, startPoint x: 767, startPoint y: 303, endPoint x: 751, endPoint y: 385, distance: 83.7
click at [753, 232] on div "2 3 13 14 1 20 12 19 2 21 25 18 17 16 15 24 11 27 26 23 22 8 7 5 + − Satellite …" at bounding box center [720, 232] width 430 height 0
drag, startPoint x: 665, startPoint y: 267, endPoint x: 727, endPoint y: 380, distance: 128.6
click at [722, 232] on div "2 3 13 14 1 20 12 19 2 21 25 18 17 16 15 24 11 27 26 23 22 8 7 5 + − Satellite …" at bounding box center [720, 232] width 430 height 0
drag, startPoint x: 660, startPoint y: 286, endPoint x: 771, endPoint y: 276, distance: 111.0
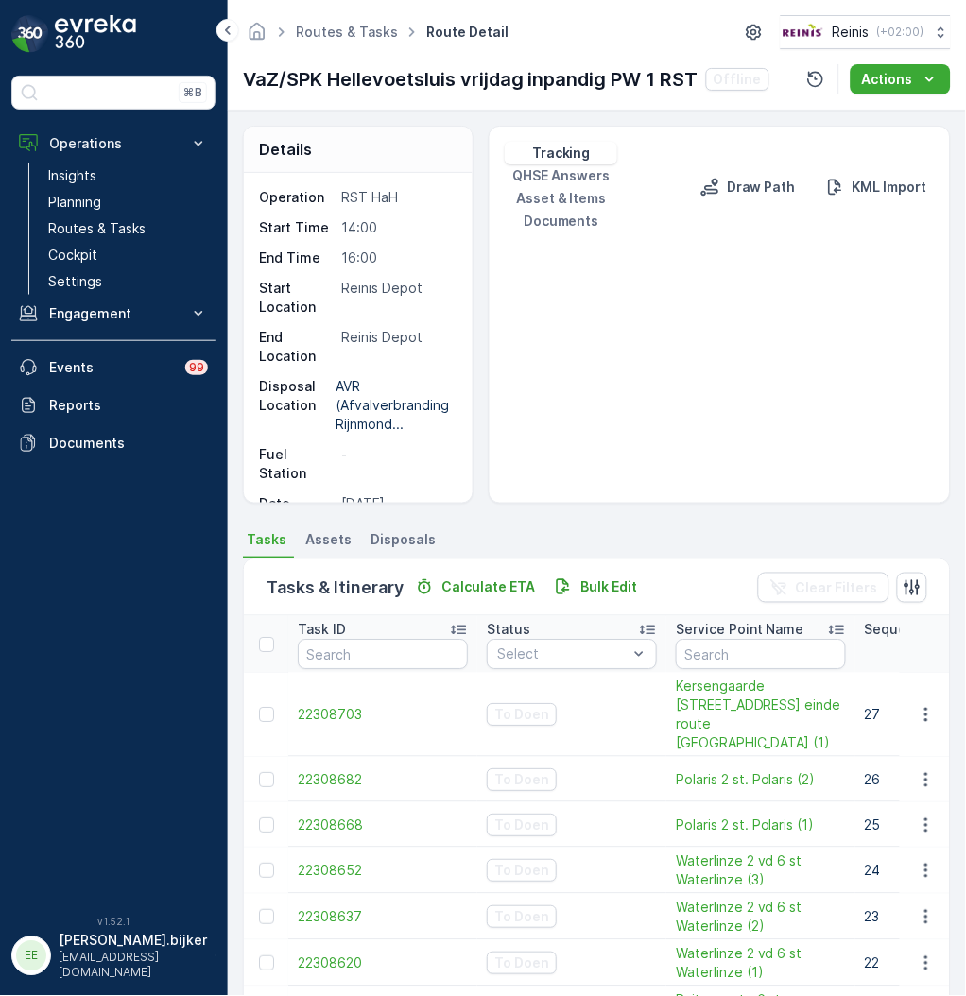
click at [771, 232] on div "2 3 13 14 1 20 12 19 2 21 25 18 17 16 15 24 11 27 26 23 22 8 7 5 + − Satellite …" at bounding box center [720, 232] width 430 height 0
drag, startPoint x: 730, startPoint y: 236, endPoint x: 722, endPoint y: 398, distance: 161.8
click at [722, 232] on div "2 2 3 2 3 13 14 1 20 12 19 2 21 25 18 17 16 15 24 11 + − Satellite Roadmap Terr…" at bounding box center [720, 232] width 430 height 0
drag, startPoint x: 681, startPoint y: 358, endPoint x: 712, endPoint y: 341, distance: 35.5
click at [711, 232] on div "13 14 1 20 12 19 2 21 25 18 17 16 15 24 11 27 26 23 22 8 7 5 10 9 6 4 3 + − Sat…" at bounding box center [720, 232] width 430 height 0
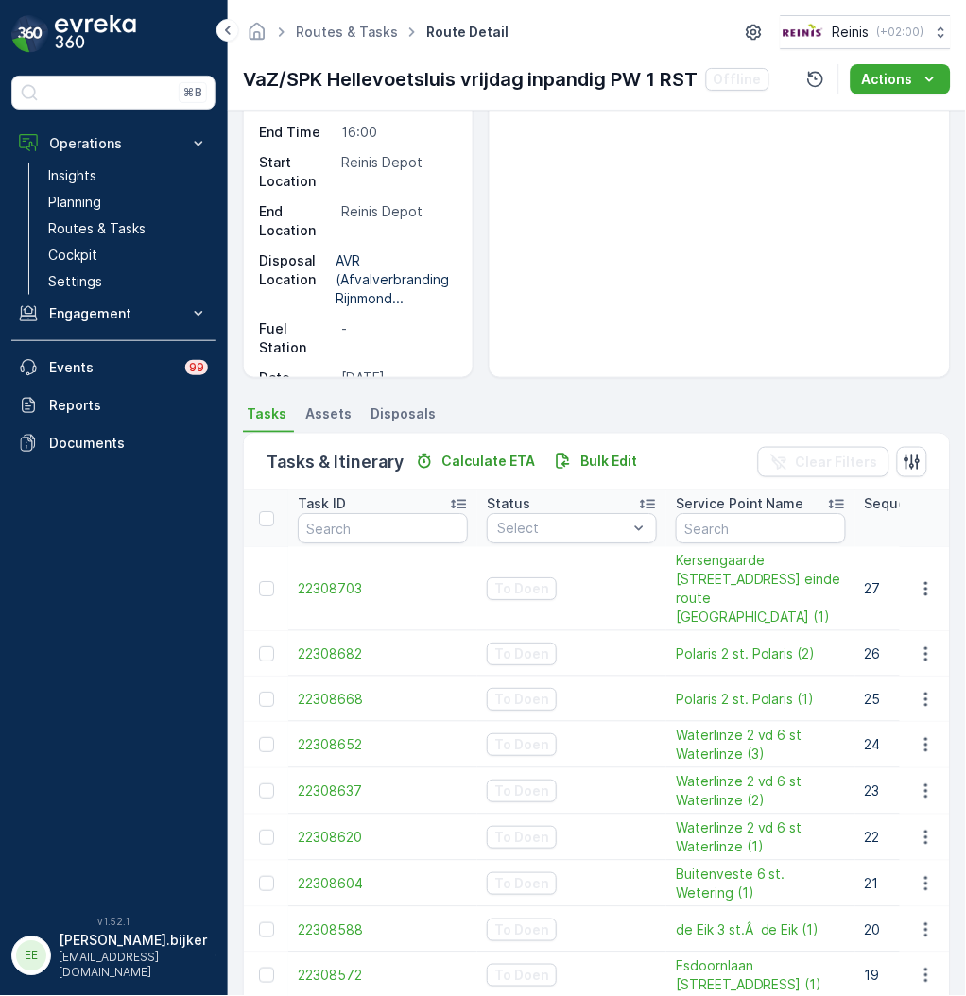
scroll to position [233, 0]
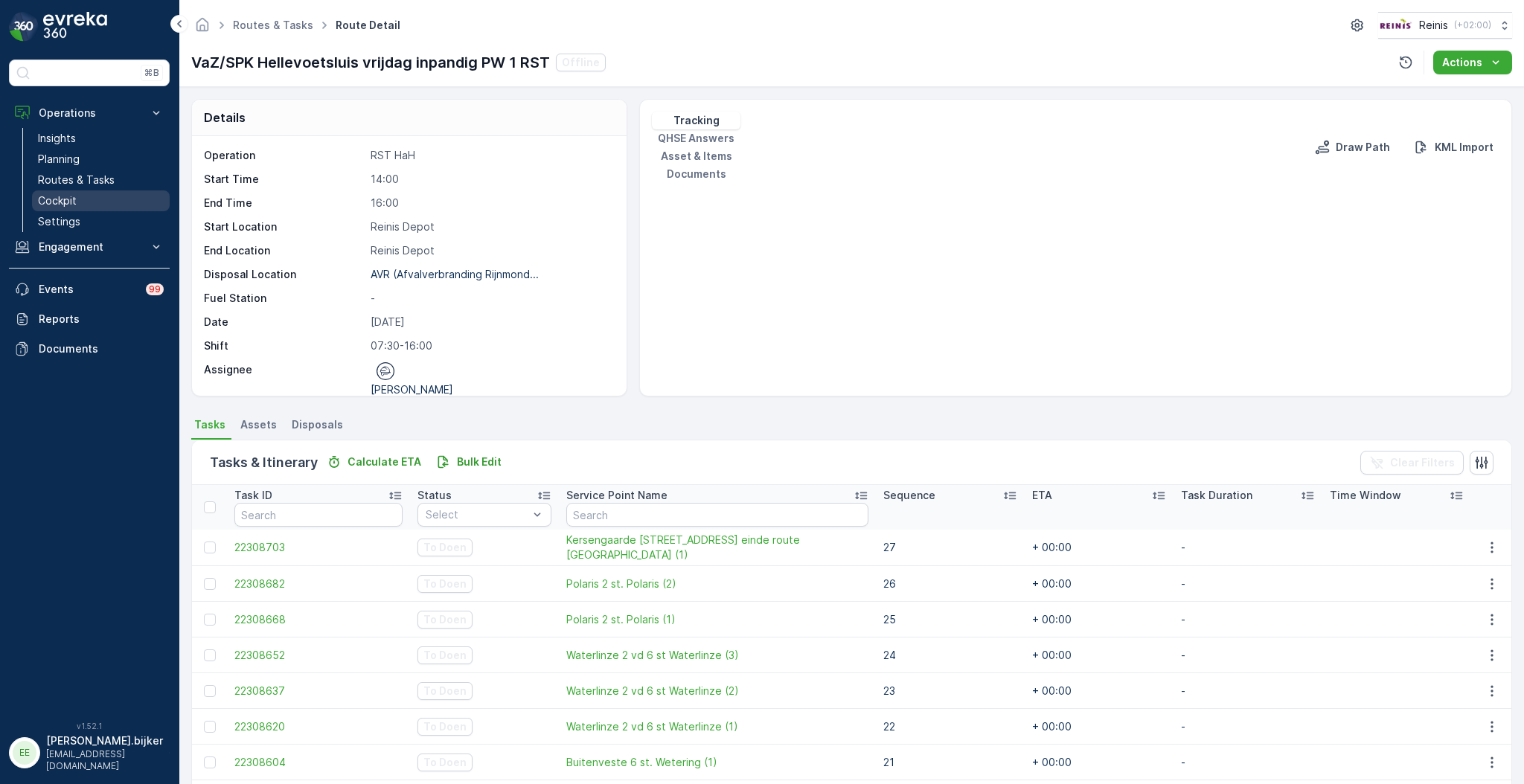
drag, startPoint x: 61, startPoint y: 200, endPoint x: 73, endPoint y: 208, distance: 14.4
click at [61, 200] on p "Cockpit" at bounding box center [57, 201] width 39 height 15
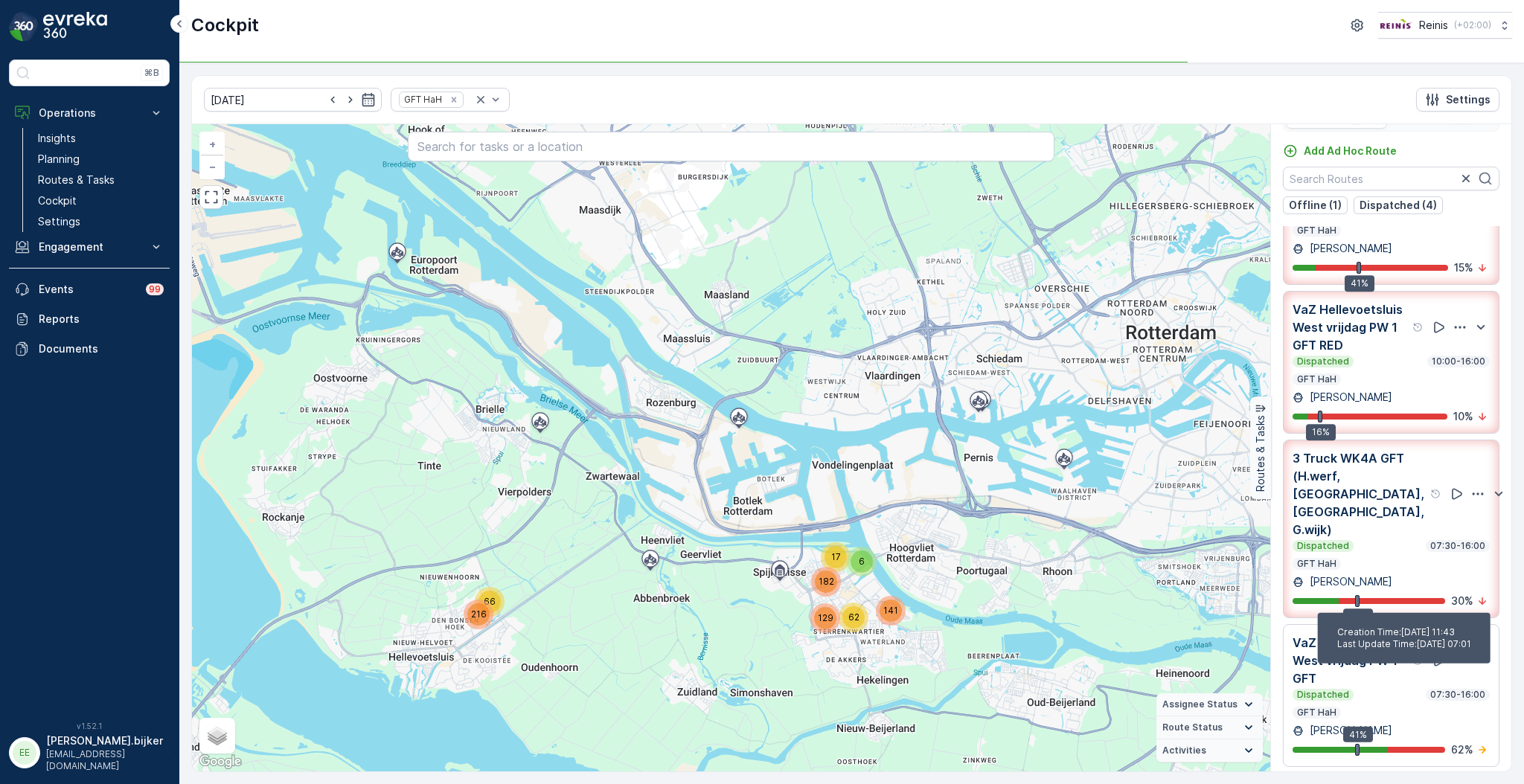
scroll to position [37, 0]
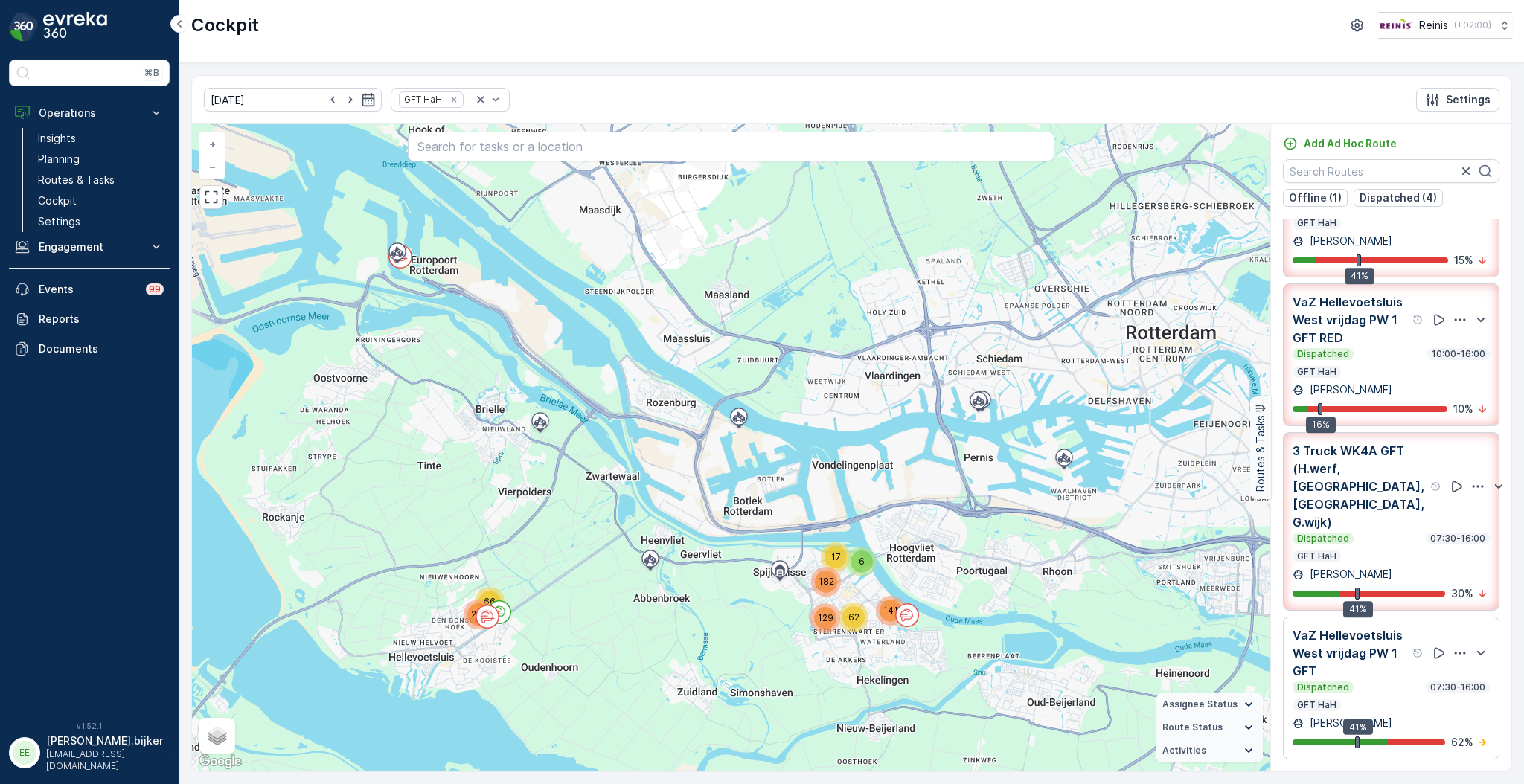
click at [1396, 677] on p "VaZ Hellevoetsluis West vrijdag PW 1 GFT" at bounding box center [1351, 653] width 117 height 54
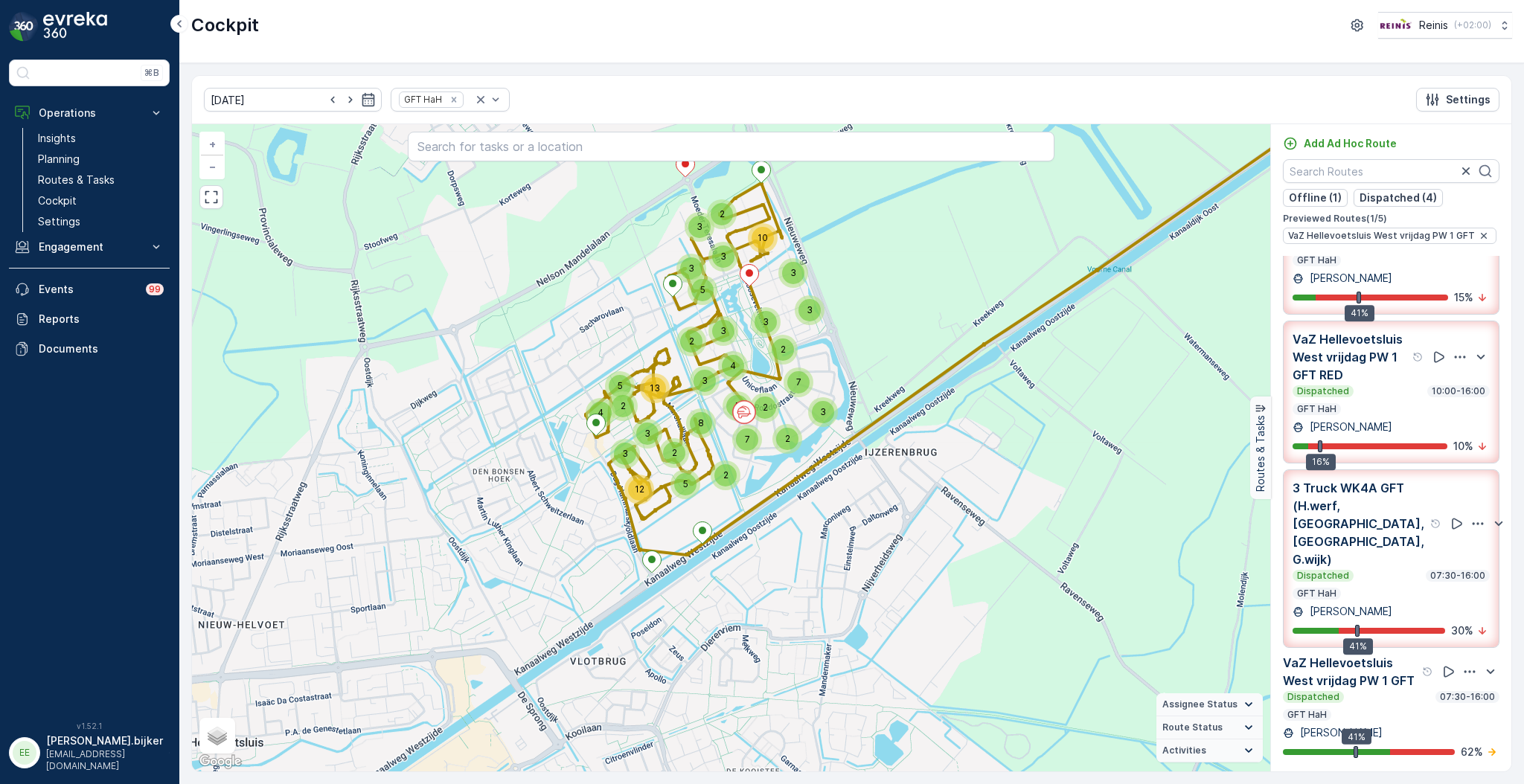
drag, startPoint x: 741, startPoint y: 534, endPoint x: 730, endPoint y: 599, distance: 65.9
click at [725, 610] on div "7 2 2 3 7 3 3 2 10 3 3 3 5 2 5 2 3 3 3 4 4 5 2 13 3 2 2 8 5 3 12 + − Satellite …" at bounding box center [731, 448] width 1078 height 647
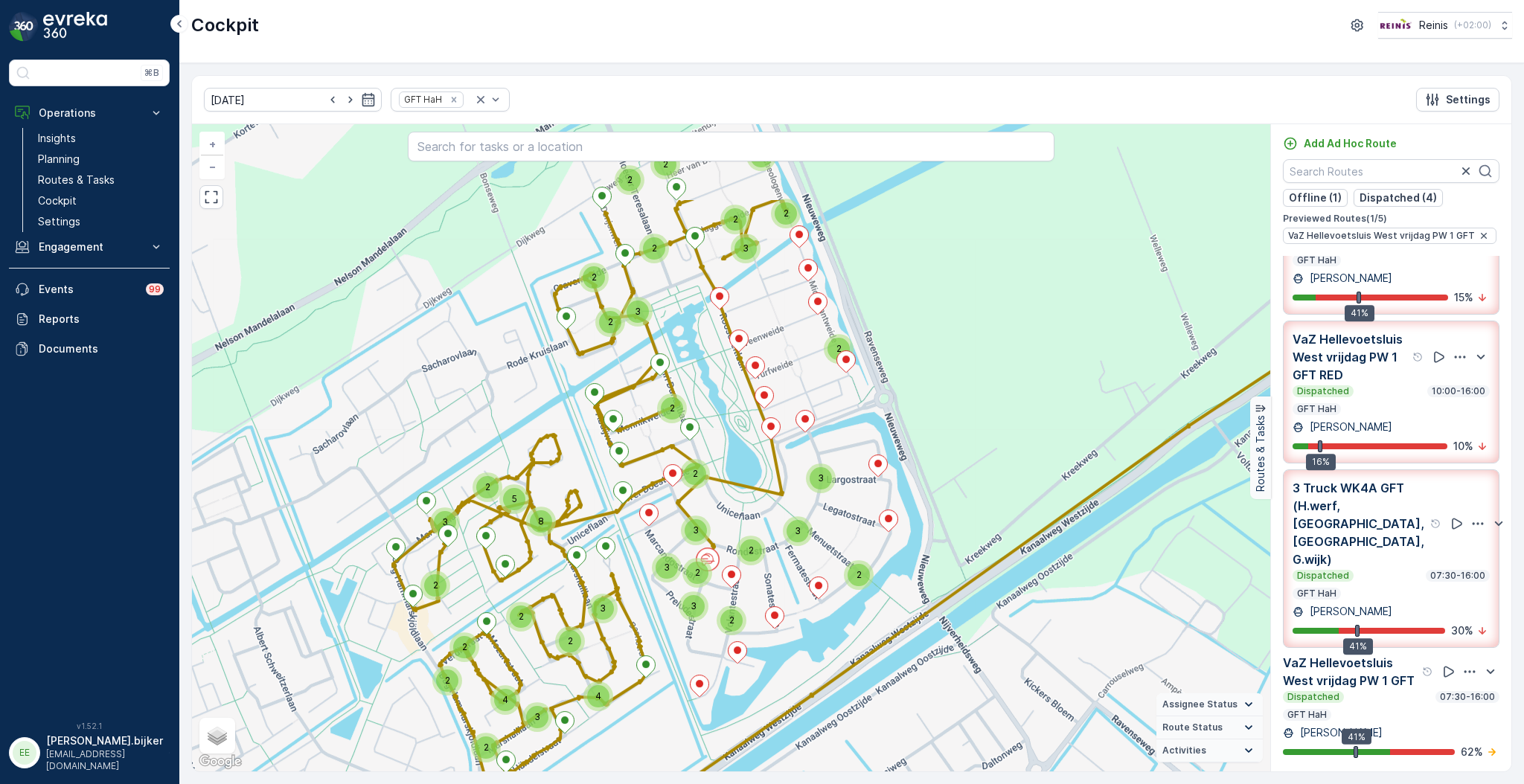
drag, startPoint x: 792, startPoint y: 496, endPoint x: 845, endPoint y: 637, distance: 150.6
click at [845, 637] on div "2 3 2 2 3 3 2 2 2 2 2 3 2 2 2 3 2 2 3 2 2 2 2 3 5 8 2 2 3 3 4 2 3 2 4 2 + − Sat…" at bounding box center [731, 448] width 1078 height 647
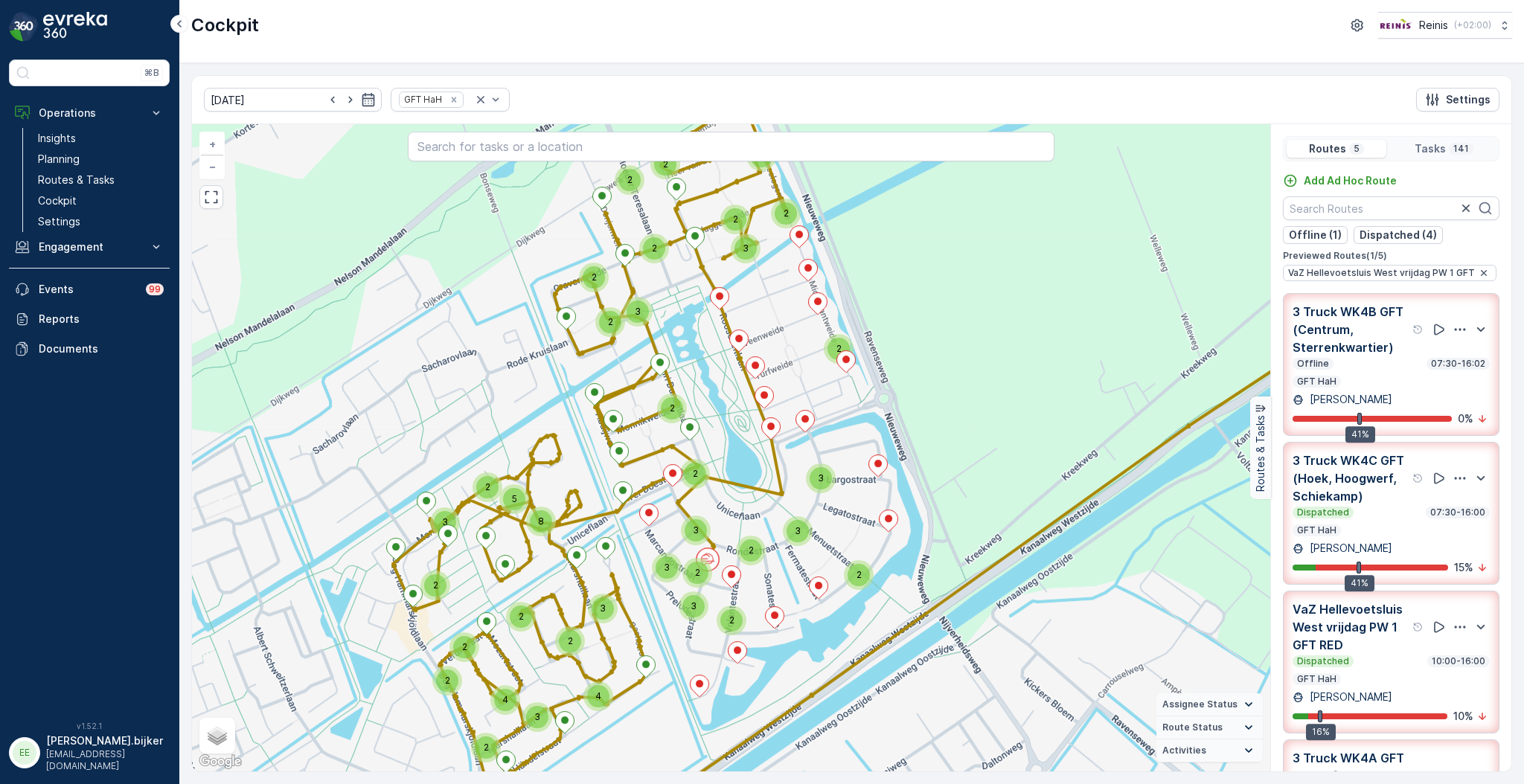
scroll to position [234, 0]
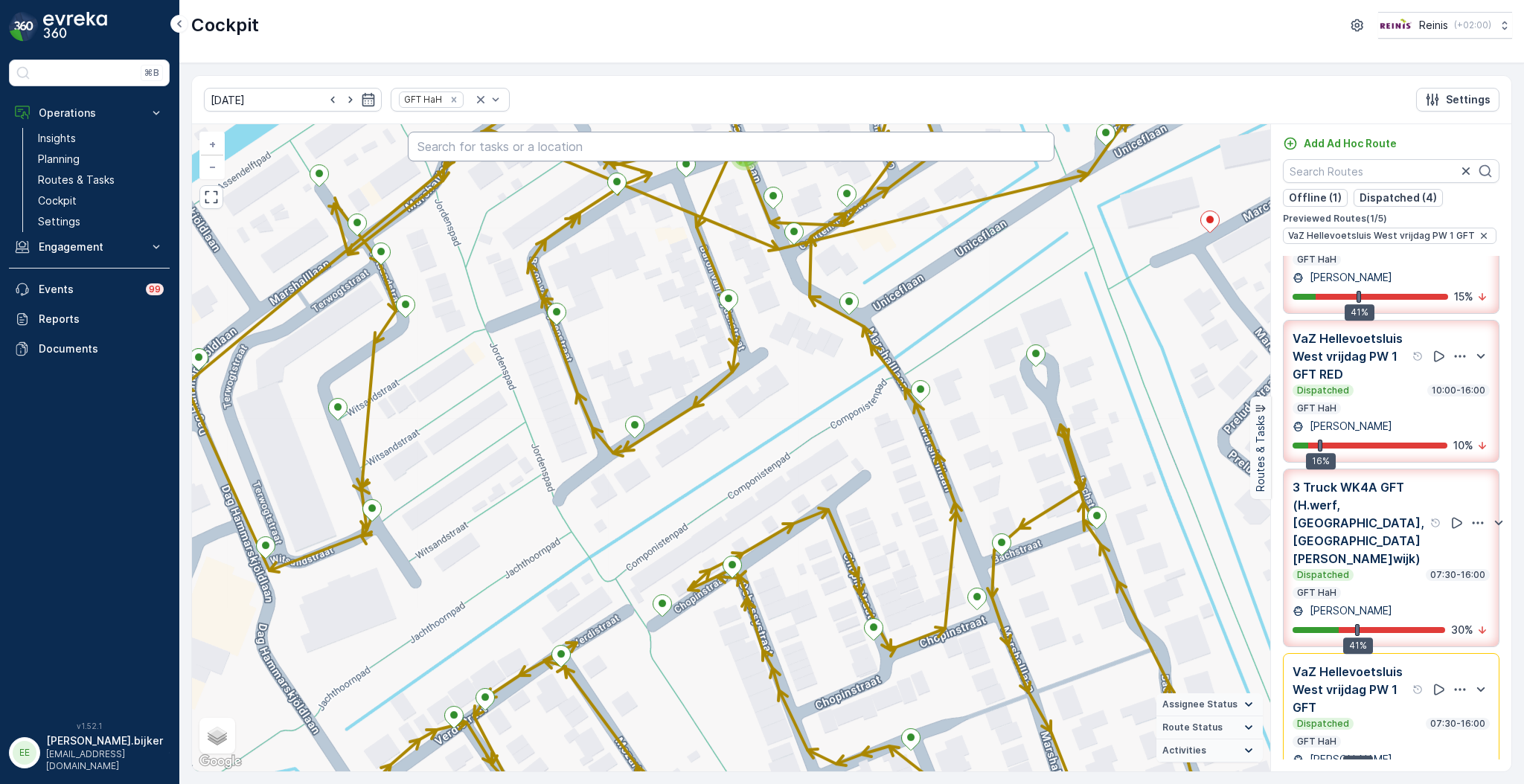
click at [547, 140] on input "text" at bounding box center [731, 146] width 647 height 30
type input "turfweide"
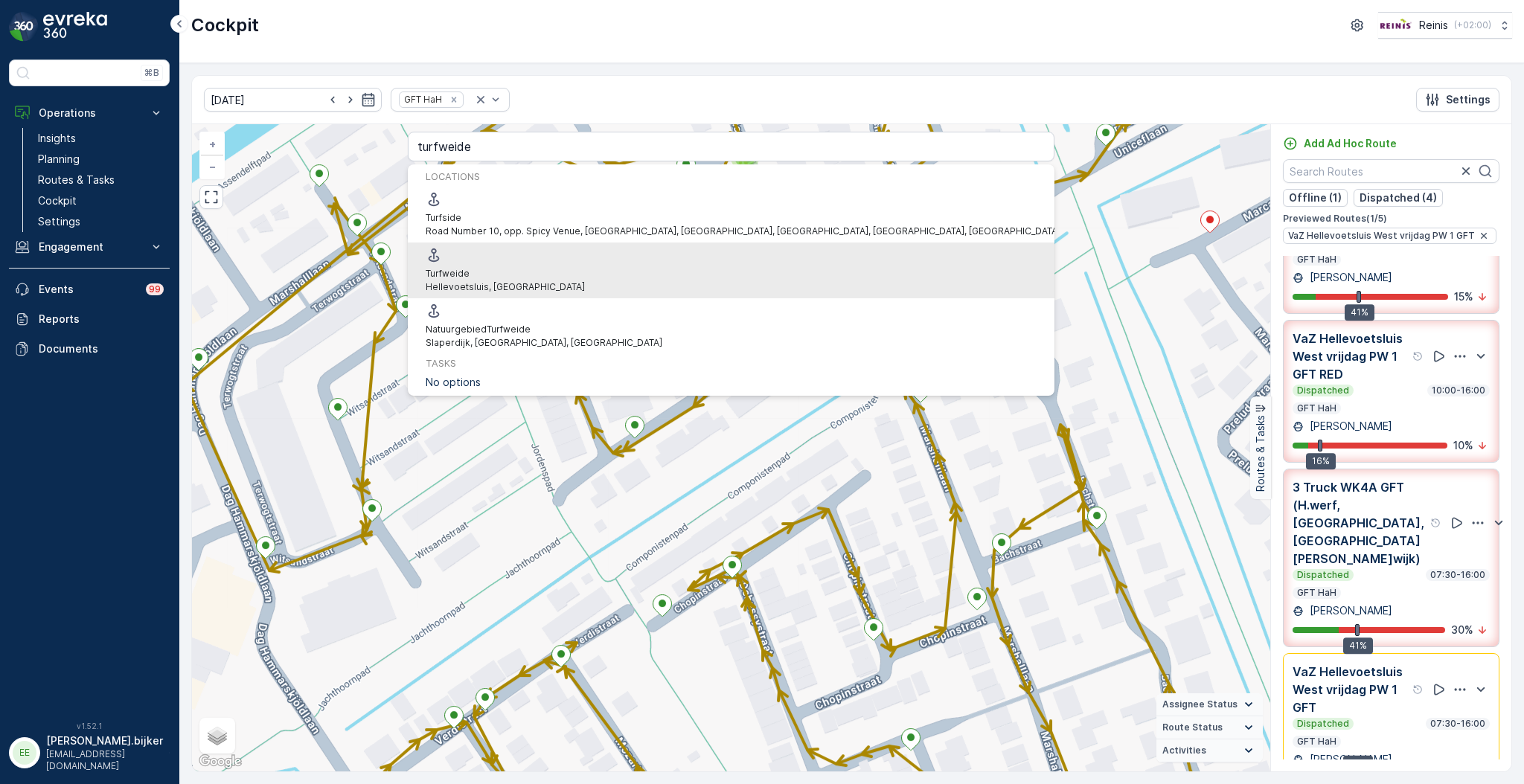
click at [575, 280] on p "Hellevoetsluis, Netherlands" at bounding box center [505, 287] width 159 height 13
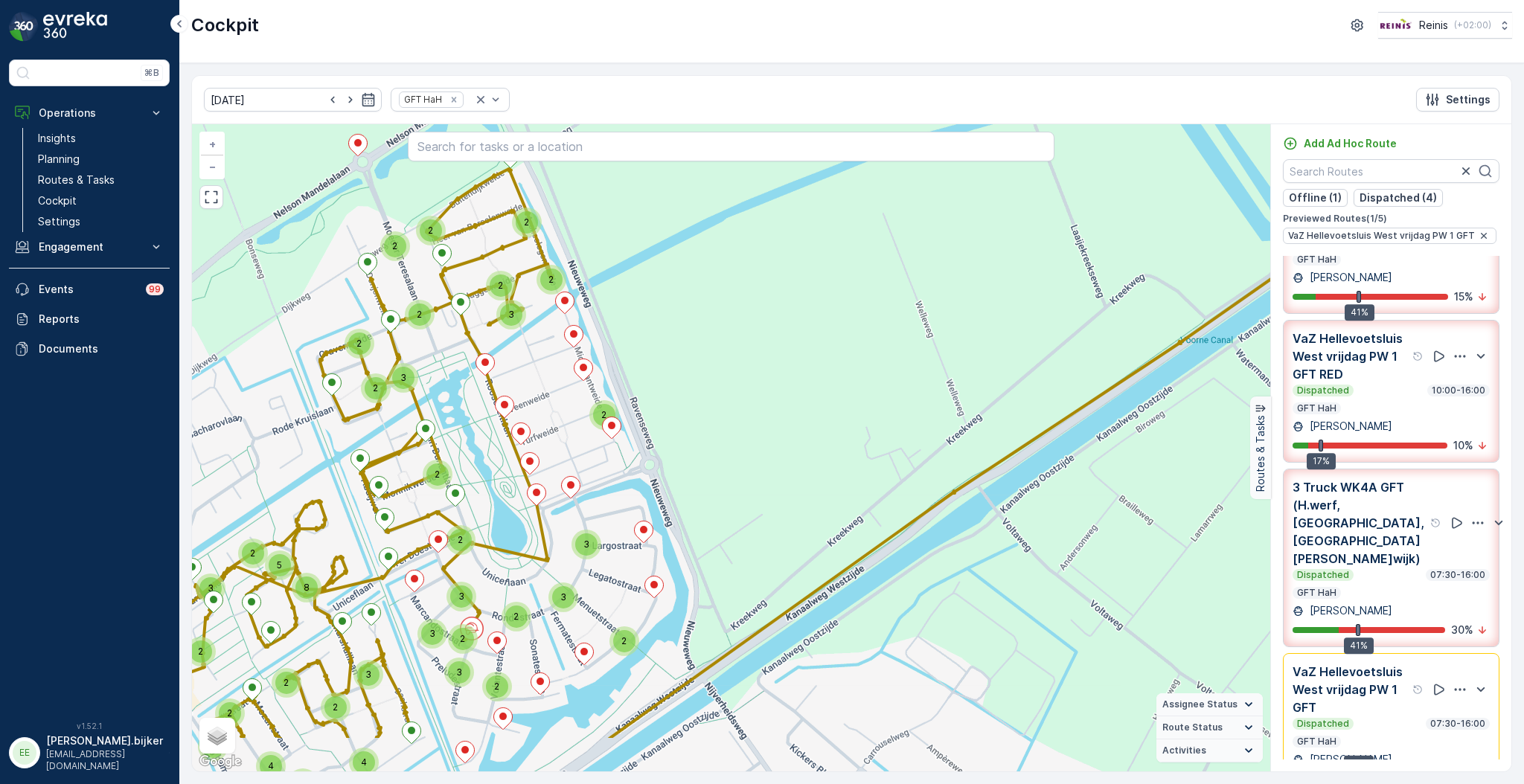
drag, startPoint x: 455, startPoint y: 578, endPoint x: 420, endPoint y: 479, distance: 105.0
click at [420, 479] on div "2 3 2 2 3 3 2 2 2 2 2 3 2 2 2 3 2 2 3 2 2 2 2 3 5 8 2 2 3 3 4 2 3 2 4 2 + − Sat…" at bounding box center [731, 448] width 1078 height 647
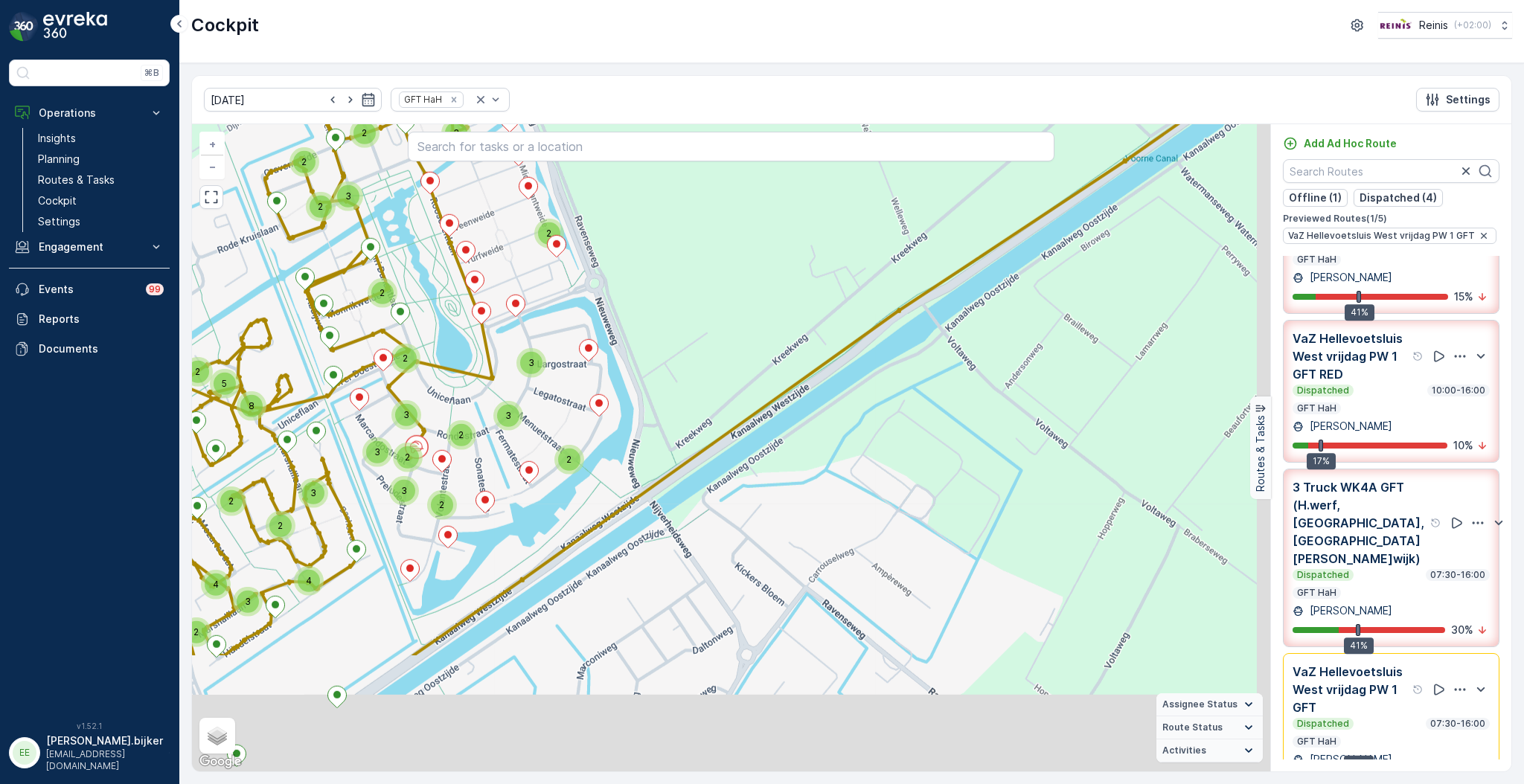
drag, startPoint x: 521, startPoint y: 714, endPoint x: 470, endPoint y: 505, distance: 215.1
click at [470, 505] on div "2 3 2 2 3 3 2 2 2 2 2 3 2 2 2 3 2 2 3 2 2 2 2 3 5 8 2 2 3 3 4 2 3 2 4 2 + − Sat…" at bounding box center [731, 448] width 1078 height 647
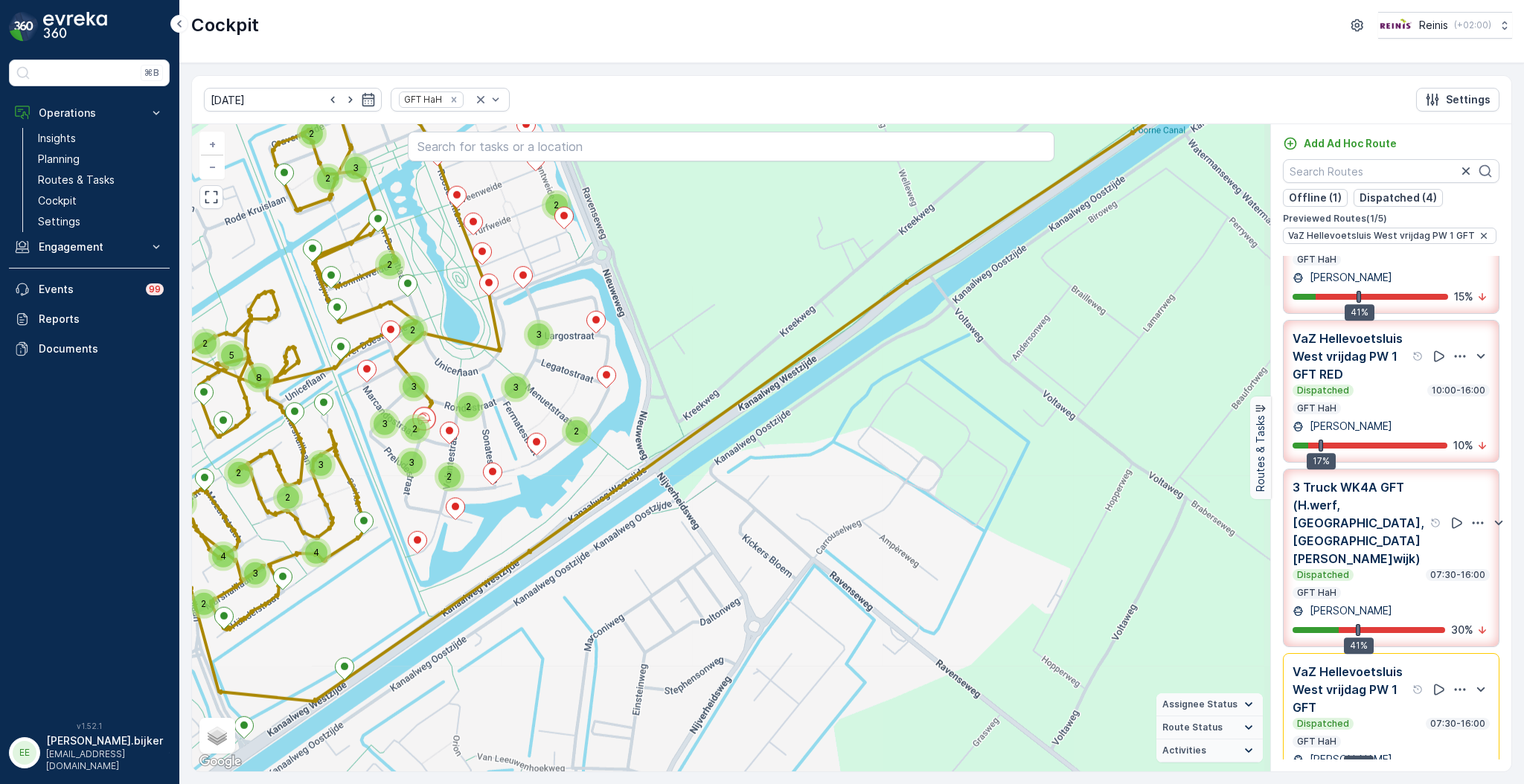
drag, startPoint x: 487, startPoint y: 503, endPoint x: 514, endPoint y: 518, distance: 30.9
click at [508, 499] on div "2 3 2 2 3 3 2 2 2 2 2 3 2 2 2 3 2 2 3 2 2 2 2 3 5 8 2 2 3 3 4 2 3 2 4 2 + − Sat…" at bounding box center [731, 448] width 1078 height 647
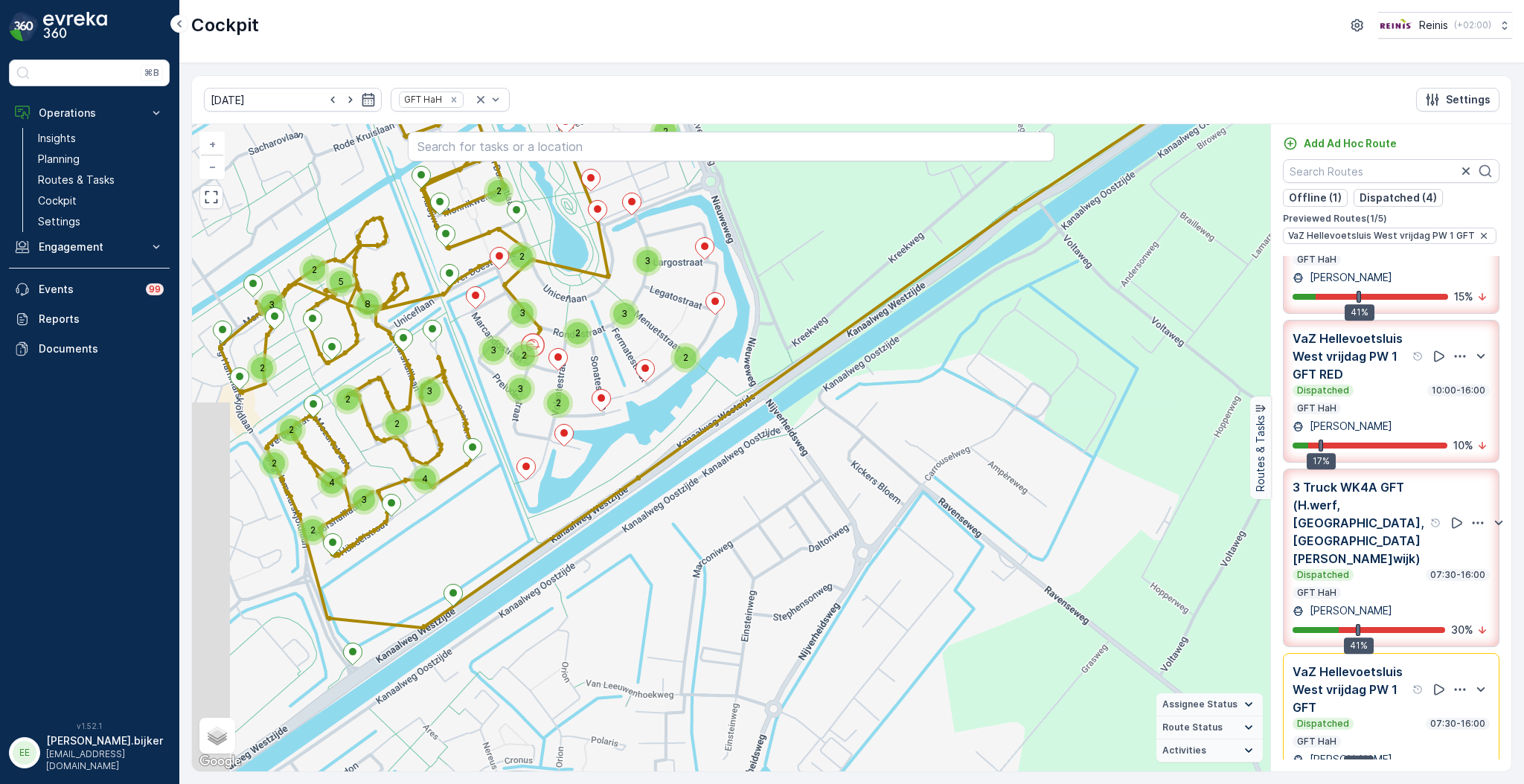
drag, startPoint x: 447, startPoint y: 501, endPoint x: 463, endPoint y: 490, distance: 19.4
click at [480, 480] on div "2 3 2 2 3 3 2 2 2 2 2 3 2 2 2 3 2 2 3 2 2 2 2 3 5 8 2 2 3 3 4 2 3 2 4 2 + − Sat…" at bounding box center [731, 448] width 1078 height 647
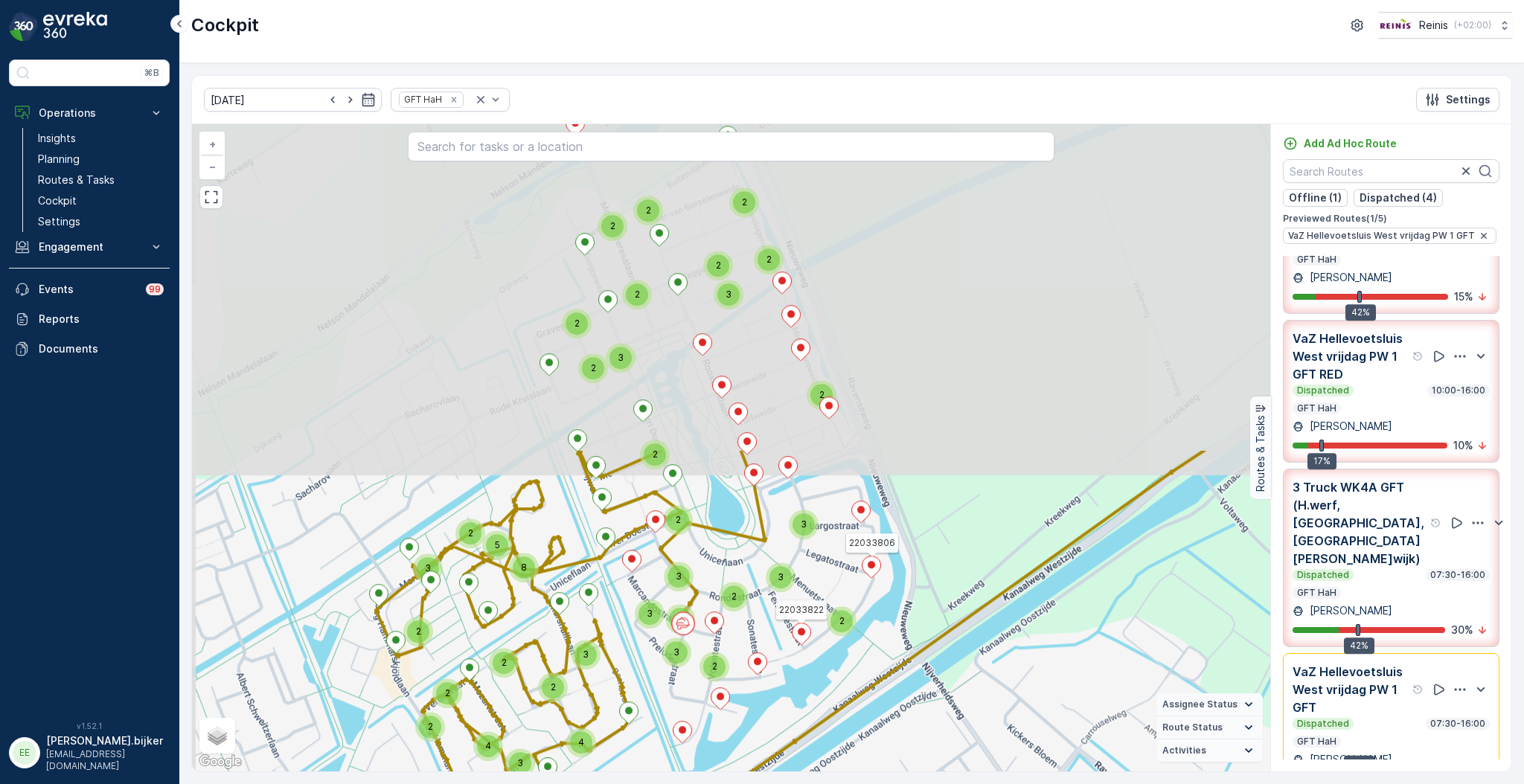
drag, startPoint x: 682, startPoint y: 241, endPoint x: 788, endPoint y: 627, distance: 400.3
click at [795, 630] on icon at bounding box center [802, 634] width 19 height 21
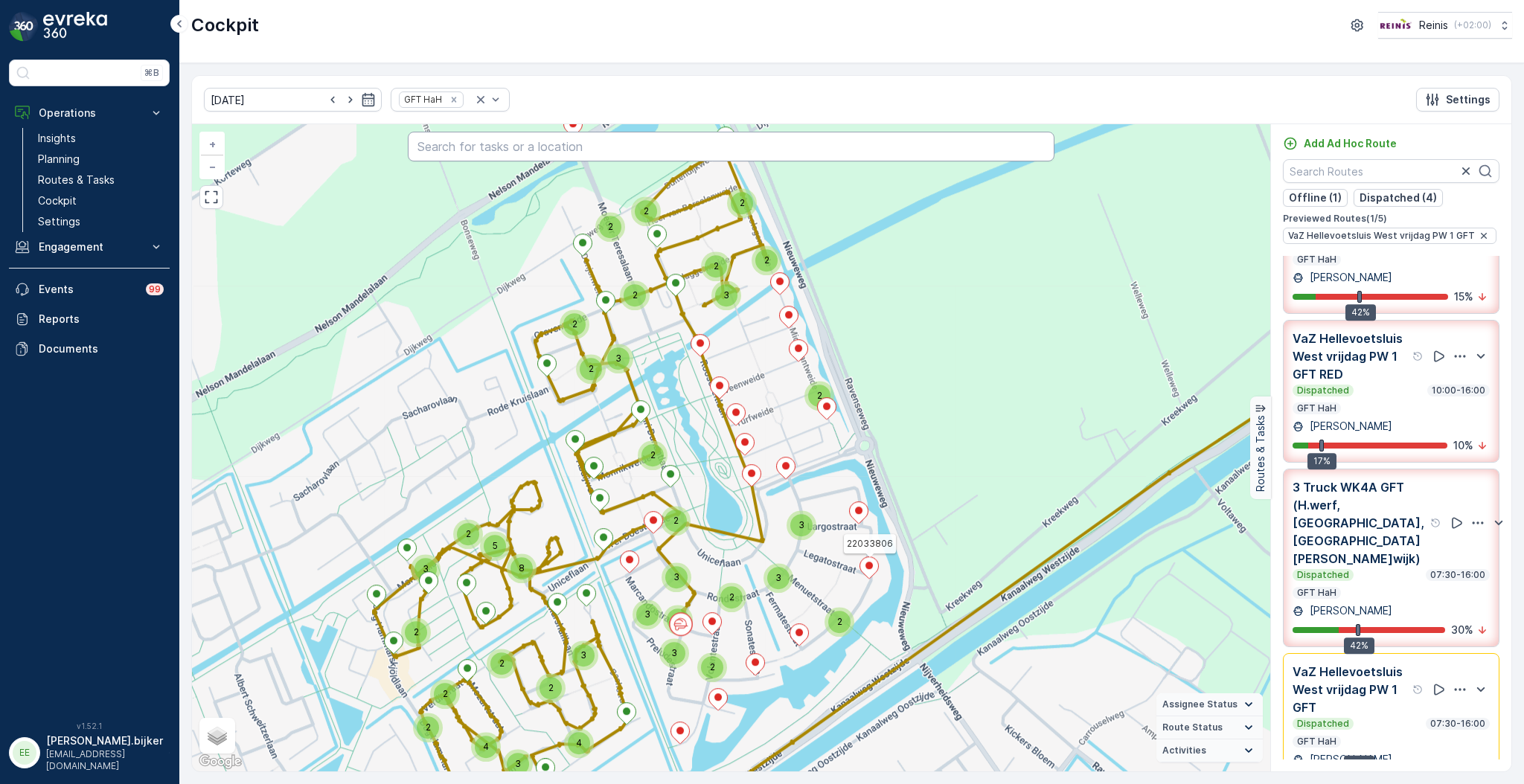
click at [854, 153] on input "text" at bounding box center [731, 146] width 647 height 30
click at [842, 144] on input "text" at bounding box center [731, 146] width 647 height 30
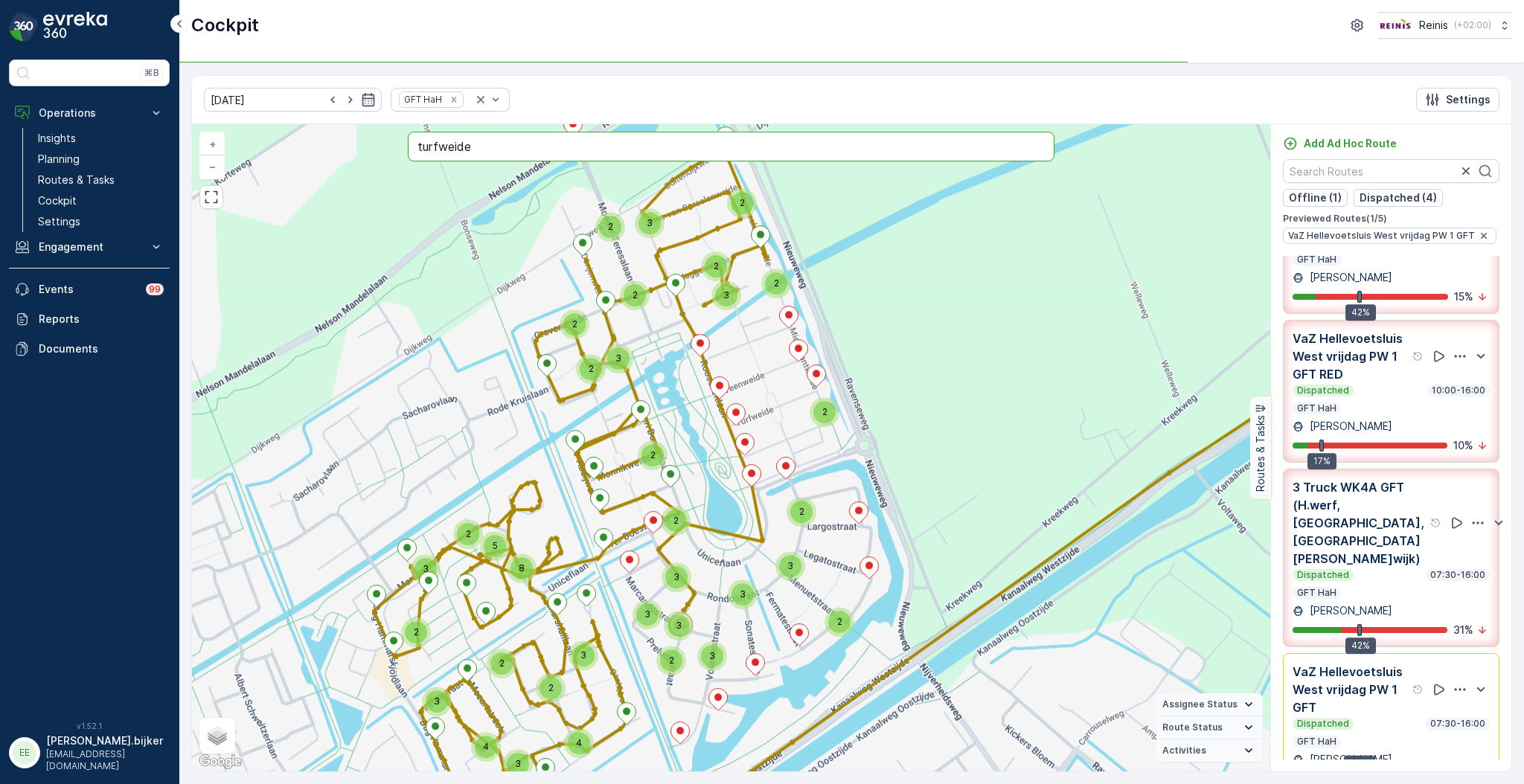
type input "turfweide"
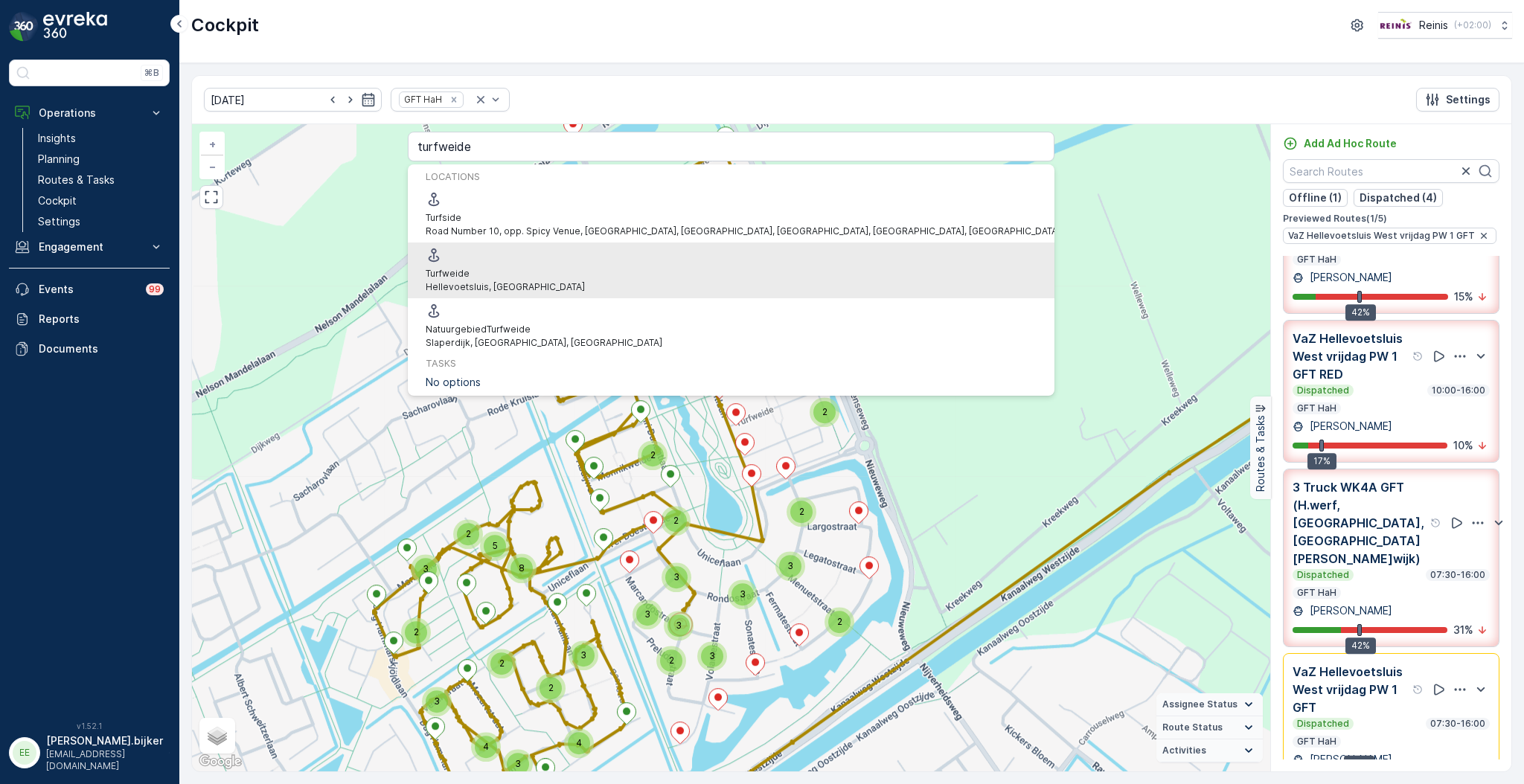
click at [525, 267] on span "Turfweide" at bounding box center [505, 273] width 159 height 13
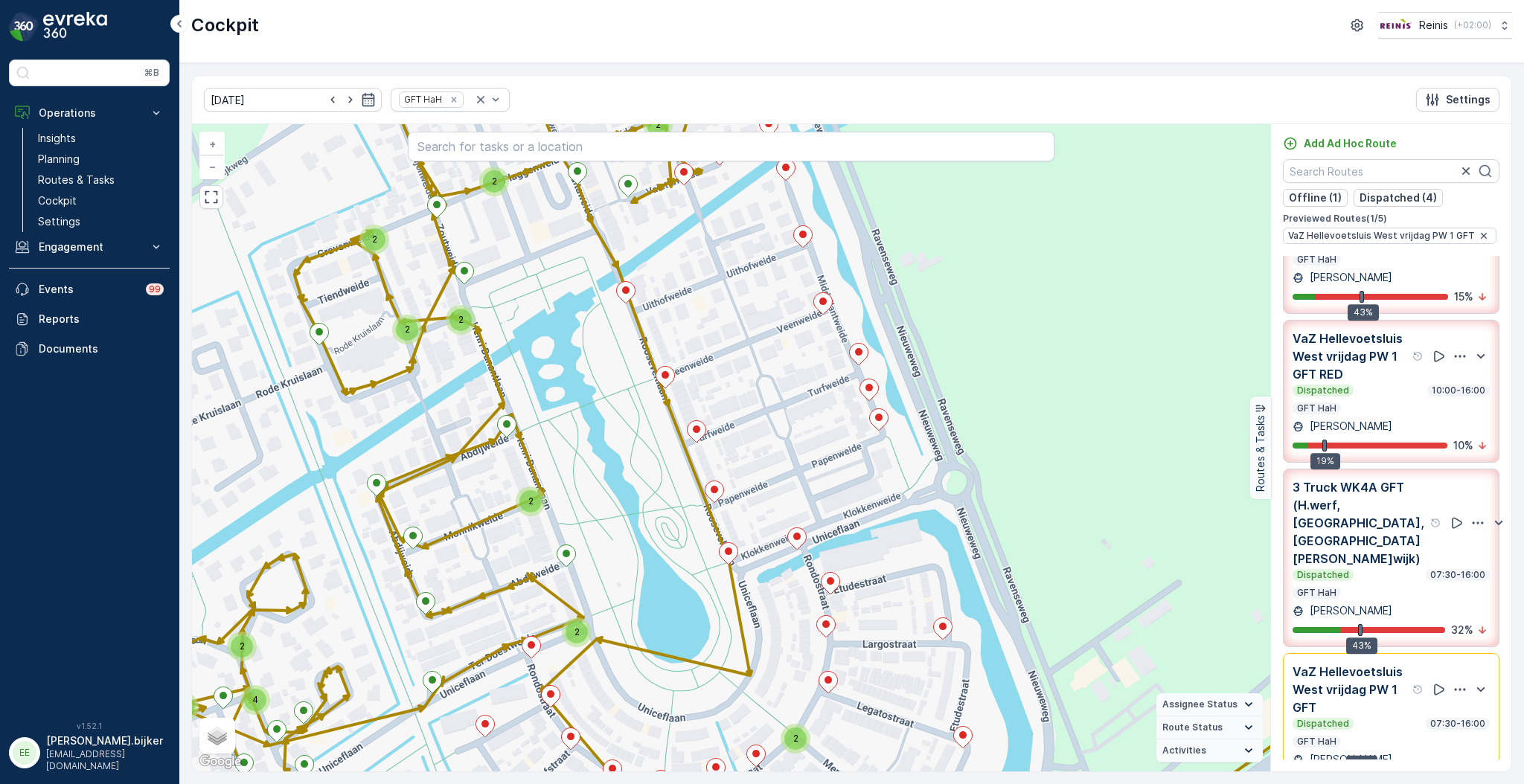
drag, startPoint x: 855, startPoint y: 320, endPoint x: 815, endPoint y: 545, distance: 228.5
click at [815, 545] on div "2 3 2 2 2 2 2 2 2 4 2 2 2 2 2 2 2 2 2 2 2 2 2 22033770 22033754 + − Satellite R…" at bounding box center [731, 448] width 1078 height 647
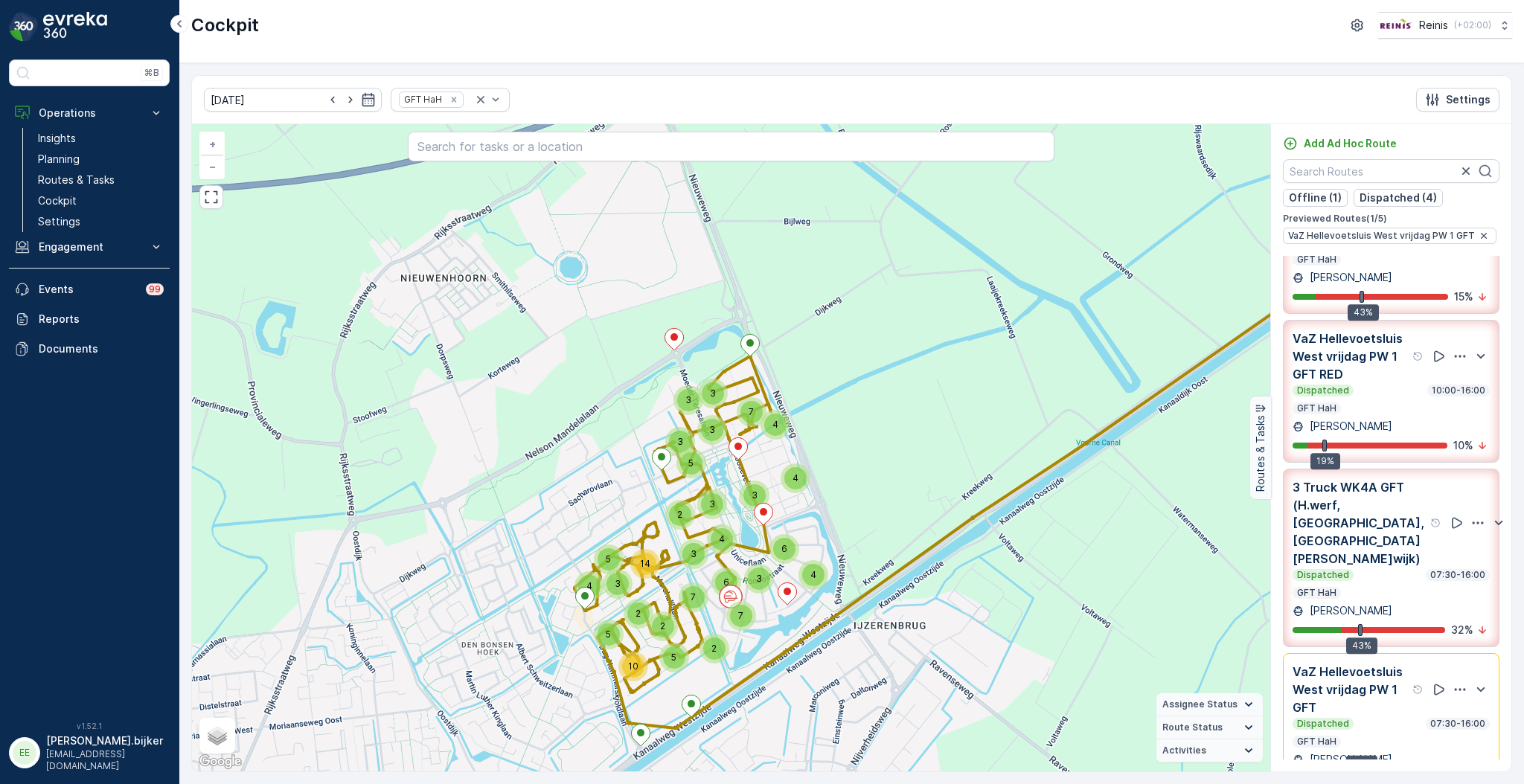
drag, startPoint x: 884, startPoint y: 599, endPoint x: 858, endPoint y: 519, distance: 84.1
click at [858, 519] on div "7 3 4 6 4 3 4 7 3 3 3 2 5 6 3 3 3 4 4 5 2 3 14 2 2 7 5 5 10 + − Satellite Roadm…" at bounding box center [731, 448] width 1078 height 647
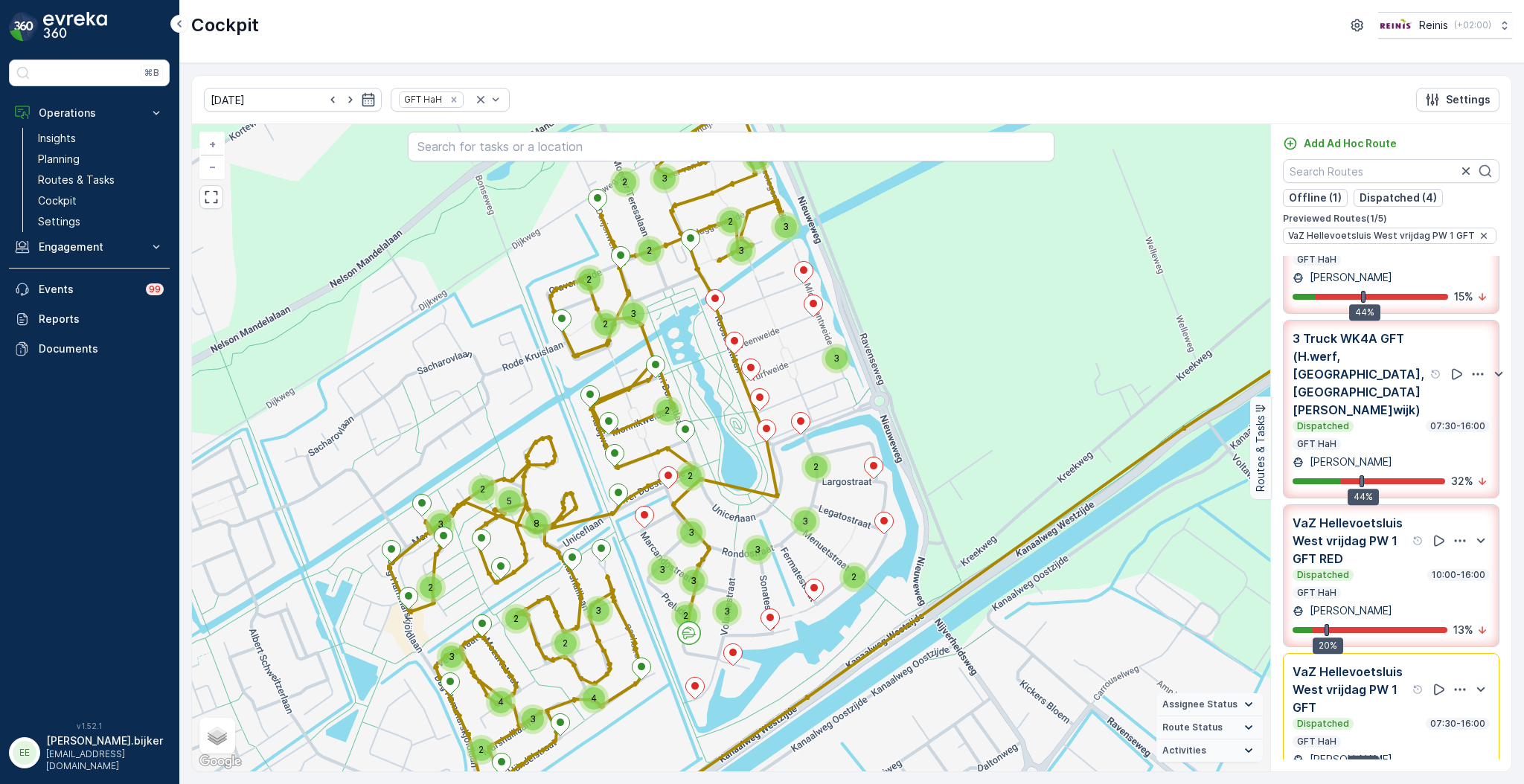
drag, startPoint x: 862, startPoint y: 435, endPoint x: 844, endPoint y: 451, distance: 24.1
click at [844, 451] on div "2 3 3 2 2 3 3 3 3 2 2 3 2 2 2 2 3 3 3 2 2 2 2 3 2 5 8 2 3 3 4 3 2 3 4 + − Satel…" at bounding box center [731, 448] width 1078 height 647
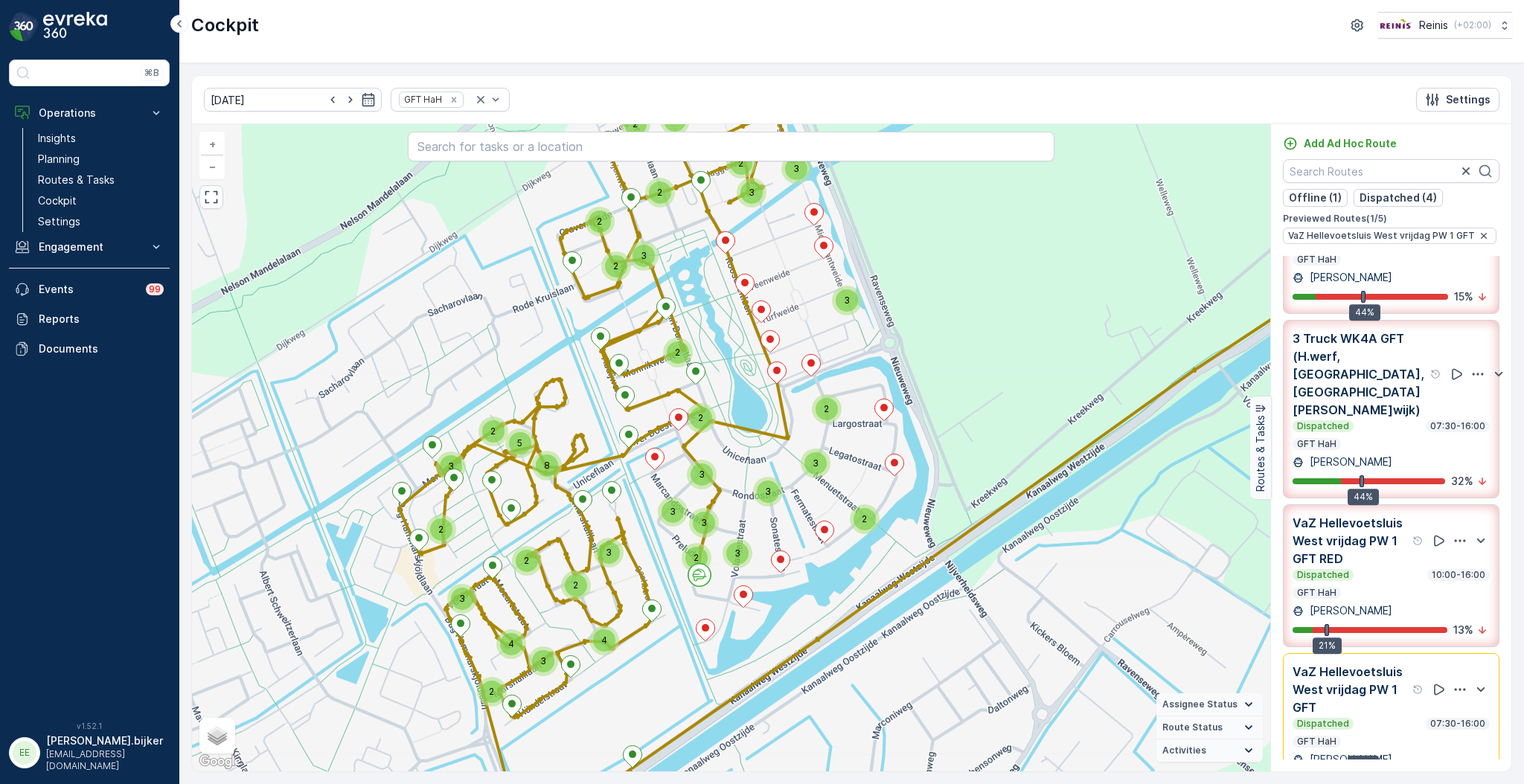
drag, startPoint x: 1006, startPoint y: 453, endPoint x: 1018, endPoint y: 405, distance: 49.5
click at [1018, 405] on div "2 3 3 2 2 3 3 3 3 2 2 3 2 2 2 2 3 3 3 2 2 2 2 3 2 5 8 2 3 3 4 3 2 3 4 + − Satel…" at bounding box center [731, 448] width 1078 height 647
click at [80, 245] on p "Engagement" at bounding box center [89, 246] width 101 height 15
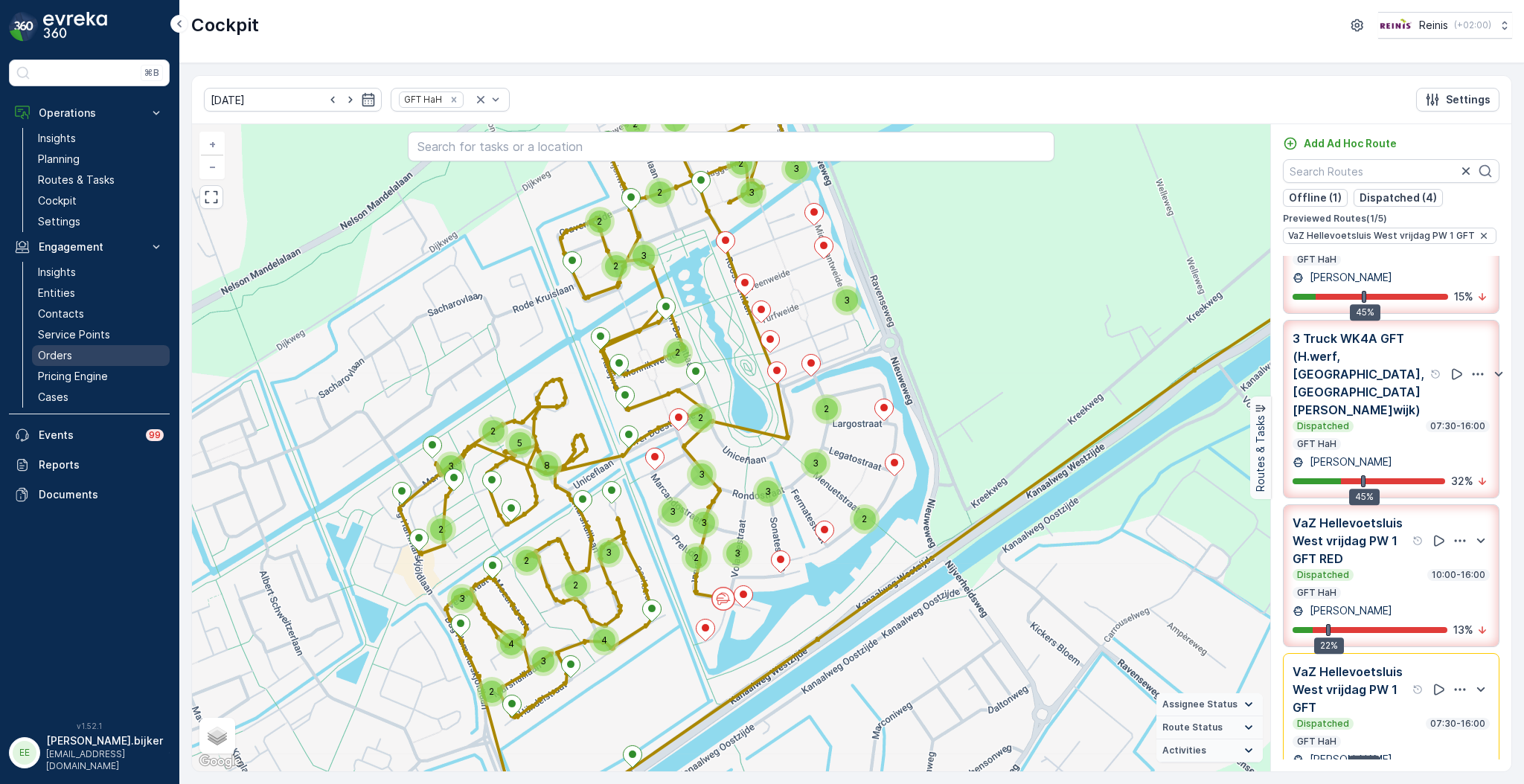
click at [61, 352] on p "Orders" at bounding box center [54, 355] width 34 height 15
